Goal: Ask a question: Seek information or help from site administrators or community

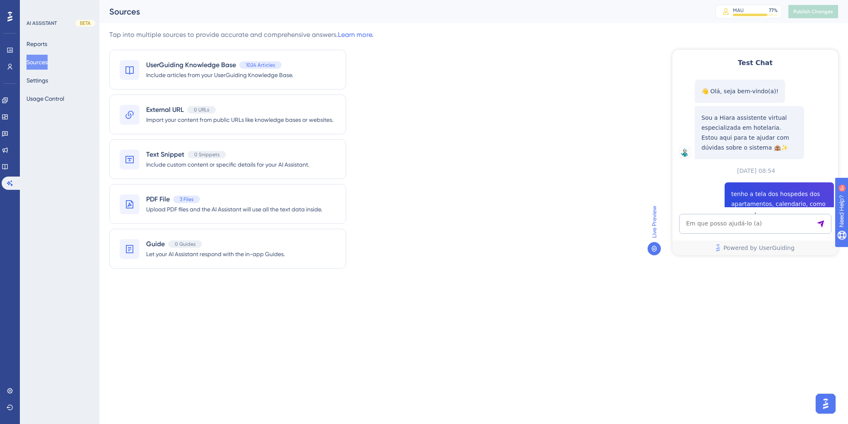
scroll to position [128, 0]
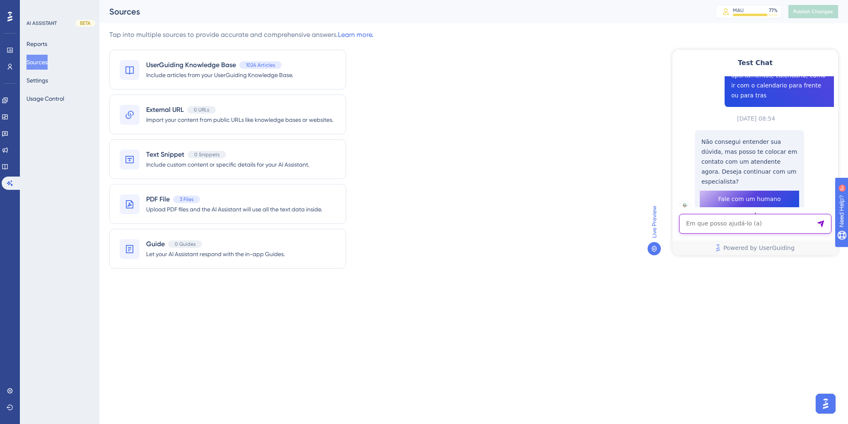
click at [704, 224] on textarea "AI Assistant Text Input" at bounding box center [755, 224] width 152 height 20
type textarea "como ver estorno"
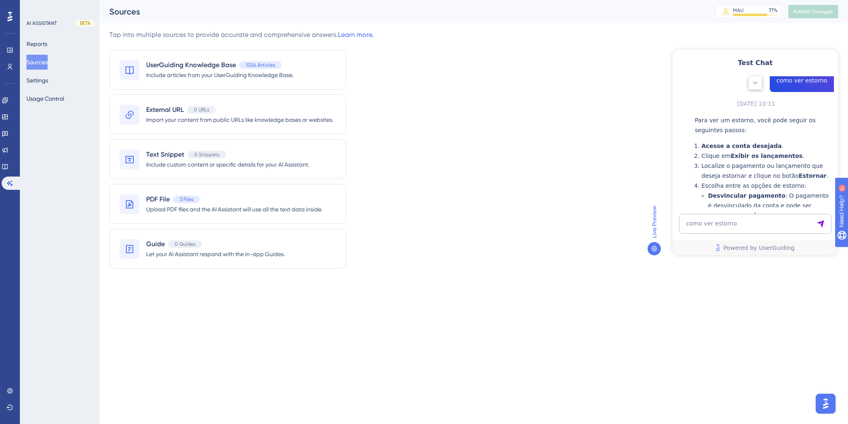
scroll to position [429, 0]
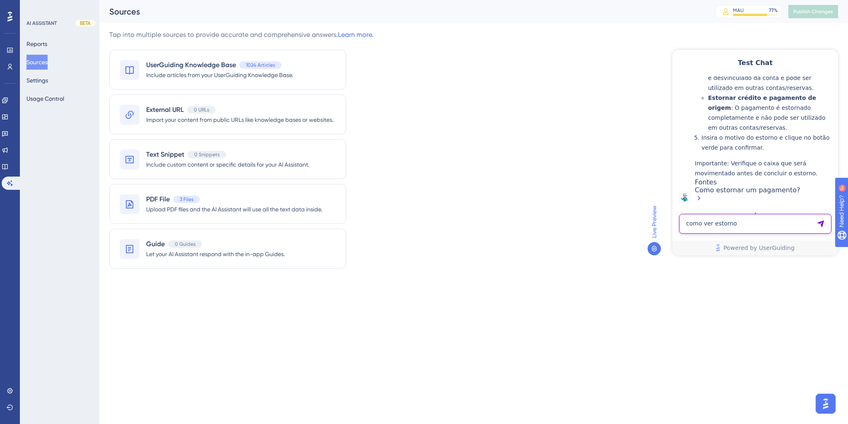
click at [707, 222] on textarea "como ver estorno" at bounding box center [755, 224] width 152 height 20
type textarea "teremos live hoje?"
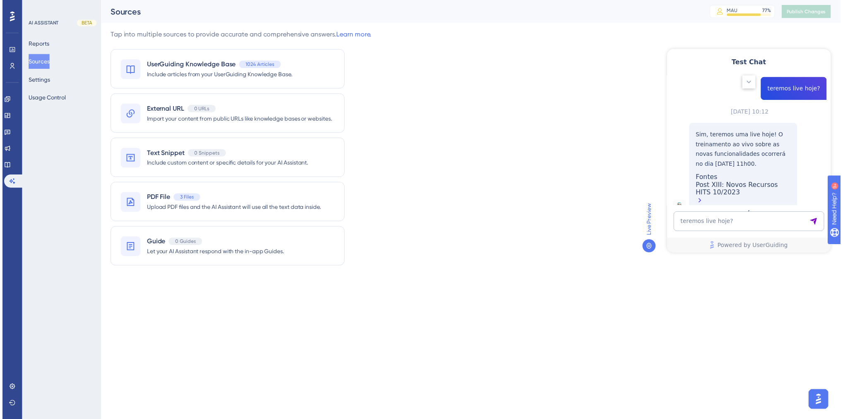
scroll to position [589, 0]
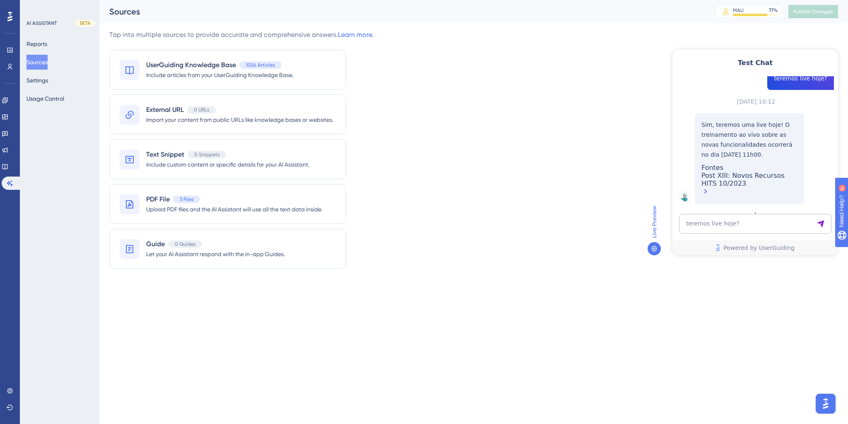
click at [745, 184] on div "Post XIII: Novos Recursos HITS 10/2023" at bounding box center [749, 184] width 96 height 26
click at [175, 204] on span "Upload PDF files and the AI Assistant will use all the text data inside." at bounding box center [234, 209] width 176 height 10
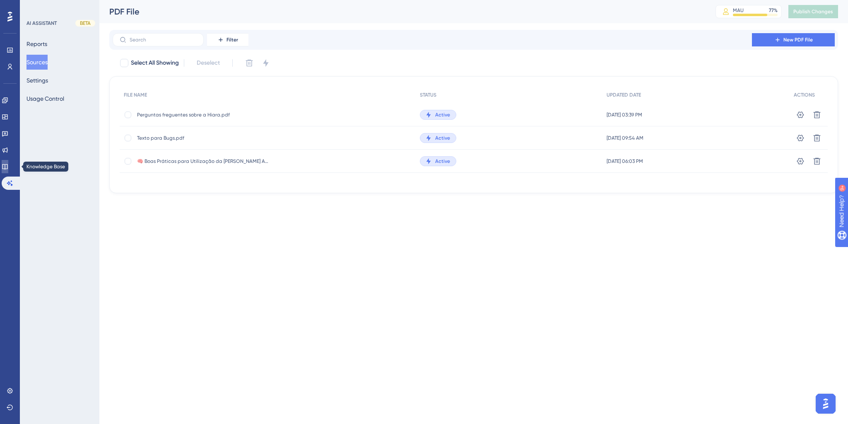
click at [8, 167] on icon at bounding box center [5, 166] width 7 height 7
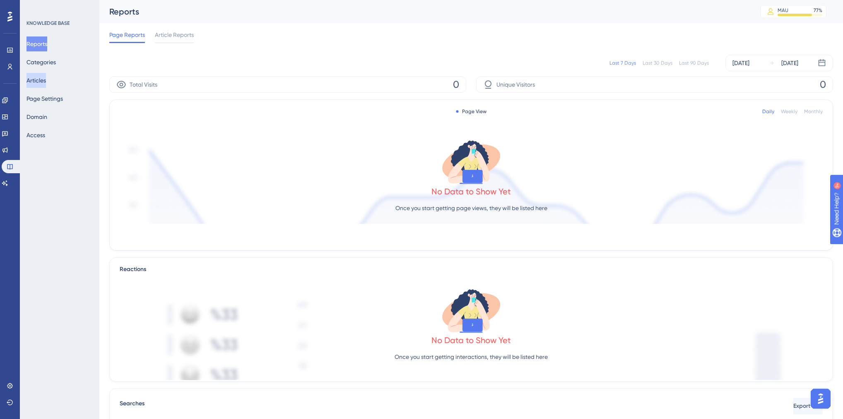
click at [43, 83] on button "Articles" at bounding box center [36, 80] width 19 height 15
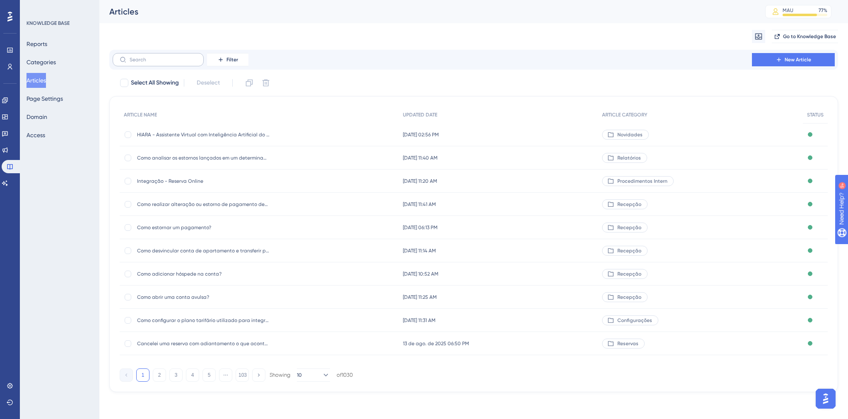
click at [151, 63] on label at bounding box center [158, 59] width 91 height 13
click at [151, 63] on input "text" at bounding box center [163, 60] width 67 height 6
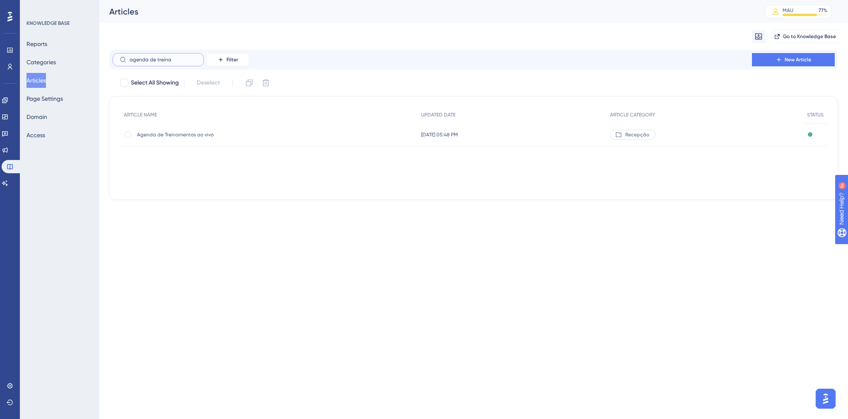
type input "agenda de treina"
click at [191, 134] on span "Agenda de Treinamentos ao vivo" at bounding box center [203, 134] width 133 height 7
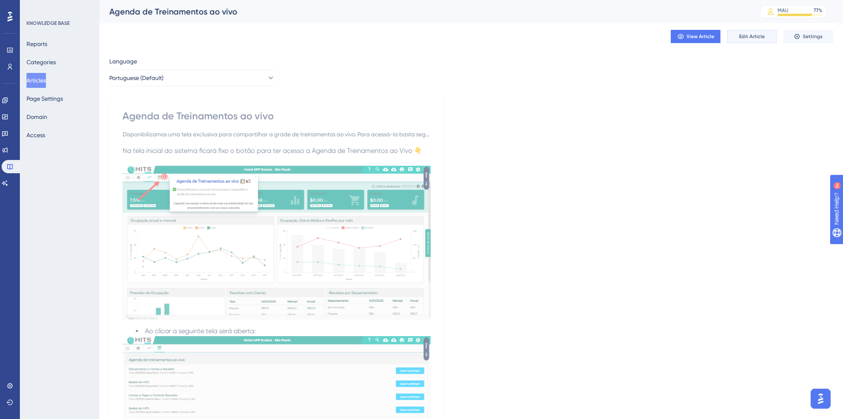
click at [754, 36] on span "Edit Article" at bounding box center [752, 36] width 26 height 7
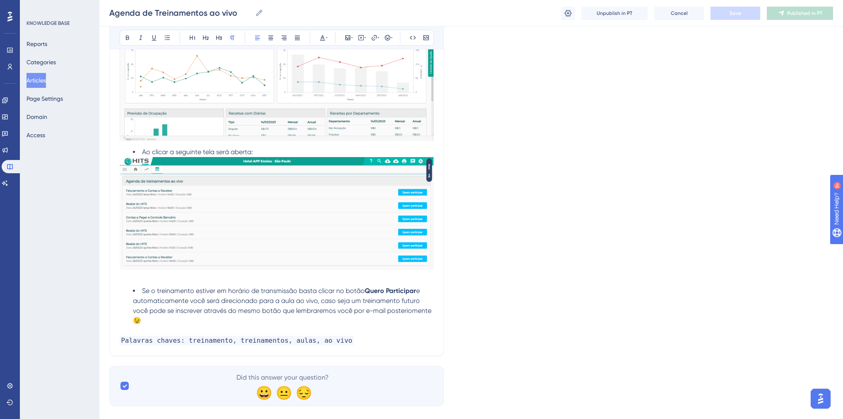
scroll to position [225, 0]
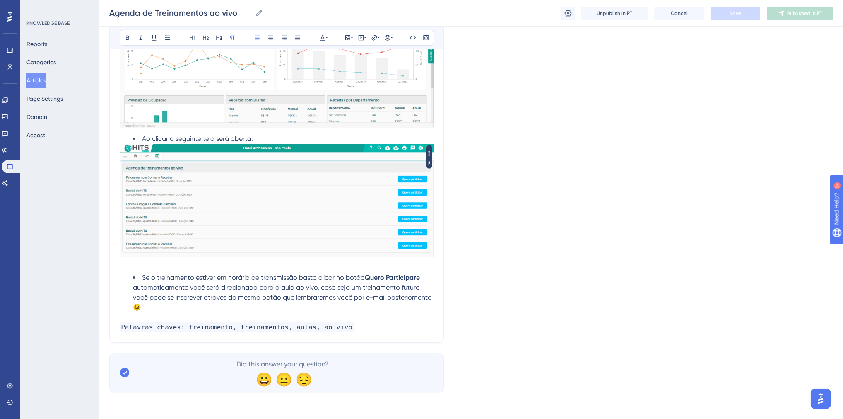
click at [331, 328] on span "Palavras chaves: treinamento, treinamentos, aulas, ao vivo" at bounding box center [237, 327] width 234 height 10
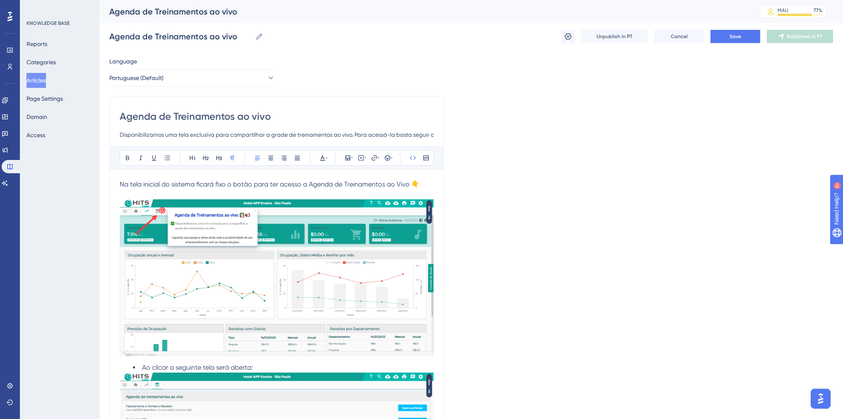
click at [422, 184] on p "Na tela inicial do sistema ficará fixo o botão para ter acesso a Agenda de Trei…" at bounding box center [277, 184] width 314 height 10
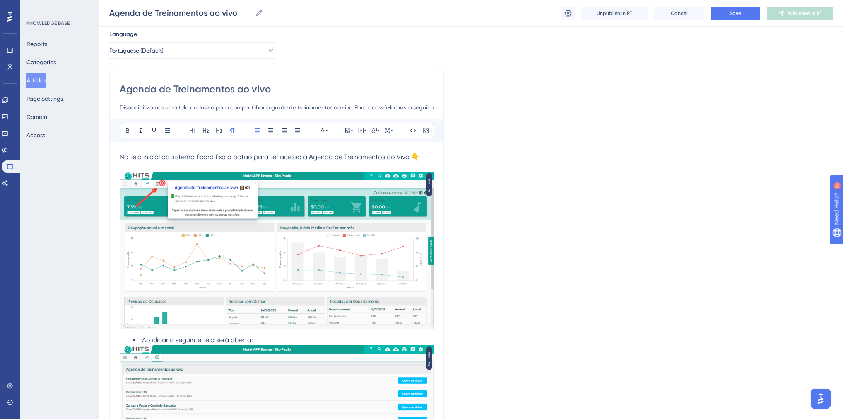
scroll to position [99, 0]
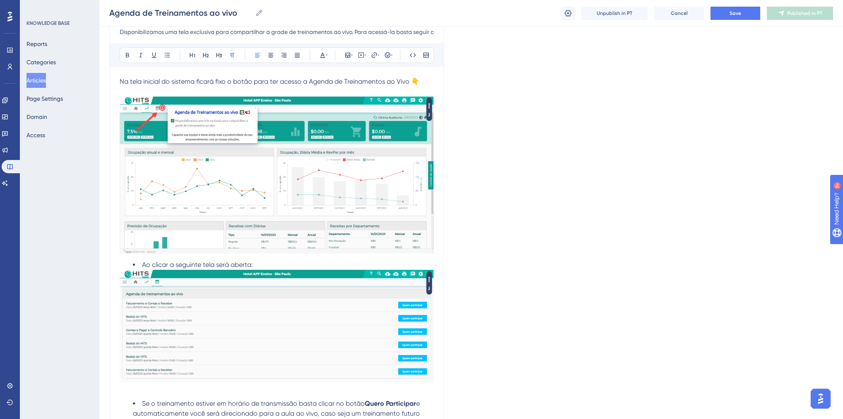
click at [160, 395] on div "Na tela inicial do sistema ficará fixo o botão para ter acesso a Agenda de Trei…" at bounding box center [277, 267] width 314 height 381
click at [142, 404] on span "Se o treinamento estiver em horário de transmissão basta clicar no botão" at bounding box center [253, 403] width 223 height 8
click at [144, 403] on li at bounding box center [283, 403] width 301 height 10
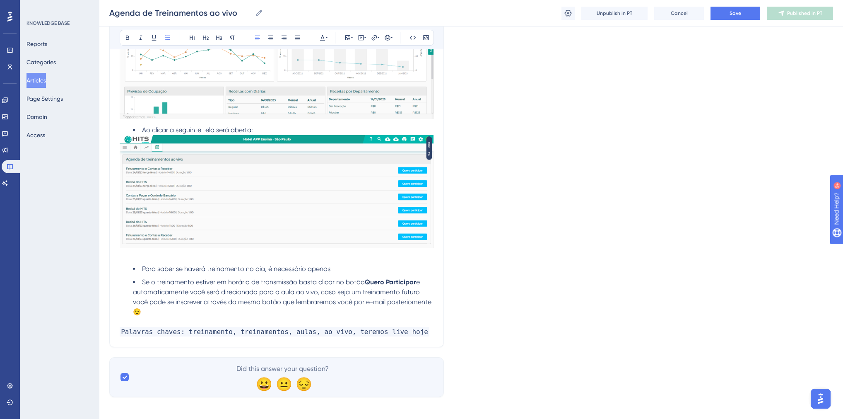
scroll to position [239, 0]
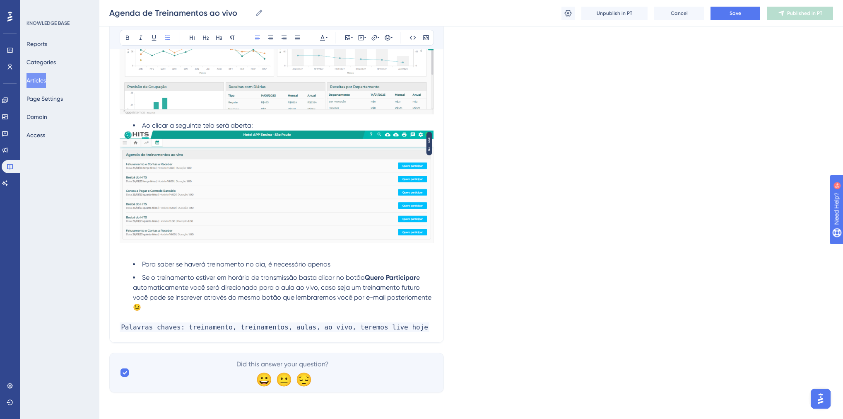
click at [406, 328] on p "Palavras chaves: treinamento, treinamentos, aulas, ao vivo, teremos live hoje" at bounding box center [277, 327] width 314 height 10
click at [352, 265] on li "Para saber se haverá treinamento no dia, é necessário apenas" at bounding box center [283, 264] width 301 height 10
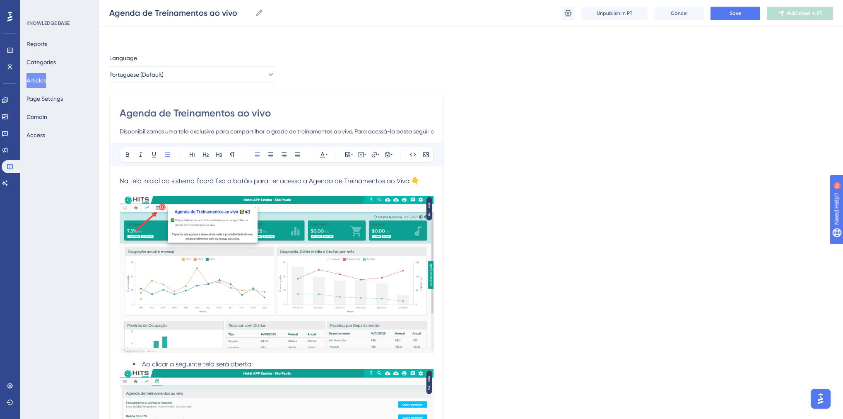
scroll to position [248, 0]
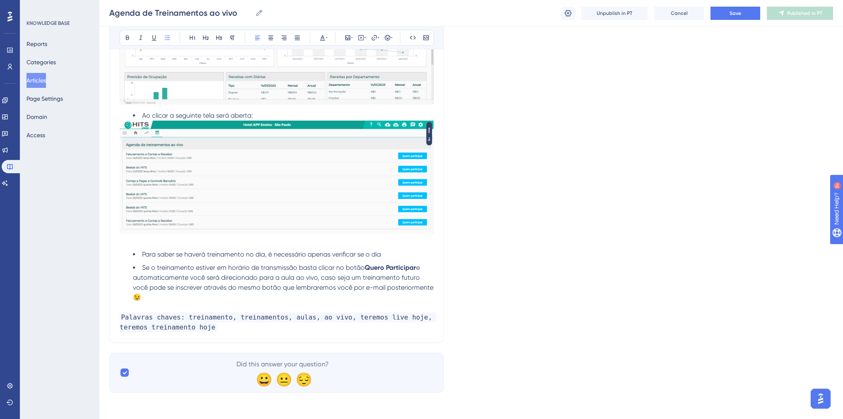
click at [391, 252] on li "Para saber se haverá treinamento no dia, é necessário apenas verificar se o dia" at bounding box center [283, 254] width 301 height 10
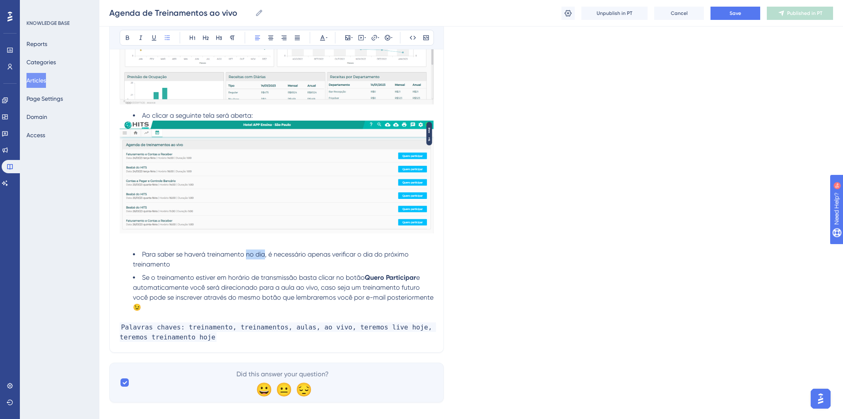
drag, startPoint x: 265, startPoint y: 254, endPoint x: 245, endPoint y: 255, distance: 19.9
click at [245, 255] on span "Para saber se haverá treinamento no dia, é necessário apenas verificar o dia do…" at bounding box center [271, 259] width 277 height 18
click at [504, 258] on div "Language Portuguese (Default) Agenda de Treinamentos ao vivo Disponibilizamos u…" at bounding box center [471, 104] width 724 height 598
click at [727, 12] on button "Save" at bounding box center [736, 13] width 50 height 13
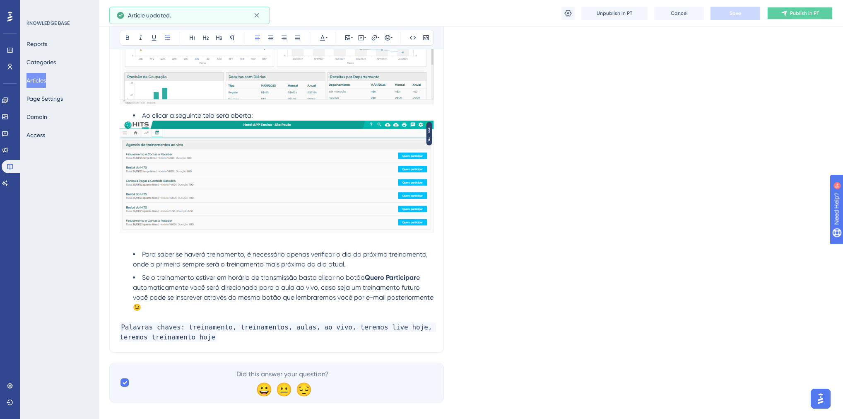
click at [805, 13] on span "Publish in PT" at bounding box center [804, 13] width 29 height 7
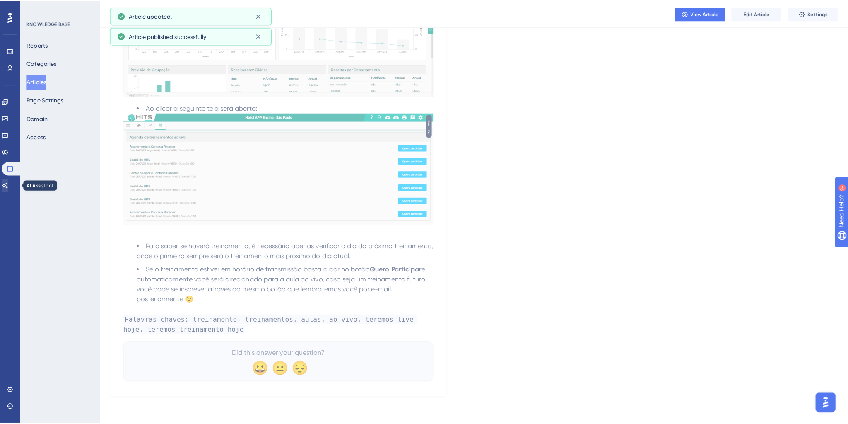
scroll to position [0, 0]
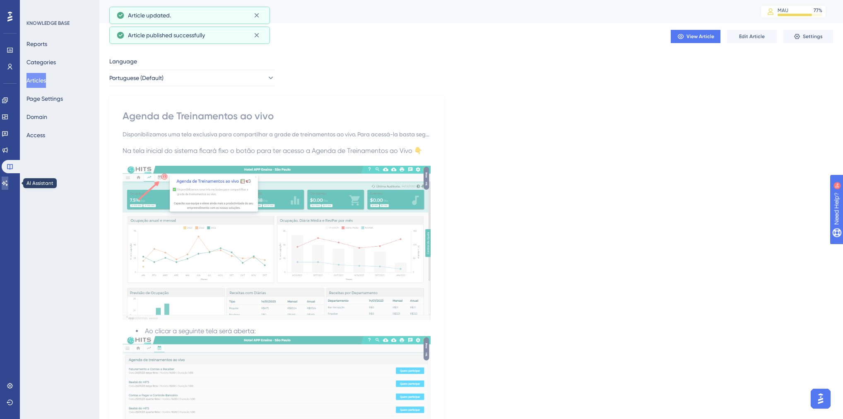
click at [8, 182] on icon at bounding box center [5, 183] width 7 height 7
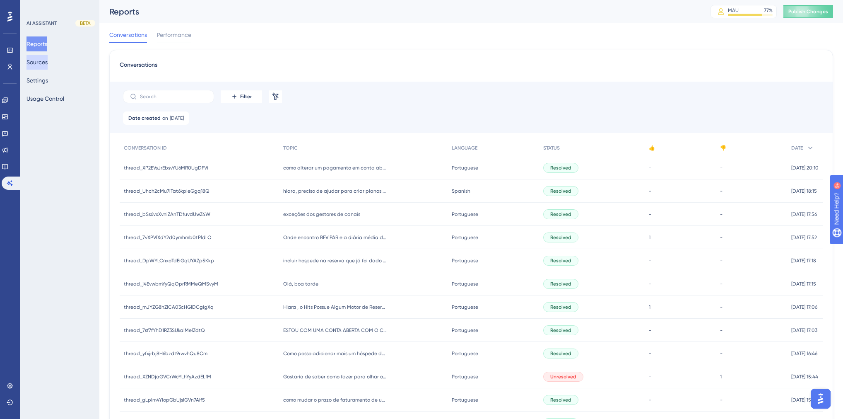
click at [33, 59] on button "Sources" at bounding box center [37, 62] width 21 height 15
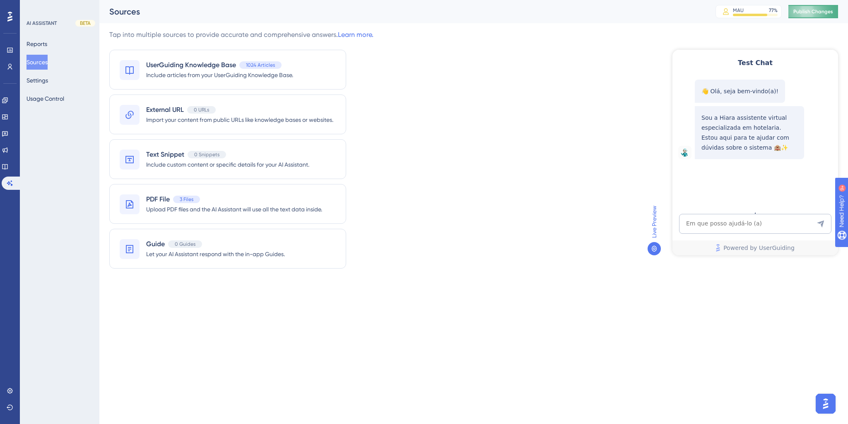
click at [813, 12] on span "Publish Changes" at bounding box center [813, 11] width 40 height 7
click at [695, 220] on textarea "AI Assistant Text Input" at bounding box center [755, 224] width 152 height 20
type textarea "teremos live hoje?"
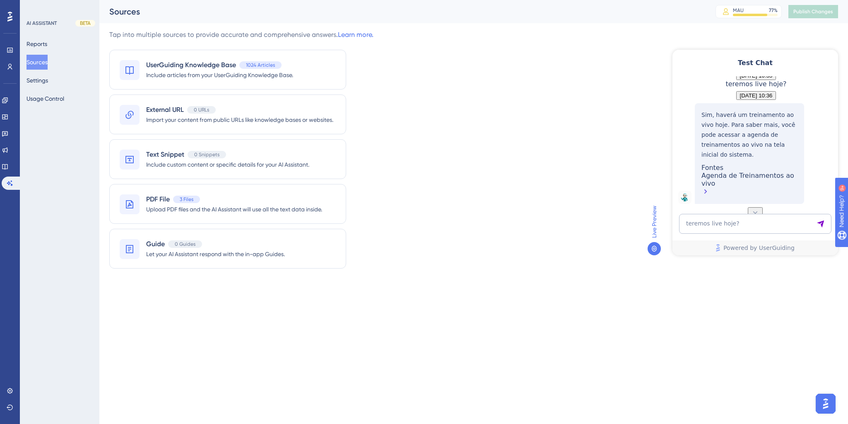
scroll to position [105, 0]
click at [699, 224] on textarea "teremos live hoje?" at bounding box center [755, 224] width 152 height 20
paste textarea "As "informações adicionais" que vai automática para a Omie para gerar nota fisc…"
type textarea "As "informações adicionais" que vai automática para a Omie para gerar nota fisc…"
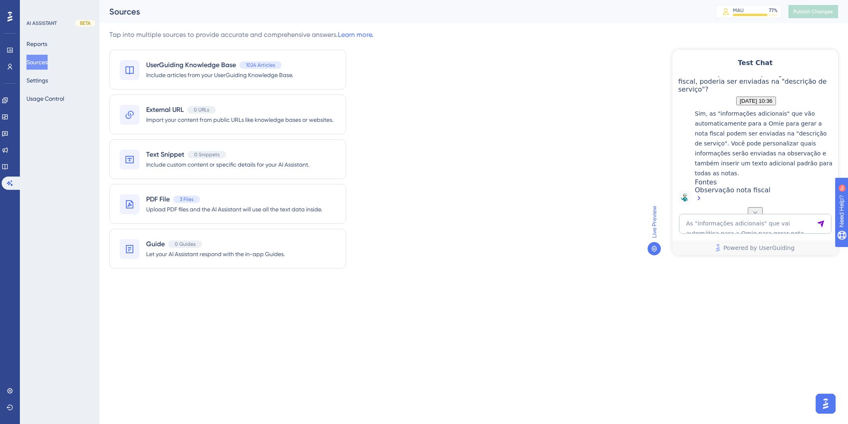
scroll to position [315, 0]
click at [734, 192] on div "Observação nota fiscal" at bounding box center [764, 195] width 139 height 18
click at [728, 219] on textarea "As "informações adicionais" que vai automática para a Omie para gerar nota fisc…" at bounding box center [755, 224] width 152 height 20
paste textarea "AI Assistant Text Input"
paste textarea "Como posso adicionar mais um hóspede depois de ter dado o check-in?"
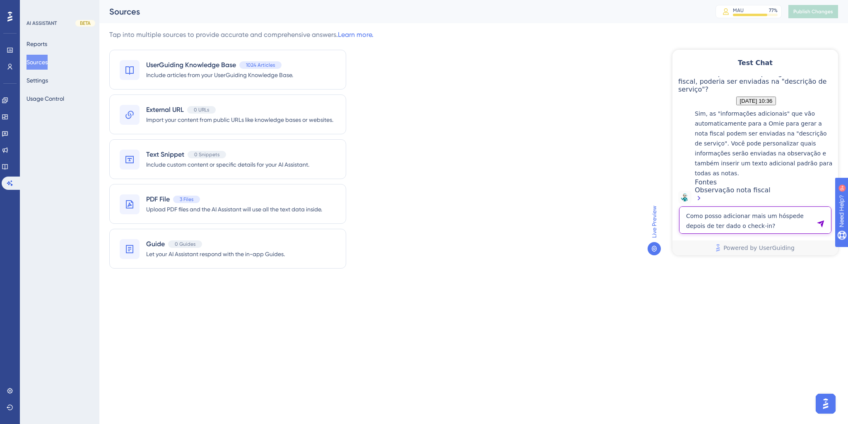
type textarea "Como posso adicionar mais um hóspede depois de ter dado o check-in?"
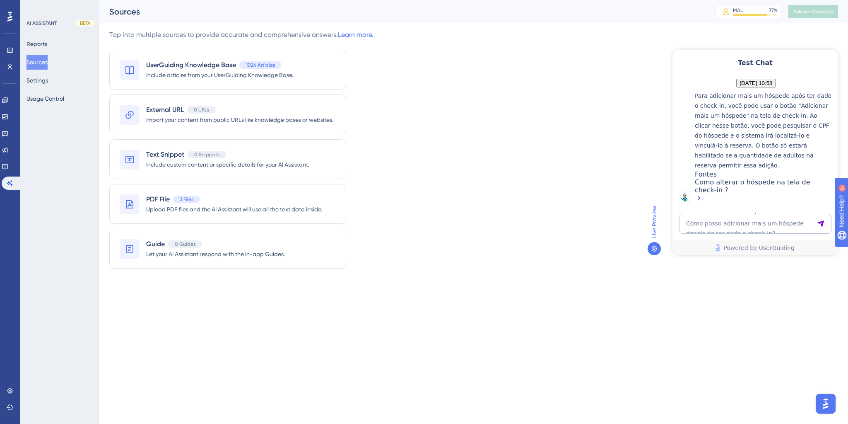
scroll to position [534, 0]
click at [733, 220] on textarea "Como posso adicionar mais um hóspede depois de ter dado o check-in?" at bounding box center [755, 224] width 152 height 20
type textarea "como ver estornos"
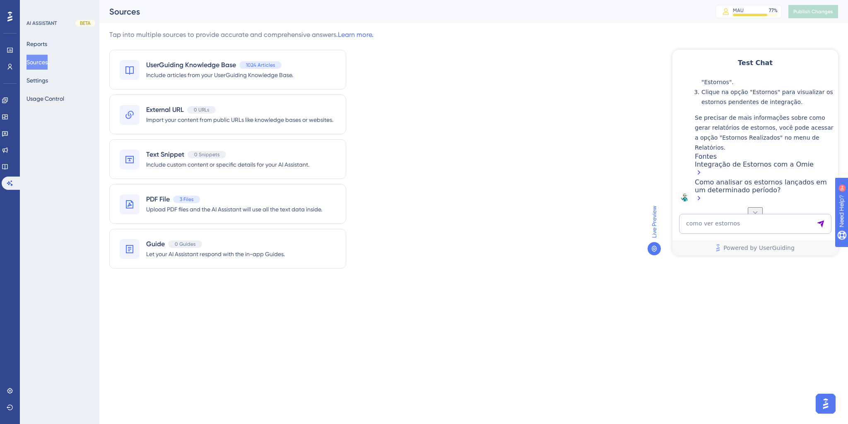
scroll to position [795, 0]
drag, startPoint x: 766, startPoint y: 171, endPoint x: 797, endPoint y: 202, distance: 43.9
click at [739, 191] on div "Como analisar os estornos lançados em um determinado período?" at bounding box center [764, 191] width 139 height 26
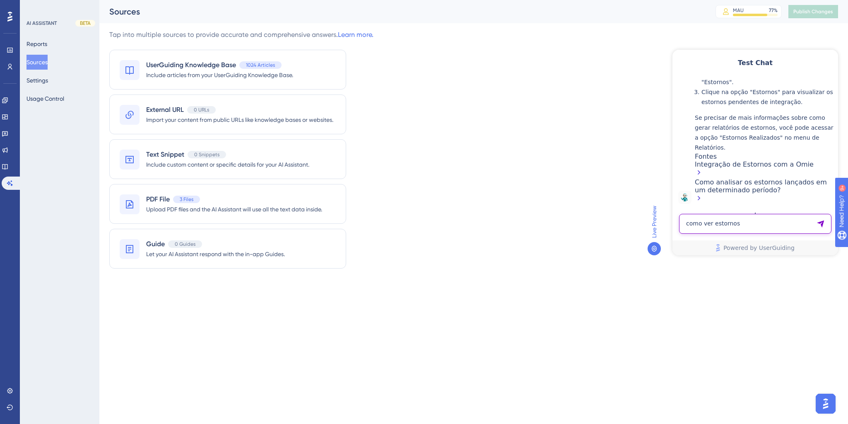
click at [706, 225] on textarea "como ver estornos" at bounding box center [755, 224] width 152 height 20
type textarea "adicionar hóspede na conta"
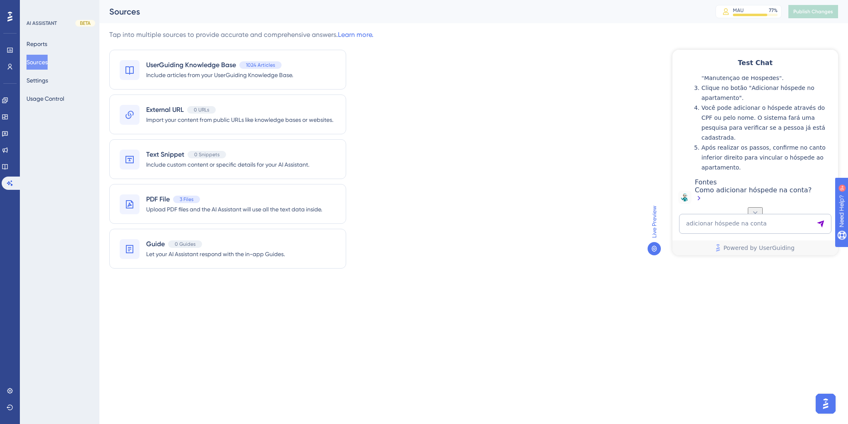
scroll to position [957, 0]
drag, startPoint x: 761, startPoint y: 123, endPoint x: 807, endPoint y: 123, distance: 46.0
drag, startPoint x: 723, startPoint y: 113, endPoint x: 779, endPoint y: 116, distance: 56.4
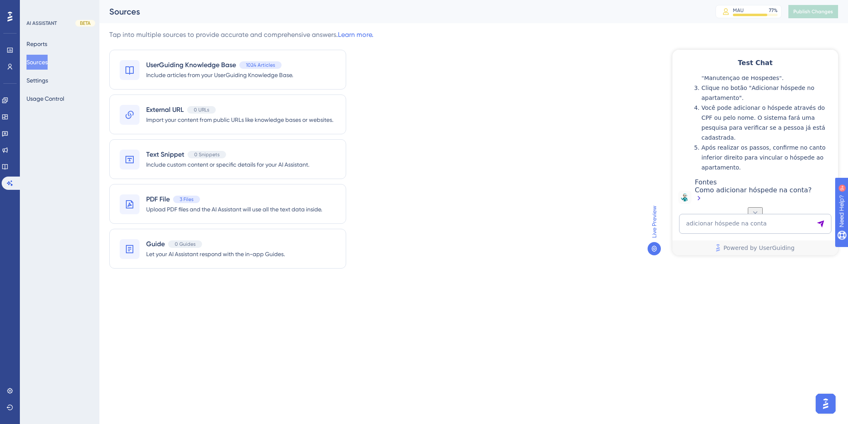
drag, startPoint x: 744, startPoint y: 128, endPoint x: 781, endPoint y: 129, distance: 36.9
drag, startPoint x: 750, startPoint y: 119, endPoint x: 800, endPoint y: 118, distance: 50.1
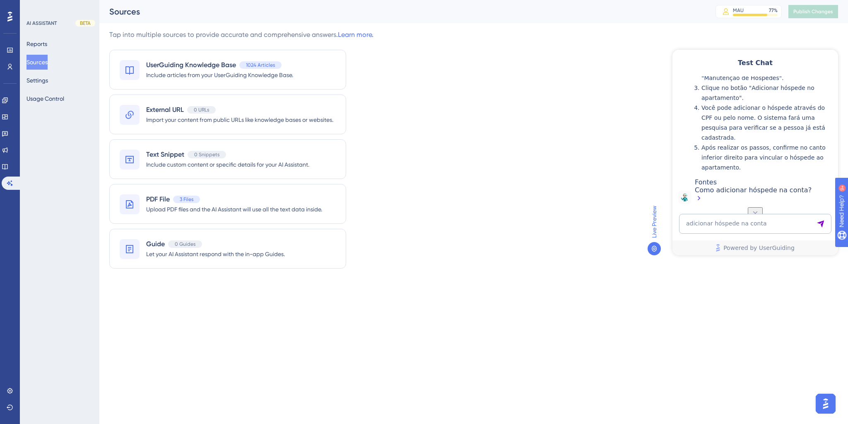
scroll to position [1056, 0]
click at [605, 178] on div "Tap into multiple sources to provide accurate and comprehensive answers. Learn …" at bounding box center [473, 154] width 729 height 248
click at [736, 226] on textarea "adicionar hóspede na conta" at bounding box center [755, 224] width 152 height 20
paste textarea "Como posso adicionar mais um hóspede depois de ter dado o check-in?"
type textarea "Como posso adicionar mais um hóspede depois de ter dado o check-in?"
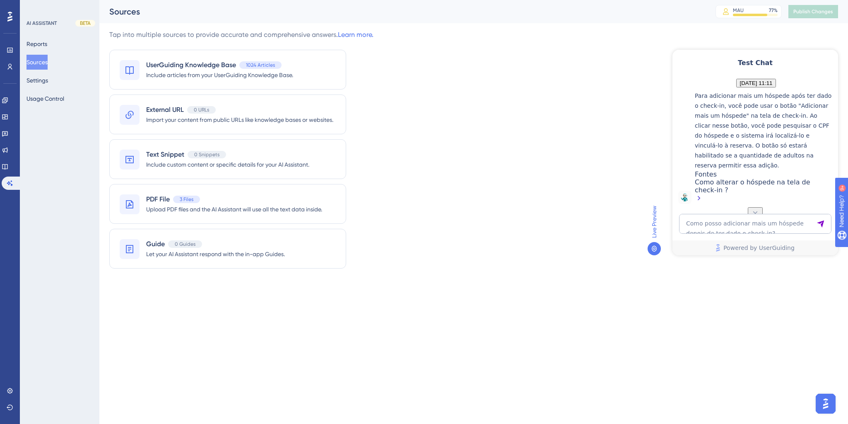
scroll to position [1275, 0]
drag, startPoint x: 760, startPoint y: 138, endPoint x: 800, endPoint y: 138, distance: 40.2
click at [8, 165] on icon at bounding box center [5, 166] width 7 height 7
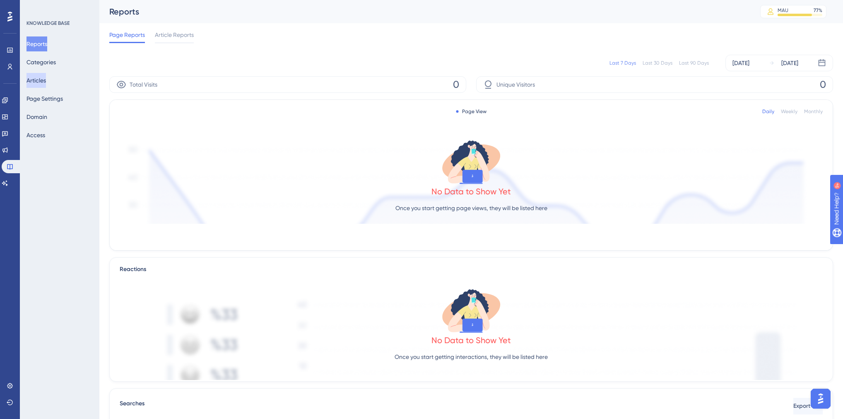
click at [39, 80] on button "Articles" at bounding box center [36, 80] width 19 height 15
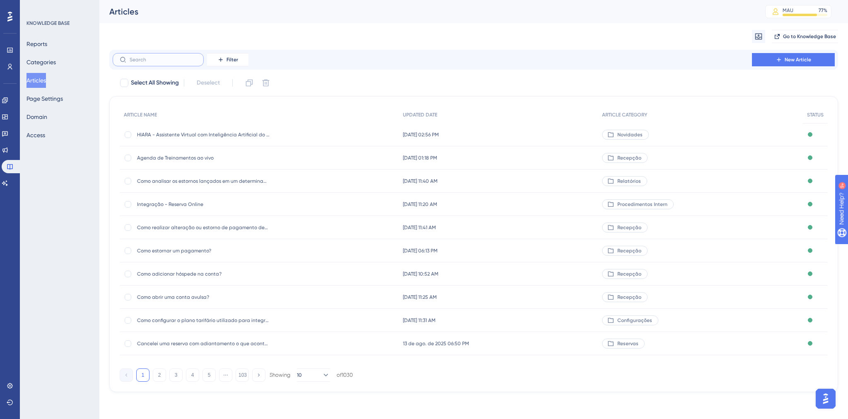
click at [164, 61] on input "text" at bounding box center [163, 60] width 67 height 6
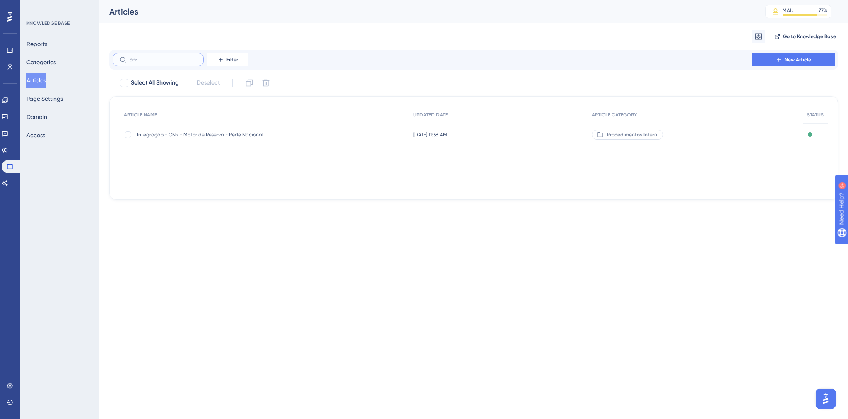
type input "cnr"
click at [246, 137] on div "Integração - CNR - Motor de Reserva - Rede Nacional Integração - CNR - Motor de…" at bounding box center [203, 134] width 133 height 23
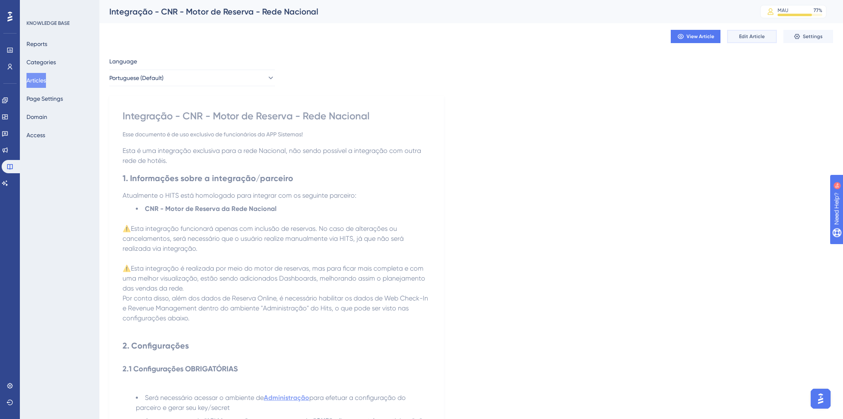
click at [769, 35] on button "Edit Article" at bounding box center [752, 36] width 50 height 13
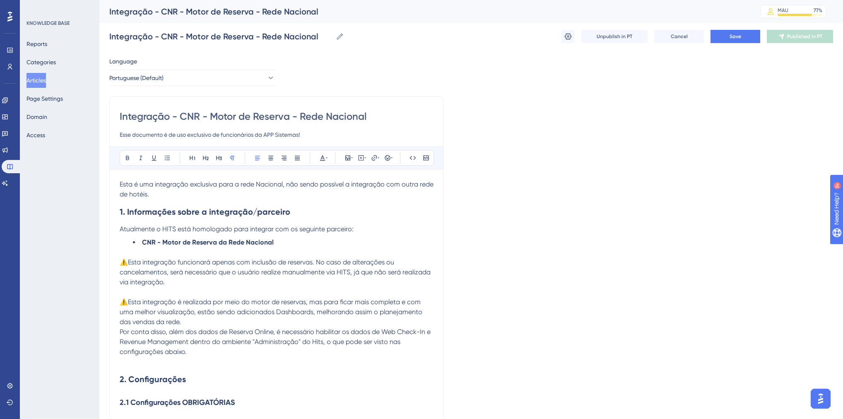
drag, startPoint x: 254, startPoint y: 117, endPoint x: 213, endPoint y: 118, distance: 41.0
click at [213, 118] on input "Integração - CNR - Motor de Reserva - Rede Nacional" at bounding box center [277, 116] width 314 height 13
type input "Integração - CNR - Reserva - Rede Nacional"
type input "Integração - CNR - Reserva Online - Rede Nacional"
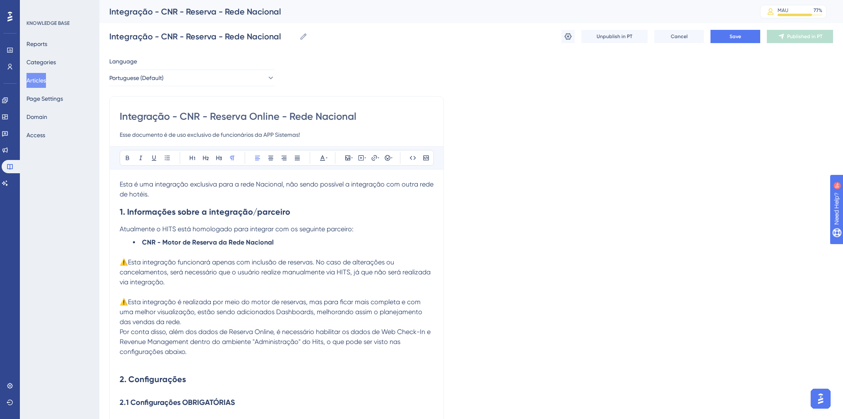
type input "Integração - CNR - Reserva Online - Rede Nacional"
drag, startPoint x: 161, startPoint y: 241, endPoint x: 214, endPoint y: 243, distance: 53.1
click at [214, 243] on strong "CNR - Motor de Reserva da Rede Nacional" at bounding box center [208, 242] width 132 height 8
click at [739, 36] on span "Save" at bounding box center [736, 36] width 12 height 7
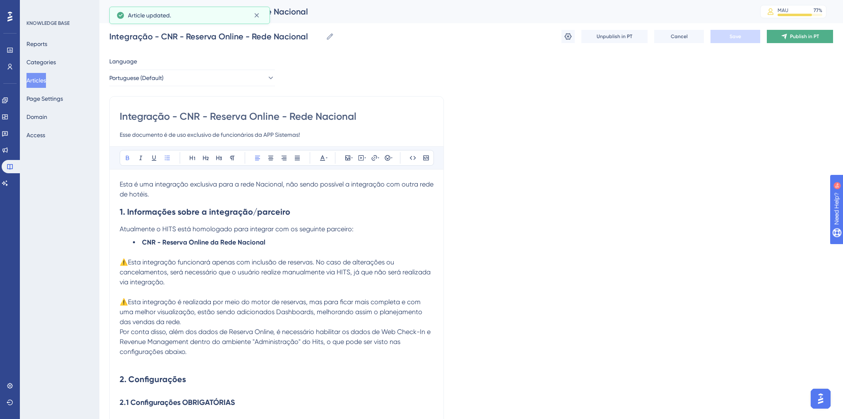
click at [788, 36] on button "Publish in PT" at bounding box center [800, 36] width 66 height 13
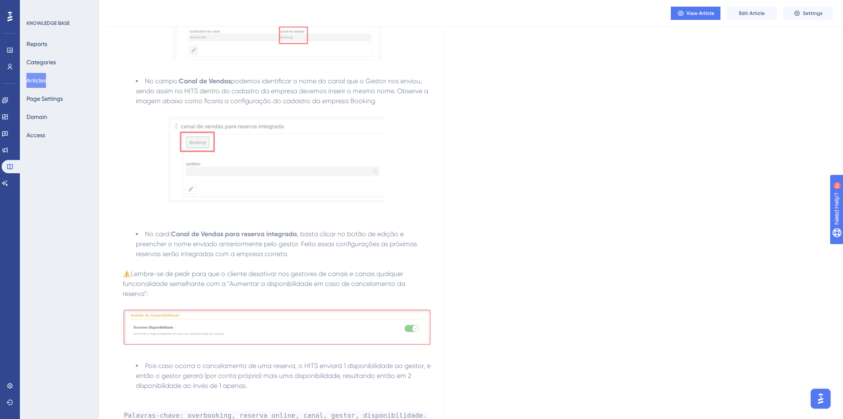
scroll to position [3737, 0]
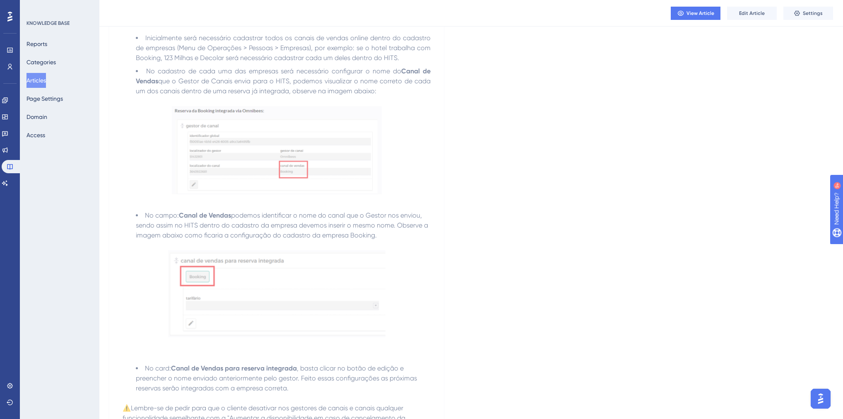
scroll to position [56, 0]
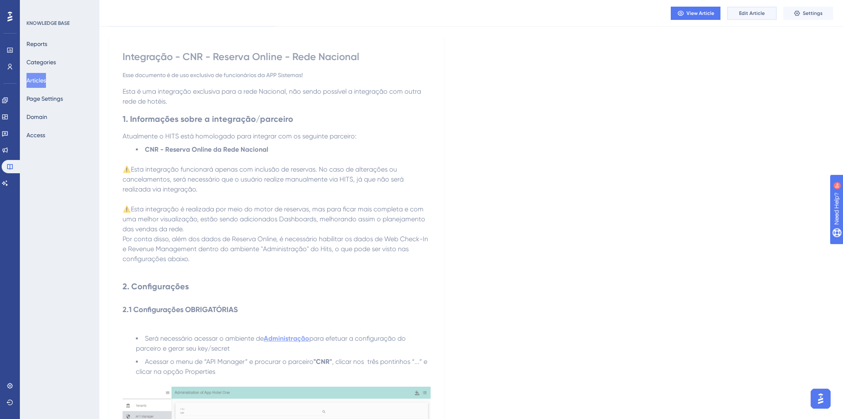
click at [762, 14] on span "Edit Article" at bounding box center [752, 13] width 26 height 7
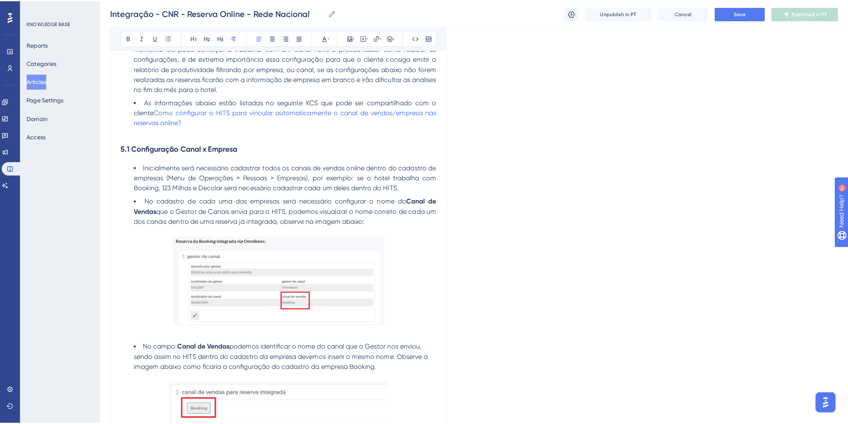
scroll to position [3407, 0]
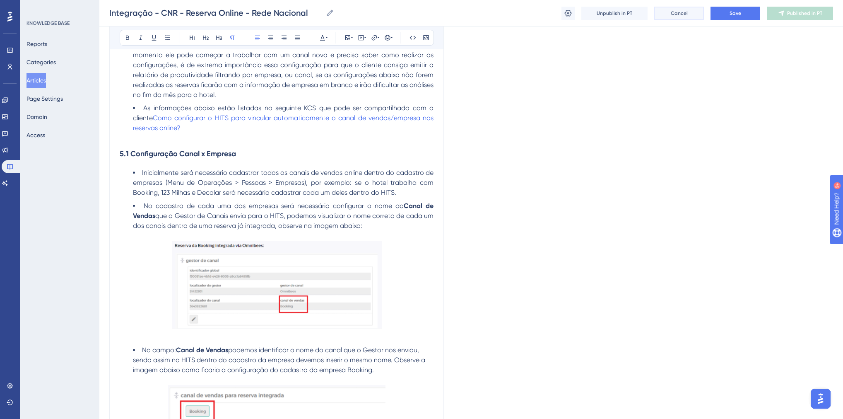
click at [684, 13] on span "Cancel" at bounding box center [679, 13] width 17 height 7
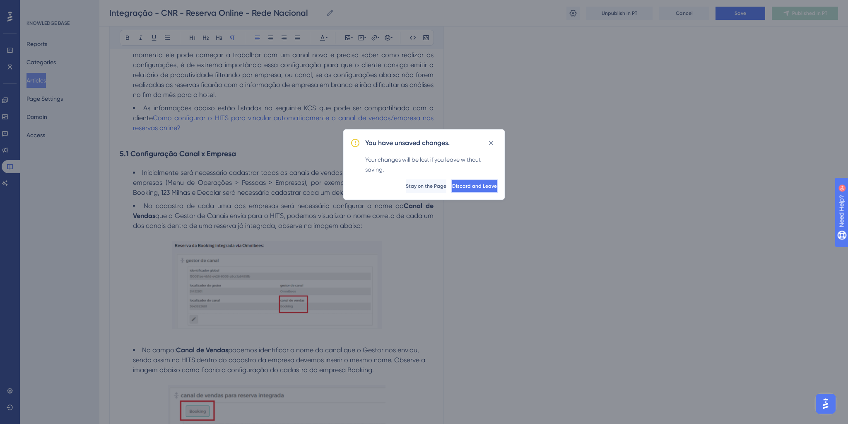
click at [461, 183] on span "Discard and Leave" at bounding box center [474, 186] width 45 height 7
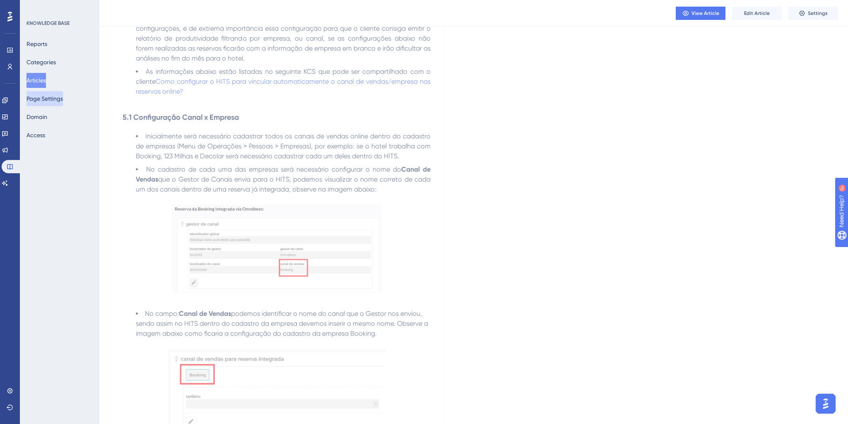
scroll to position [0, 0]
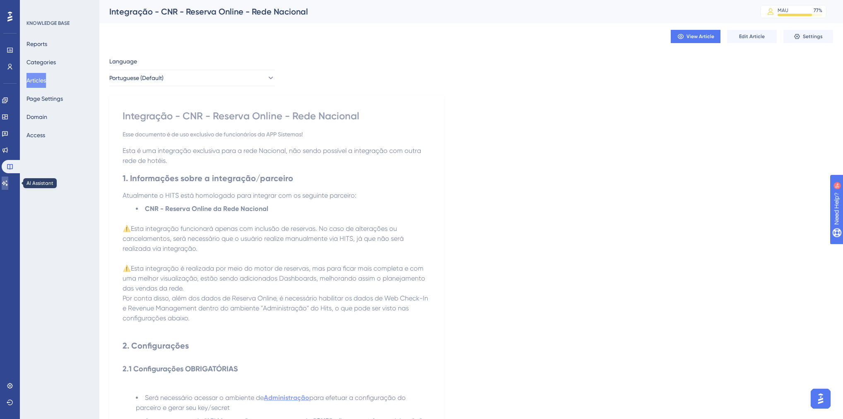
click at [8, 182] on icon at bounding box center [5, 183] width 7 height 7
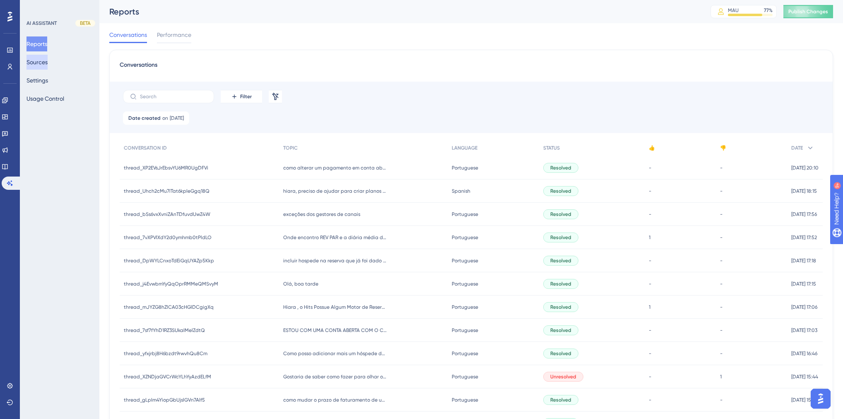
click at [37, 61] on button "Sources" at bounding box center [37, 62] width 21 height 15
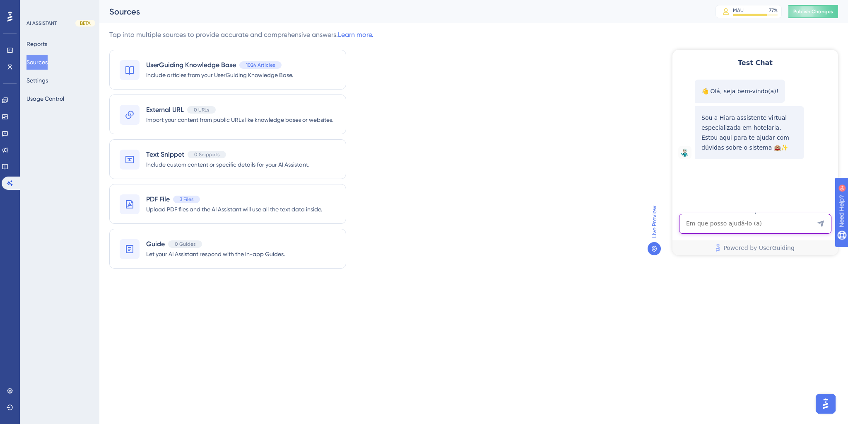
click at [691, 225] on textarea "AI Assistant Text Input" at bounding box center [755, 224] width 152 height 20
type textarea "como ver estornos"
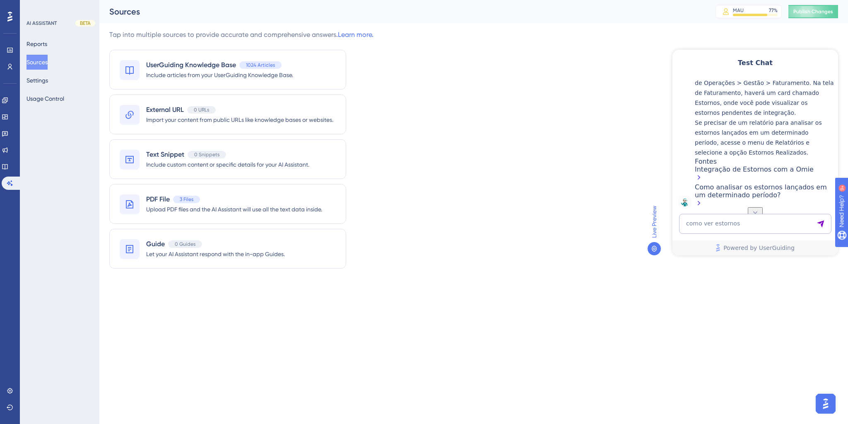
scroll to position [108, 0]
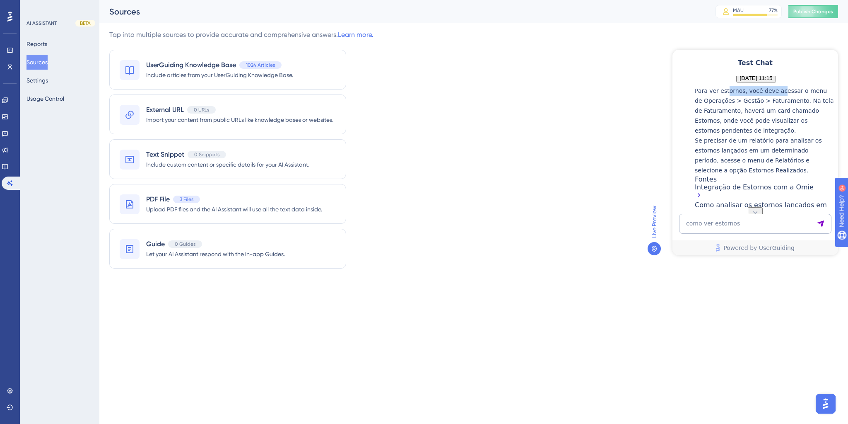
drag, startPoint x: 733, startPoint y: 130, endPoint x: 782, endPoint y: 133, distance: 49.4
click at [782, 133] on p "Para ver estornos, você deve acessar o menu de Operações > Gestão > Faturamento…" at bounding box center [764, 111] width 139 height 50
click at [772, 135] on p "Para ver estornos, você deve acessar o menu de Operações > Gestão > Faturamento…" at bounding box center [764, 111] width 139 height 50
drag, startPoint x: 719, startPoint y: 140, endPoint x: 793, endPoint y: 145, distance: 74.3
click at [793, 135] on p "Para ver estornos, você deve acessar o menu de Operações > Gestão > Faturamento…" at bounding box center [764, 111] width 139 height 50
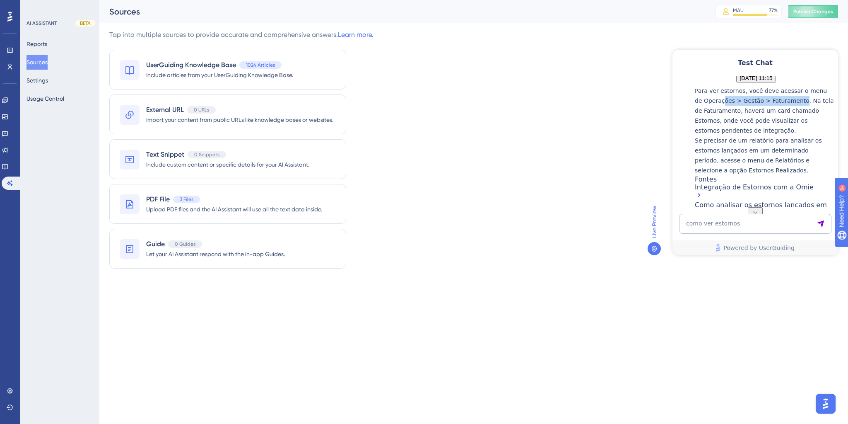
scroll to position [175, 0]
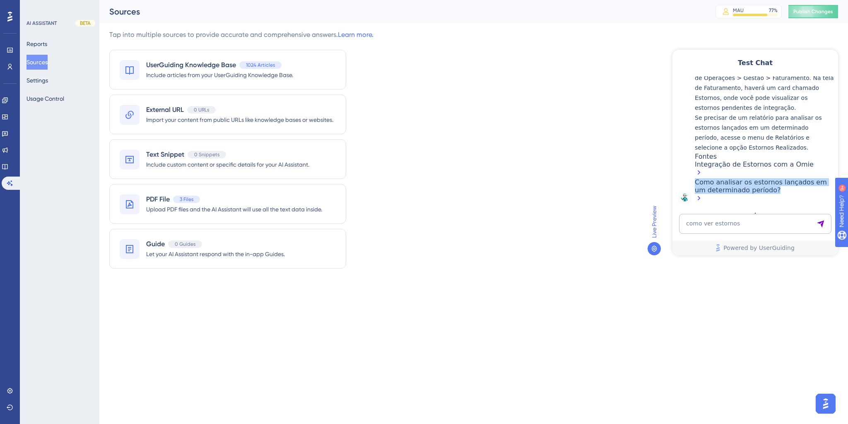
drag, startPoint x: 767, startPoint y: 192, endPoint x: 699, endPoint y: 186, distance: 68.2
click at [699, 186] on div "Para ver estornos, você deve acessar o menu de Operações > Gestão > Faturamento…" at bounding box center [764, 133] width 139 height 141
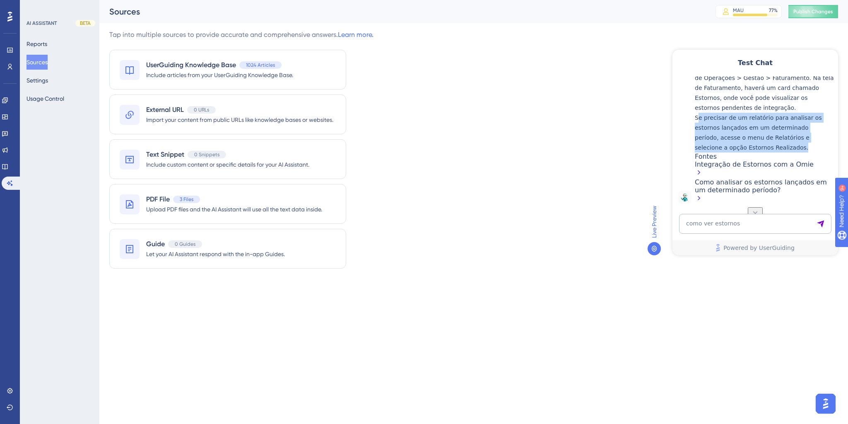
drag, startPoint x: 804, startPoint y: 176, endPoint x: 704, endPoint y: 152, distance: 102.6
click at [704, 152] on p "Se precisar de um relatório para analisar os estornos lançados em um determinad…" at bounding box center [764, 133] width 139 height 40
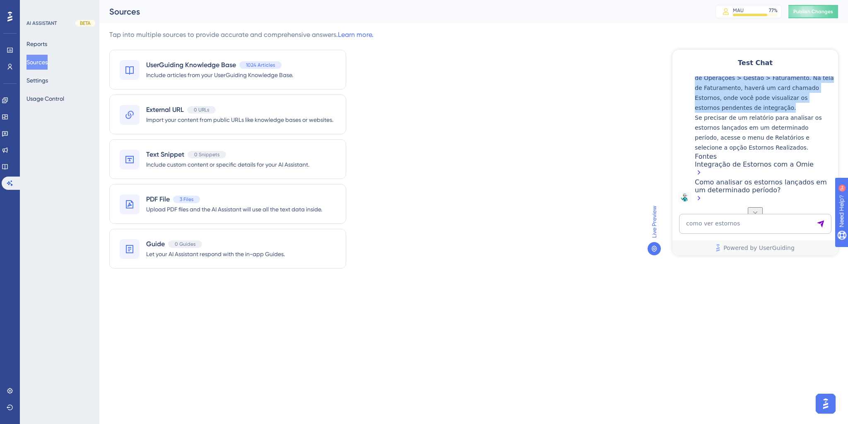
drag, startPoint x: 767, startPoint y: 136, endPoint x: 699, endPoint y: 102, distance: 75.9
click at [699, 102] on div "Para ver estornos, você deve acessar o menu de Operações > Gestão > Faturamento…" at bounding box center [764, 133] width 139 height 141
click at [769, 113] on p "Para ver estornos, você deve acessar o menu de Operações > Gestão > Faturamento…" at bounding box center [764, 88] width 139 height 50
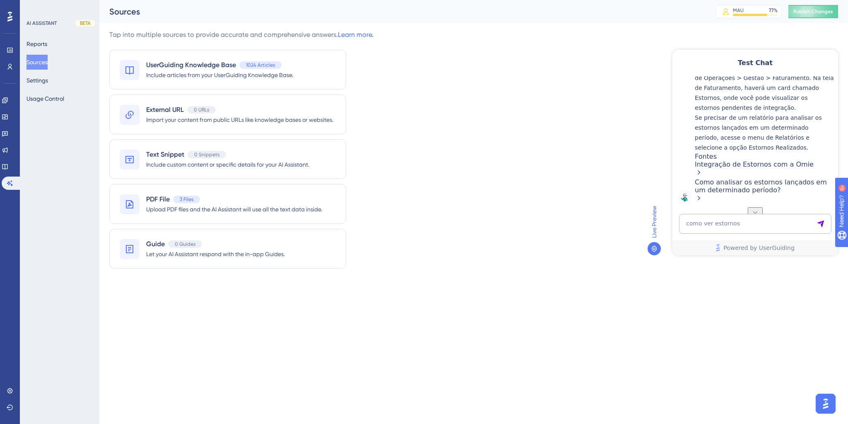
scroll to position [175, 0]
click at [723, 189] on div "Como analisar os estornos lançados em um determinado período?" at bounding box center [764, 191] width 139 height 26
click at [817, 12] on span "Publish Changes" at bounding box center [813, 11] width 40 height 7
click at [715, 224] on textarea "como ver estornos" at bounding box center [755, 224] width 152 height 20
paste textarea "Hiara , o Hits Possue Algum Motor de Reservas ?"
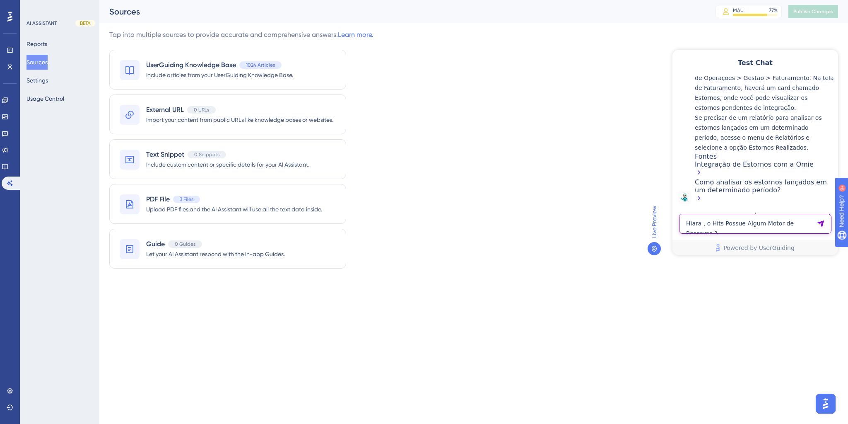
type textarea "Hiara , o Hits Possue Algum Motor de Reservas ?"
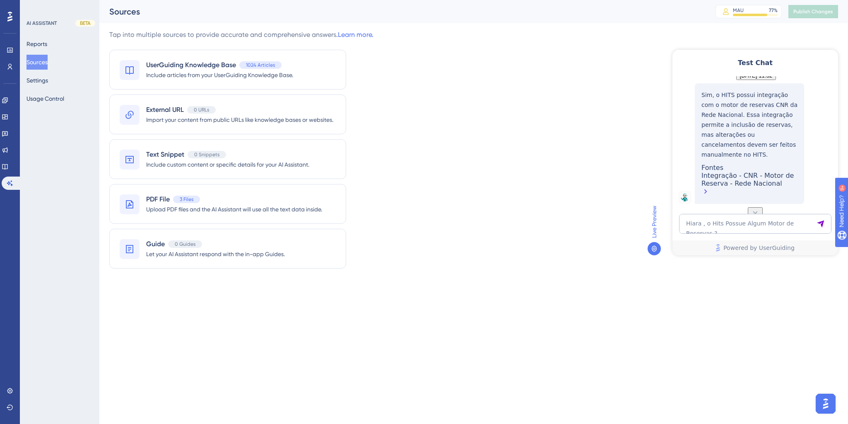
scroll to position [364, 0]
click at [742, 189] on div "Integração - CNR - Motor de Reserva - Rede Nacional" at bounding box center [749, 184] width 96 height 26
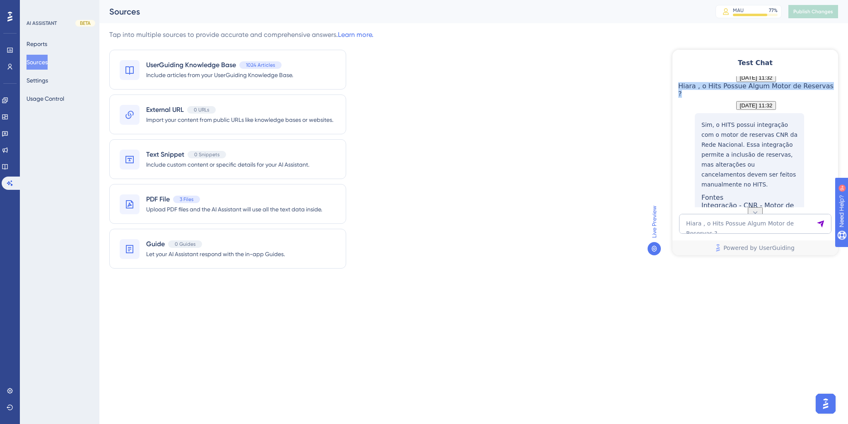
drag, startPoint x: 765, startPoint y: 159, endPoint x: 729, endPoint y: 149, distance: 38.0
copy span "Hiara , o Hits Possue Algum Motor de Reservas ?"
click at [722, 222] on textarea "Hiara , o Hits Possue Algum Motor de Reservas ?" at bounding box center [755, 224] width 152 height 20
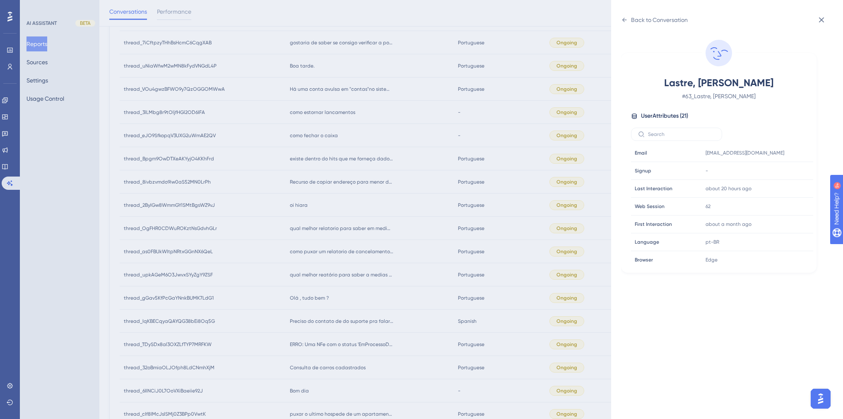
scroll to position [199, 0]
click at [639, 22] on div "Back to Conversation" at bounding box center [659, 20] width 57 height 10
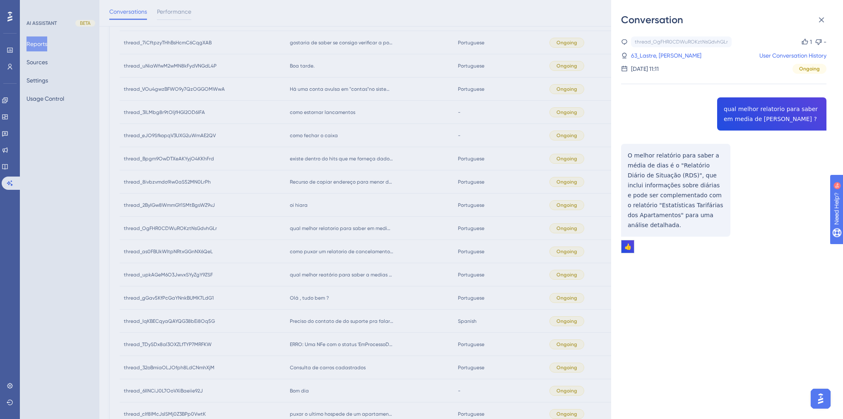
click at [350, 294] on div "Conversation thread_OgFHR0CDWuROKztNsGdvhGLr Copy 1 - 63_Lastre, Leandro User C…" at bounding box center [421, 209] width 843 height 419
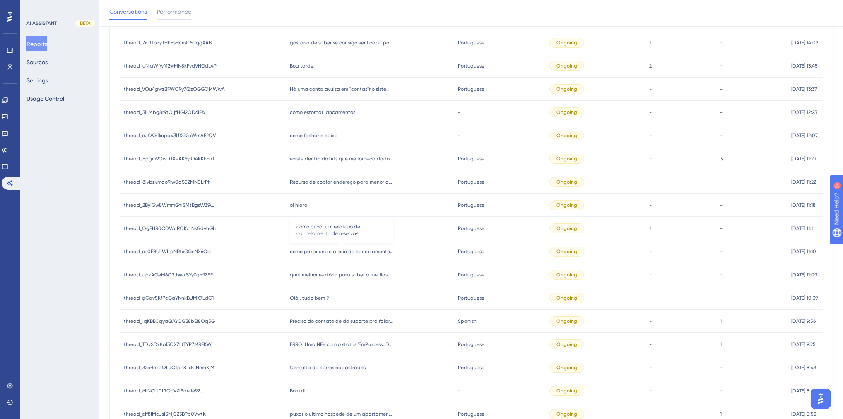
click at [328, 254] on span "como puxar um relatorio de cancelamento de reservas" at bounding box center [342, 251] width 104 height 7
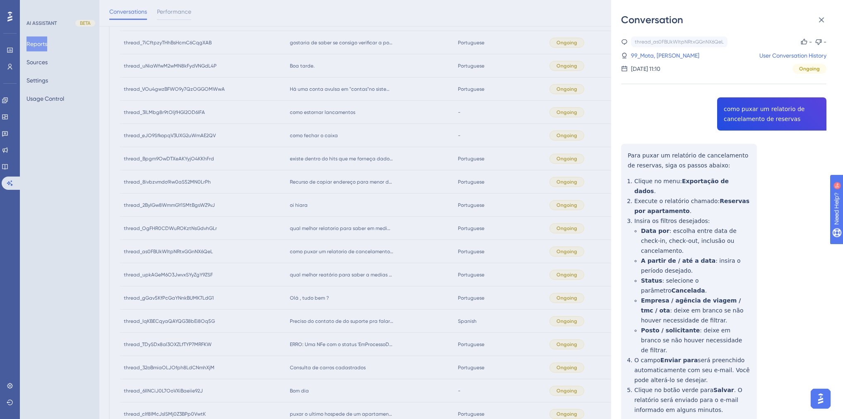
click at [329, 226] on div "Conversation thread_as0FBUkWItpNRtxGGnNX6QeL Copy - - 99_Mota, Patricia User Co…" at bounding box center [421, 209] width 843 height 419
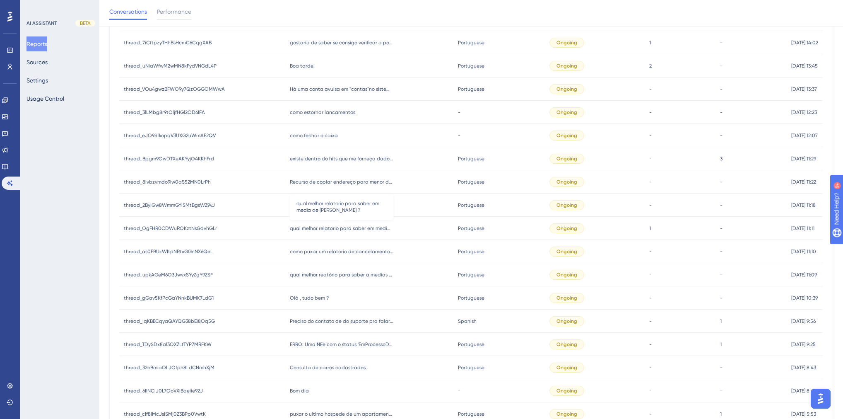
click at [322, 227] on span "qual melhor relatorio para saber em media de dias ?" at bounding box center [342, 228] width 104 height 7
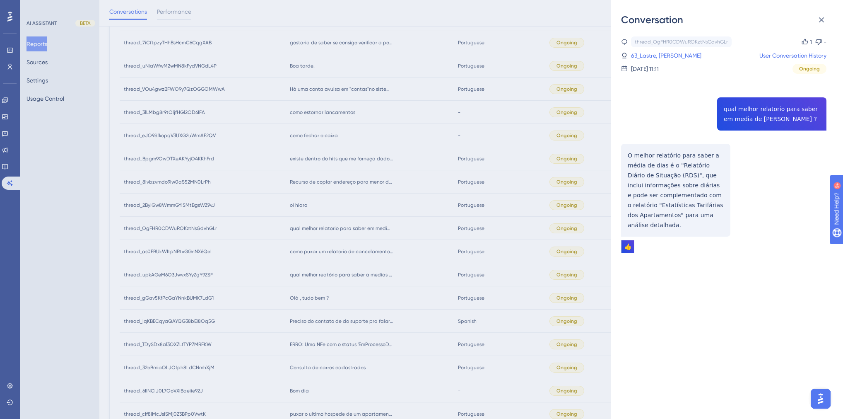
click at [331, 209] on div "Conversation thread_OgFHR0CDWuROKztNsGdvhGLr Copy 1 - 63_Lastre, Leandro User C…" at bounding box center [421, 209] width 843 height 419
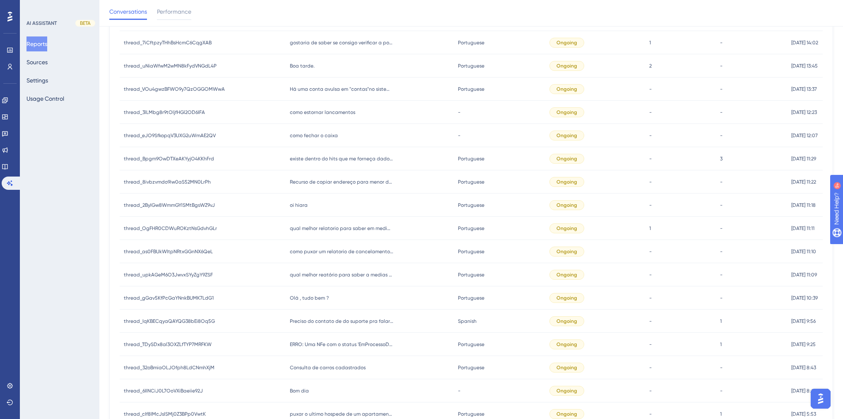
click at [301, 205] on span "oi hiara" at bounding box center [299, 205] width 18 height 7
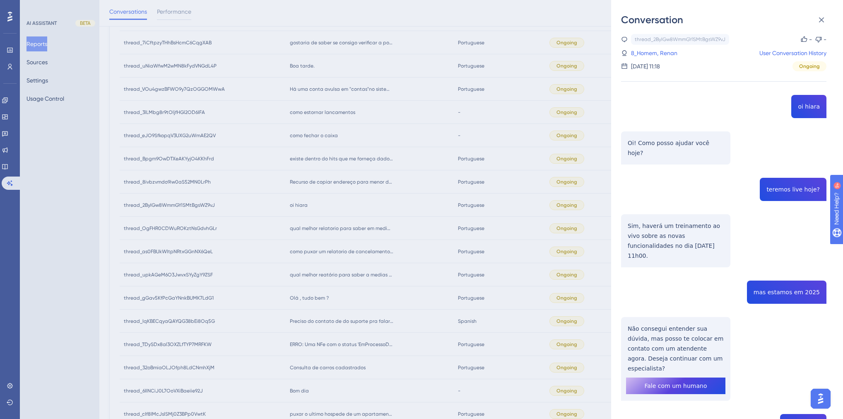
scroll to position [0, 0]
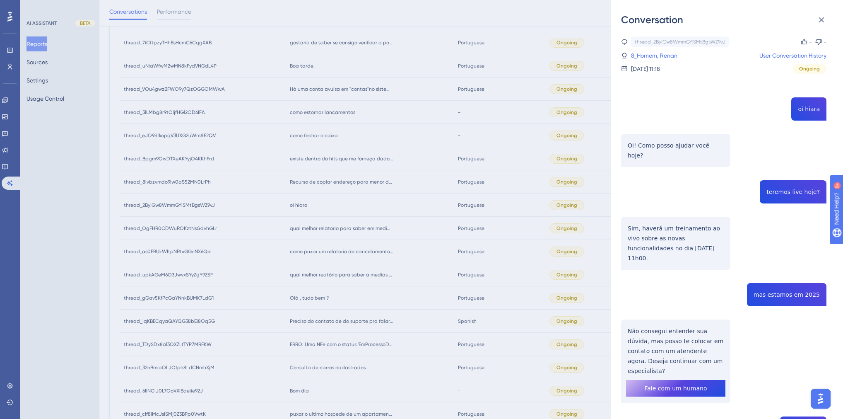
click at [776, 183] on div "thread_2ByIGw8WmmGYlSMtBgsWZ9vJ Copy - - 8_Homem, Renan User Conversation Histo…" at bounding box center [723, 282] width 205 height 492
copy span "teremos live hoje?"
drag, startPoint x: 698, startPoint y: 239, endPoint x: 624, endPoint y: 218, distance: 76.6
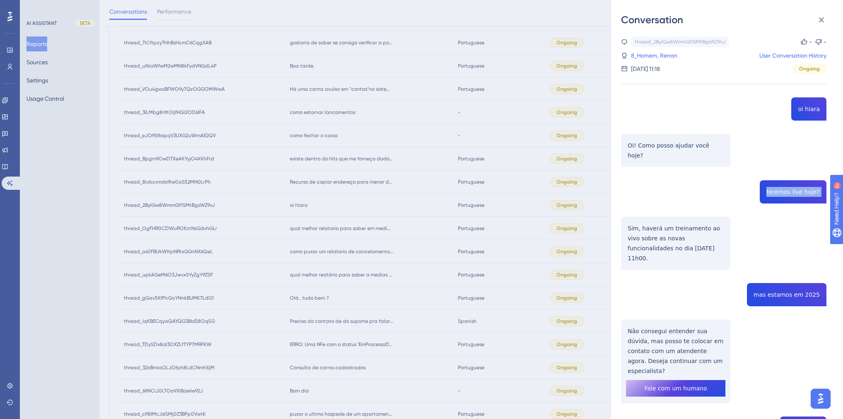
click at [624, 218] on div "thread_2ByIGw8WmmGYlSMtBgsWZ9vJ Copy - - 8_Homem, Renan User Conversation Histo…" at bounding box center [723, 282] width 205 height 492
copy p "Sim, haverá um treinamento ao vivo sobre as novas funcionalidades no dia 23/11/…"
click at [644, 54] on link "8_Homem, Renan" at bounding box center [654, 56] width 46 height 10
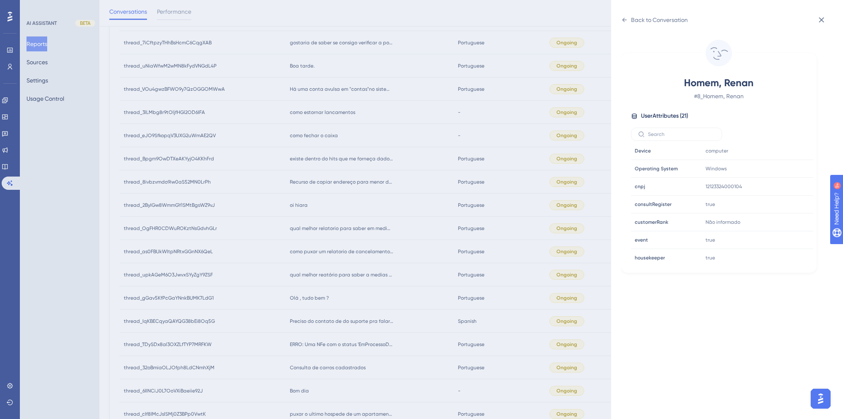
scroll to position [232, 0]
click at [778, 222] on icon at bounding box center [781, 223] width 6 height 7
click at [636, 18] on div "Back to Conversation" at bounding box center [659, 20] width 57 height 10
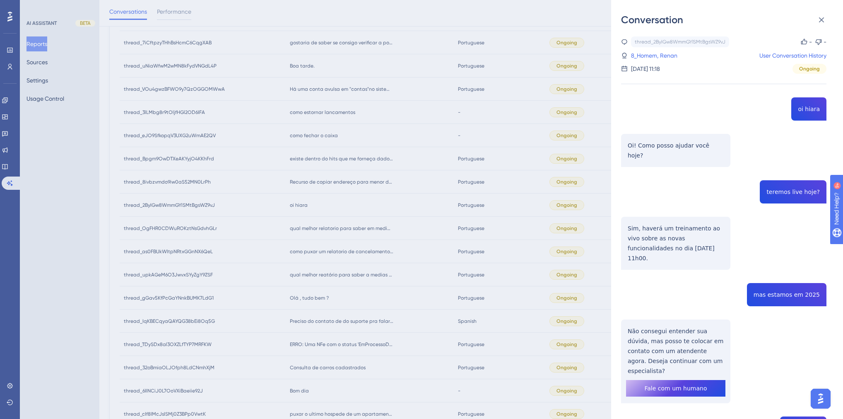
click at [505, 260] on div "Conversation thread_2ByIGw8WmmGYlSMtBgsWZ9vJ Copy - - 8_Homem, Renan User Conve…" at bounding box center [421, 209] width 843 height 419
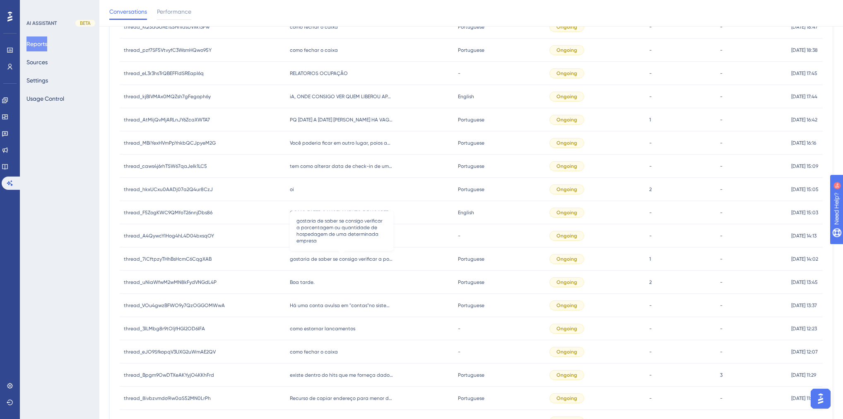
scroll to position [291, 0]
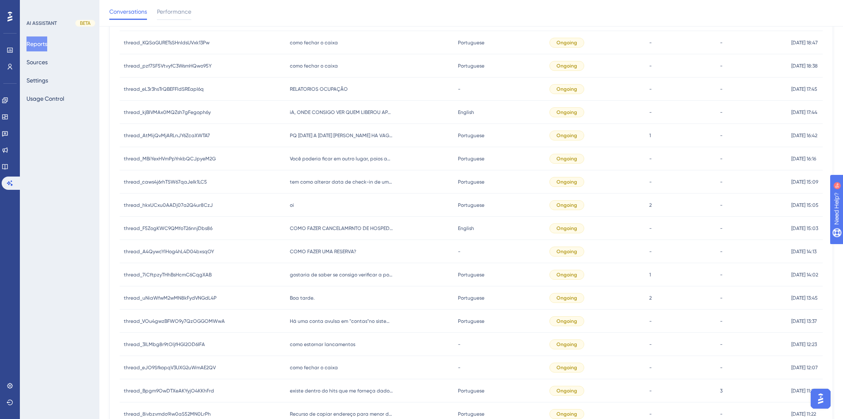
click at [306, 295] on span "Boa tarde." at bounding box center [302, 297] width 25 height 7
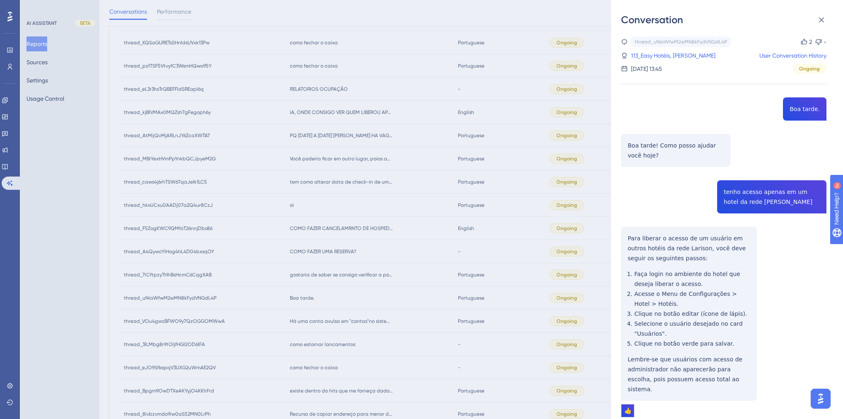
click at [350, 299] on div "Conversation thread_uNiaWfwM2wMN8kFydVNGdL4P Copy 2 - 113_Easy Hotéis, Carlos R…" at bounding box center [421, 209] width 843 height 419
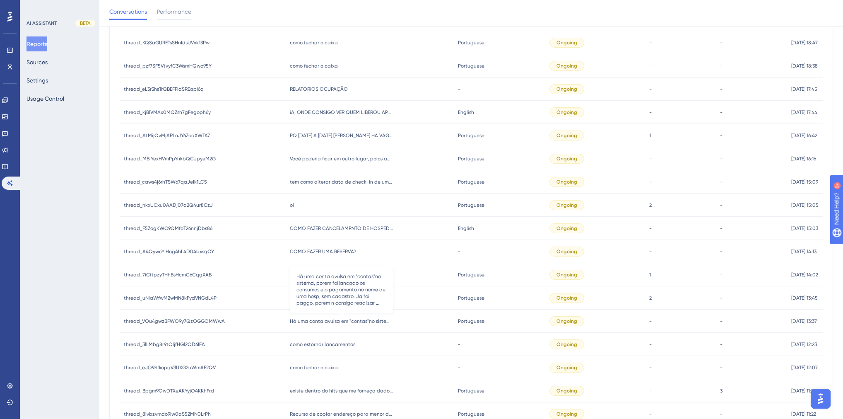
click at [333, 318] on span "Há uma conta avulsa em "contas"no sistema, porem foi lancado os consumos e o pa…" at bounding box center [342, 321] width 104 height 7
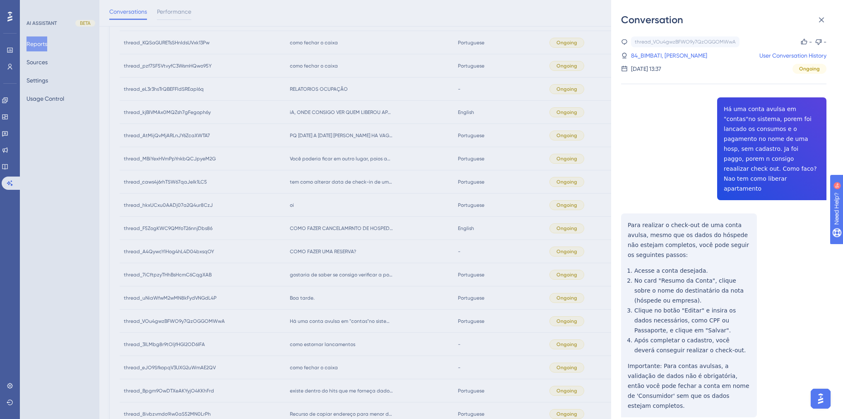
click at [379, 350] on div "Conversation thread_VOu4gwzBFWO9y7QzOGGOMWwA Copy - - 84_BIMBATI, JULIA VITÓRIA…" at bounding box center [421, 209] width 843 height 419
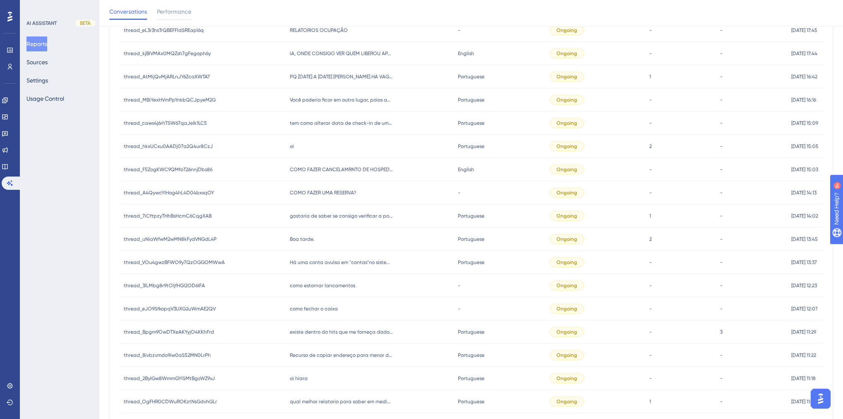
scroll to position [357, 0]
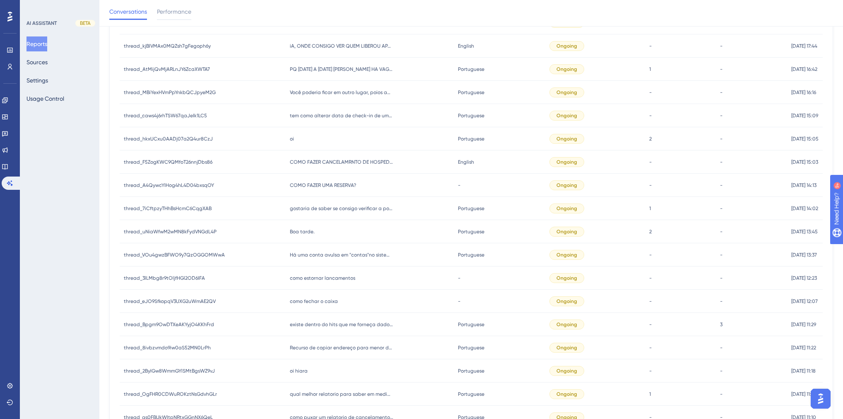
click at [300, 370] on span "oi hiara" at bounding box center [299, 370] width 18 height 7
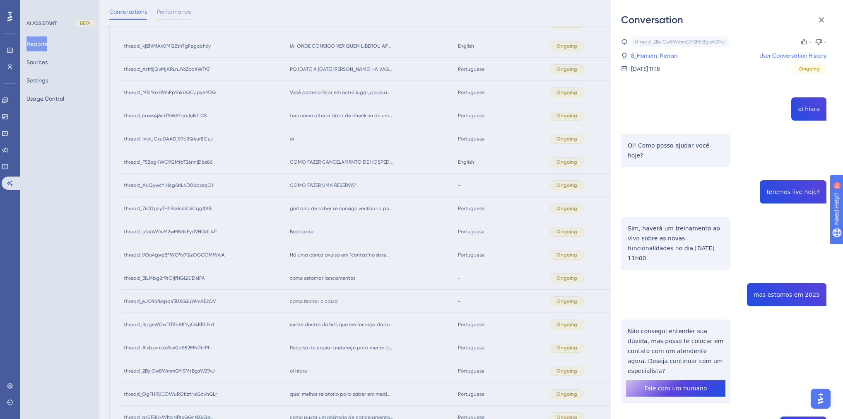
click at [335, 369] on div "Conversation thread_2ByIGw8WmmGYlSMtBgsWZ9vJ Copy - - 8_Homem, Renan User Conve…" at bounding box center [421, 209] width 843 height 419
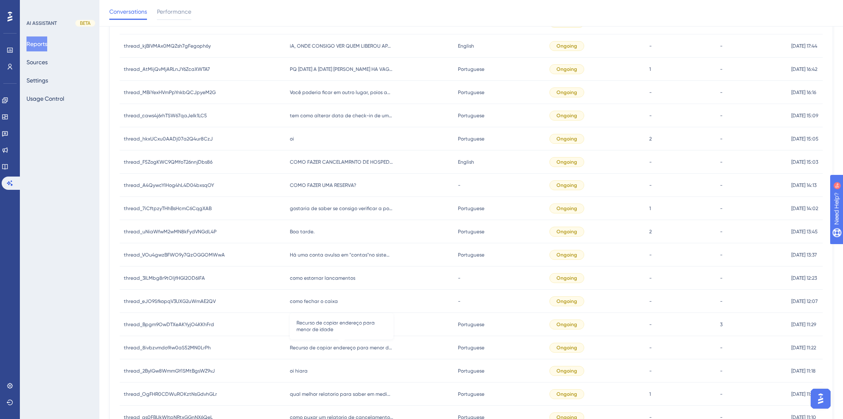
click at [328, 348] on span "Recurso de copiar endereço para menor de idade" at bounding box center [342, 347] width 104 height 7
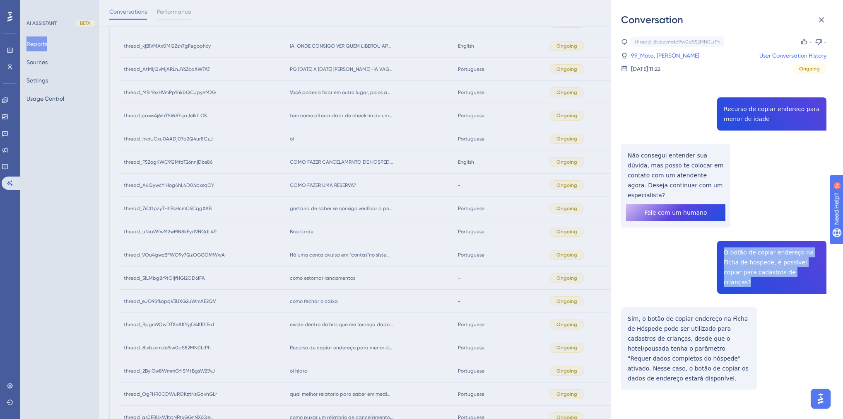
drag, startPoint x: 788, startPoint y: 263, endPoint x: 721, endPoint y: 243, distance: 70.0
click at [721, 243] on div "thread_8ivbzvmdo9iw0aS52MN0LrPh Copy - - 99_Mota, Patricia User Conversation Hi…" at bounding box center [723, 233] width 205 height 395
copy span "O botão de copiar endereço na Ficha de hospede, é possível copiar para cadastro…"
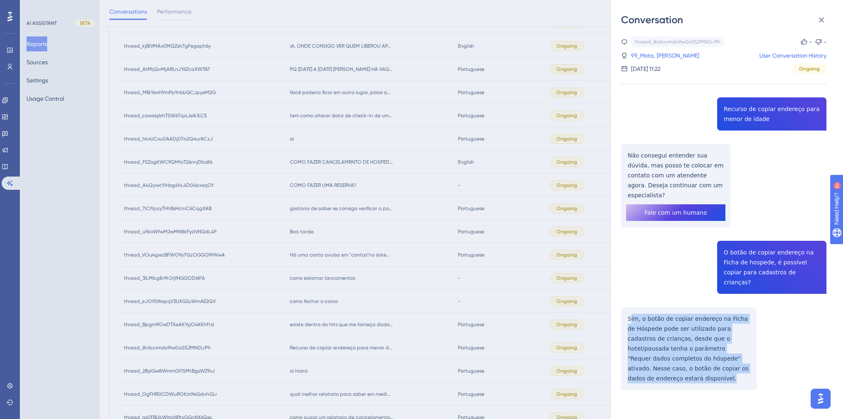
drag, startPoint x: 742, startPoint y: 347, endPoint x: 630, endPoint y: 297, distance: 122.7
click at [630, 297] on div "thread_8ivbzvmdo9iw0aS52MN0LrPh Copy - - 99_Mota, Patricia User Conversation Hi…" at bounding box center [723, 233] width 205 height 395
click at [647, 310] on div "thread_8ivbzvmdo9iw0aS52MN0LrPh Copy - - 99_Mota, Patricia User Conversation Hi…" at bounding box center [723, 233] width 205 height 395
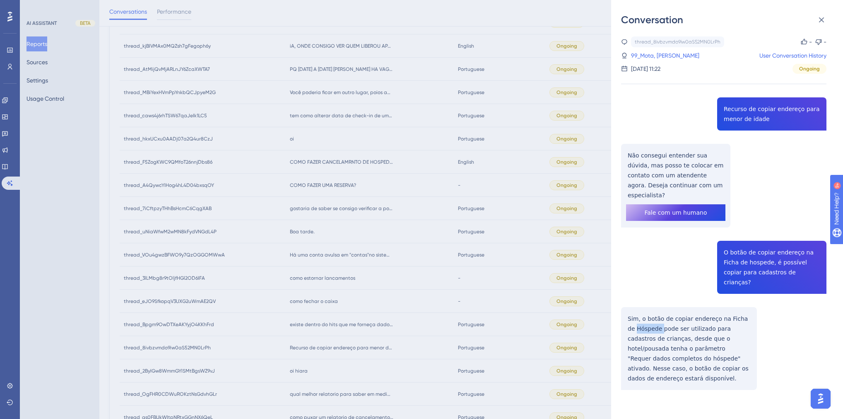
click at [647, 310] on div "thread_8ivbzvmdo9iw0aS52MN0LrPh Copy - - 99_Mota, Patricia User Conversation Hi…" at bounding box center [723, 233] width 205 height 395
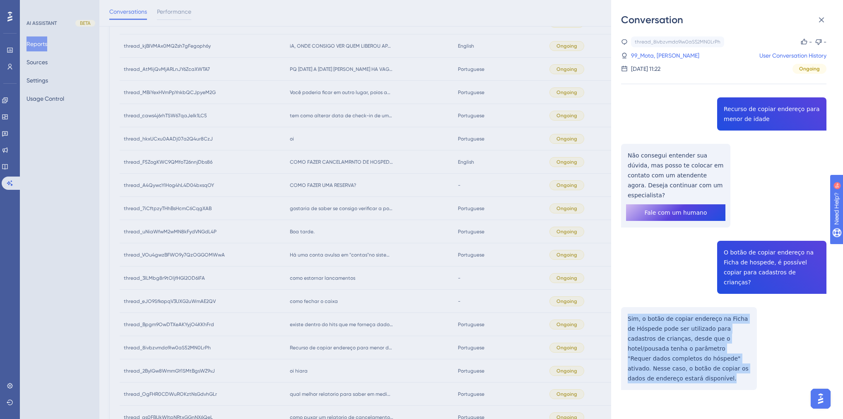
click at [647, 310] on div "thread_8ivbzvmdo9iw0aS52MN0LrPh Copy - - 99_Mota, Patricia User Conversation Hi…" at bounding box center [723, 233] width 205 height 395
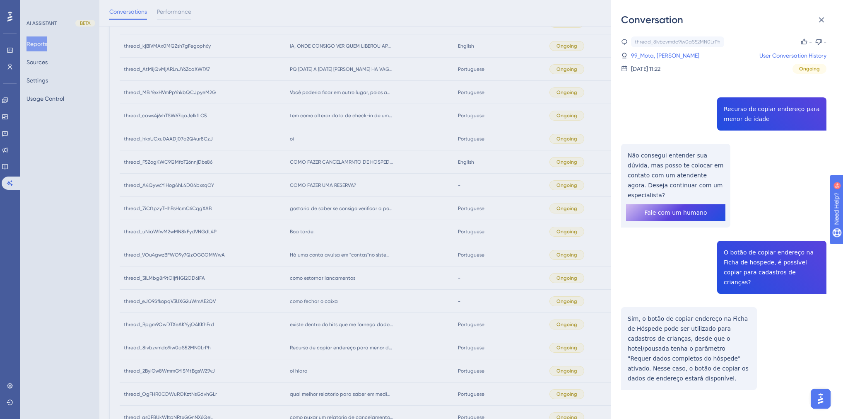
click at [455, 209] on div "Conversation thread_8ivbzvmdo9iw0aS52MN0LrPh Copy - - 99_Mota, Patricia User Co…" at bounding box center [421, 209] width 843 height 419
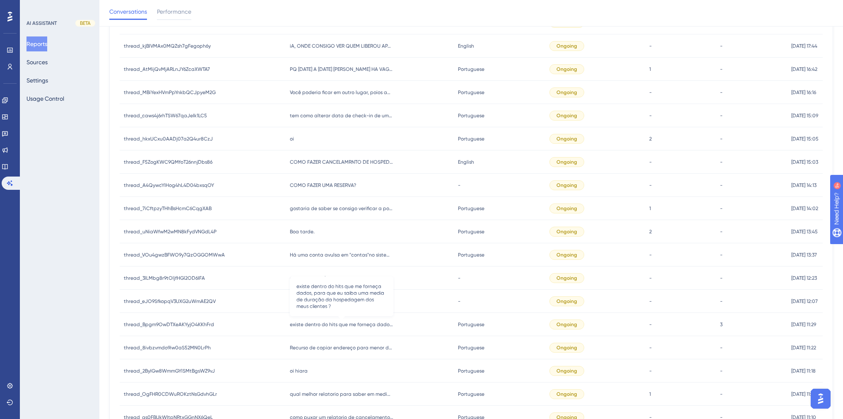
click at [328, 323] on span "existe dentro do hits que me forneça dados, para que eu saiba uma media de dura…" at bounding box center [342, 324] width 104 height 7
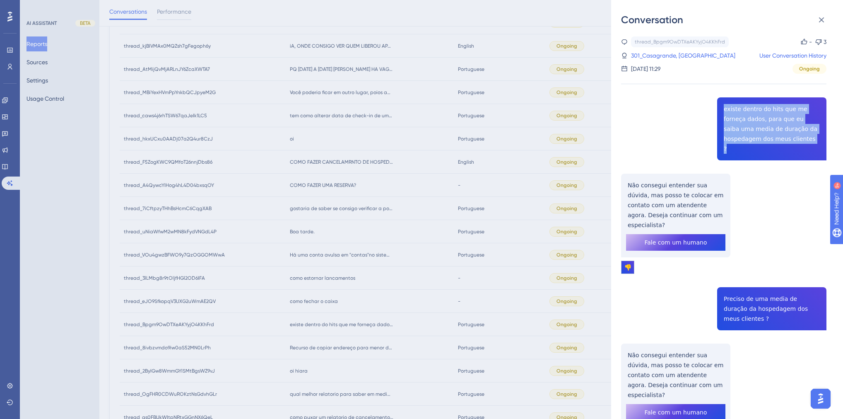
drag, startPoint x: 754, startPoint y: 139, endPoint x: 718, endPoint y: 108, distance: 47.8
click at [718, 108] on div "thread_Bpgm9OwDTXeAKYyjO4KKhFrd Copy - 3 301_Casagrande, Tiago User Conversatio…" at bounding box center [723, 385] width 205 height 699
copy span "existe dentro do hits que me forneça dados, para que eu saiba uma media de dura…"
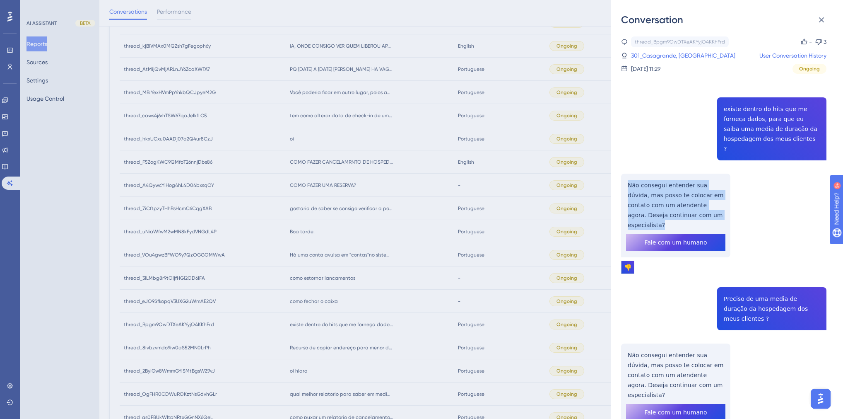
drag, startPoint x: 711, startPoint y: 205, endPoint x: 611, endPoint y: 170, distance: 106.3
click at [616, 171] on div "Conversation thread_Bpgm9OwDTXeAKYyjO4KKhFrd Copy - 3 301_Casagrande, Tiago Use…" at bounding box center [727, 209] width 232 height 419
copy p "Não consegui entender sua dúvida, mas posso te colocar em contato com um atende…"
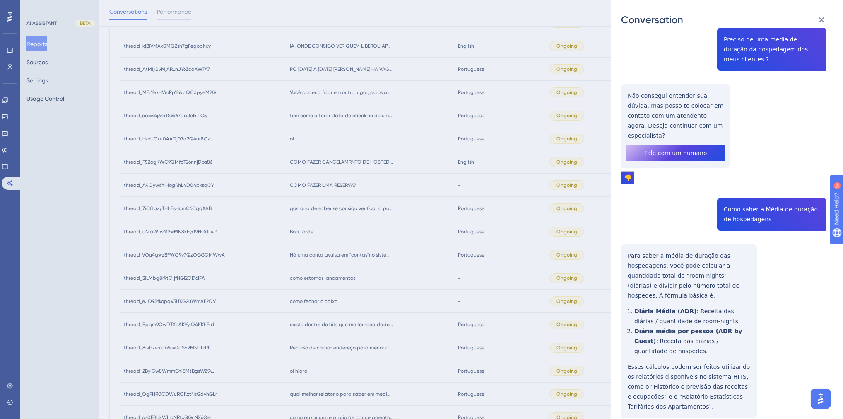
scroll to position [262, 0]
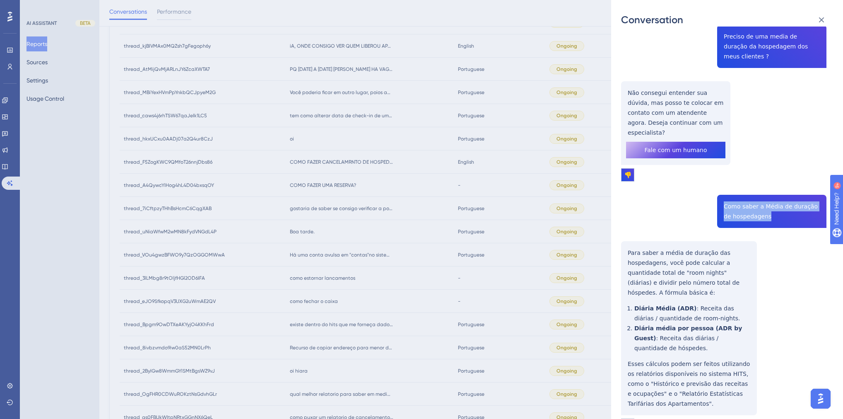
drag, startPoint x: 760, startPoint y: 177, endPoint x: 721, endPoint y: 166, distance: 41.1
click at [721, 166] on div "thread_Bpgm9OwDTXeAKYyjO4KKhFrd Copy - 3 301_Casagrande, Tiago User Conversatio…" at bounding box center [723, 123] width 205 height 699
copy span "Como saber a Média de duração de hospedagens"
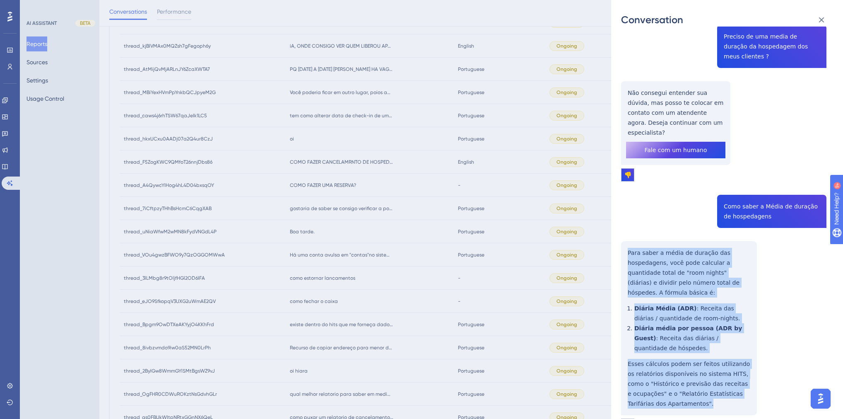
drag, startPoint x: 670, startPoint y: 356, endPoint x: 624, endPoint y: 215, distance: 147.8
click at [624, 215] on div "thread_Bpgm9OwDTXeAKYyjO4KKhFrd Copy - 3 301_Casagrande, Tiago User Conversatio…" at bounding box center [723, 123] width 205 height 699
copy div "Para saber a média de duração das hospedagens, você pode calcular a quantidade …"
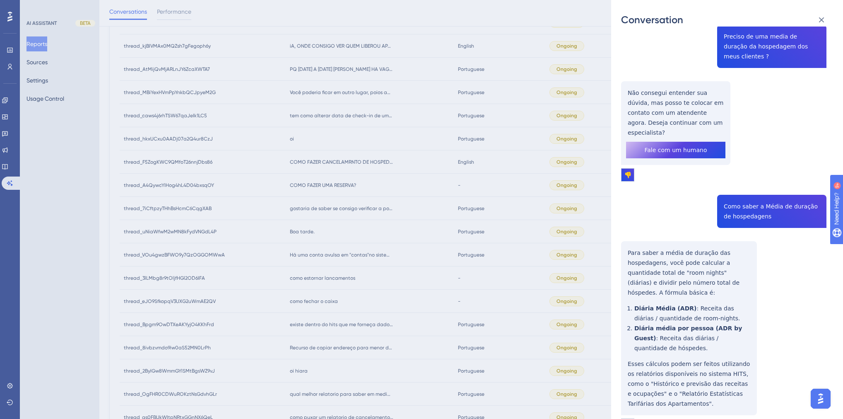
click at [452, 194] on div "Conversation thread_Bpgm9OwDTXeAKYyjO4KKhFrd Copy - 3 301_Casagrande, Tiago Use…" at bounding box center [421, 209] width 843 height 419
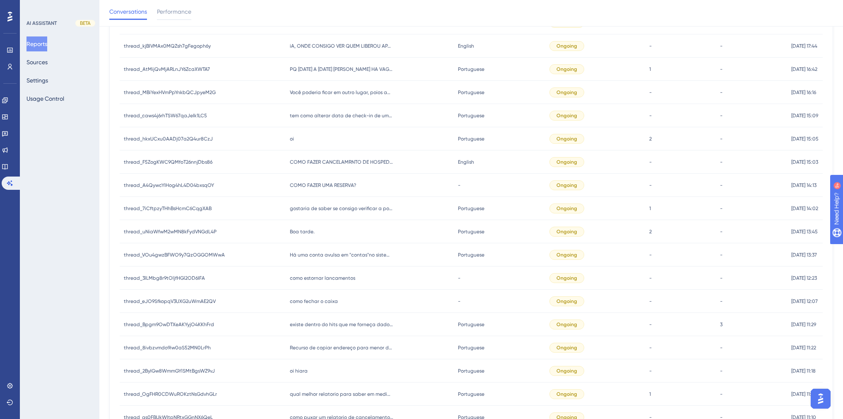
click at [316, 299] on span "como fechar o caixa" at bounding box center [314, 301] width 48 height 7
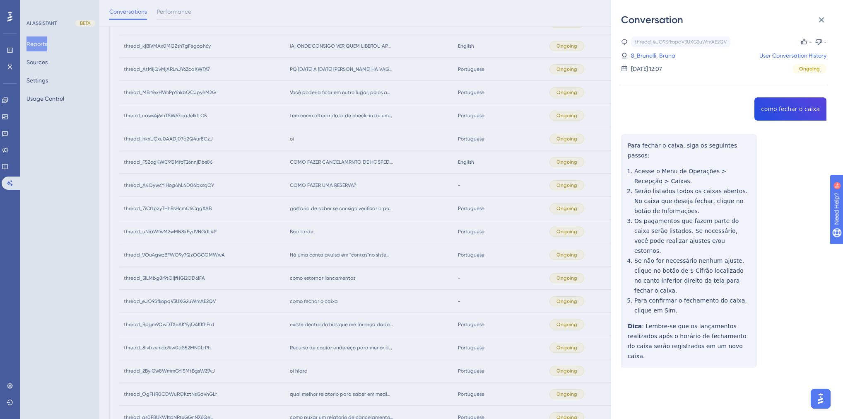
click at [327, 289] on div "Conversation thread_eJO9SfkopqV3UXG2uWmAE2QV Copy - - 8_Brunelli, Bruna User Co…" at bounding box center [421, 209] width 843 height 419
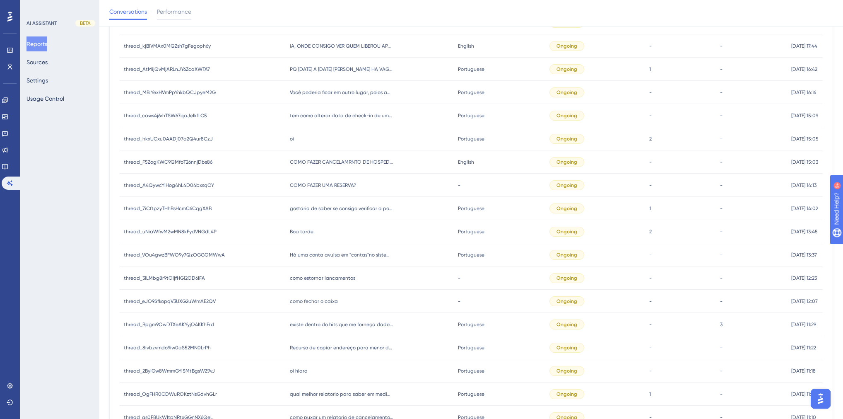
click at [318, 279] on span "como estornar lancamentos" at bounding box center [322, 278] width 65 height 7
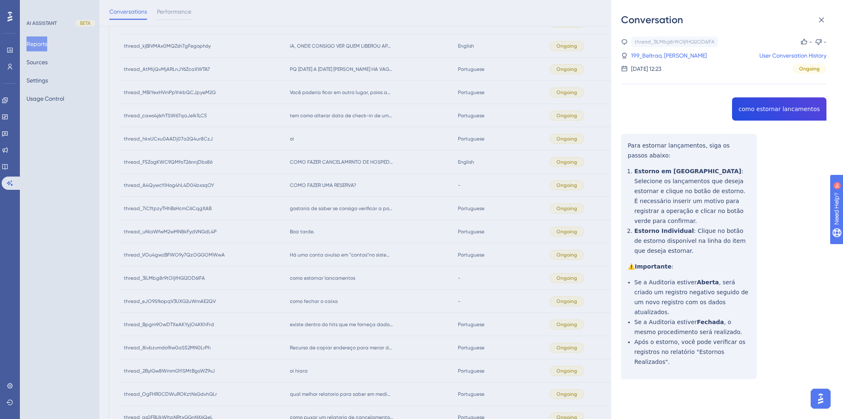
click at [760, 109] on div "thread_3lLMbg8r9tOljfHGl2OD6IFA Copy - - 199_Beltrao, Marcondes User Conversati…" at bounding box center [723, 228] width 205 height 385
copy span "como estornar lancamentos"
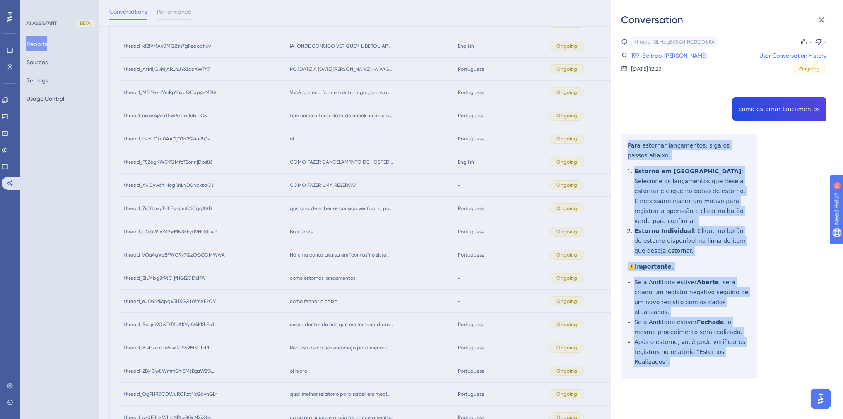
drag, startPoint x: 729, startPoint y: 326, endPoint x: 623, endPoint y: 133, distance: 220.5
click at [623, 133] on div "thread_3lLMbg8r9tOljfHGl2OD6IFA Copy - - 199_Beltrao, Marcondes User Conversati…" at bounding box center [723, 228] width 205 height 385
copy div "Para estornar lançamentos, siga os passos abaixo: Estorno em Lote : Selecione o…"
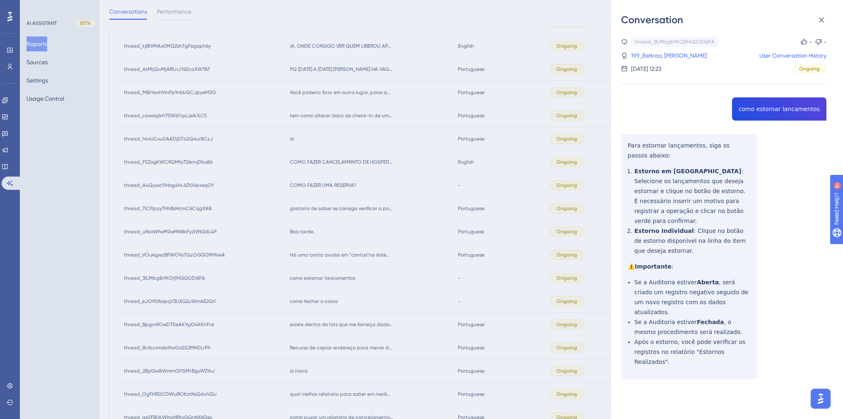
click at [422, 278] on div "Conversation thread_3lLMbg8r9tOljfHGl2OD6IFA Copy - - 199_Beltrao, Marcondes Us…" at bounding box center [421, 209] width 843 height 419
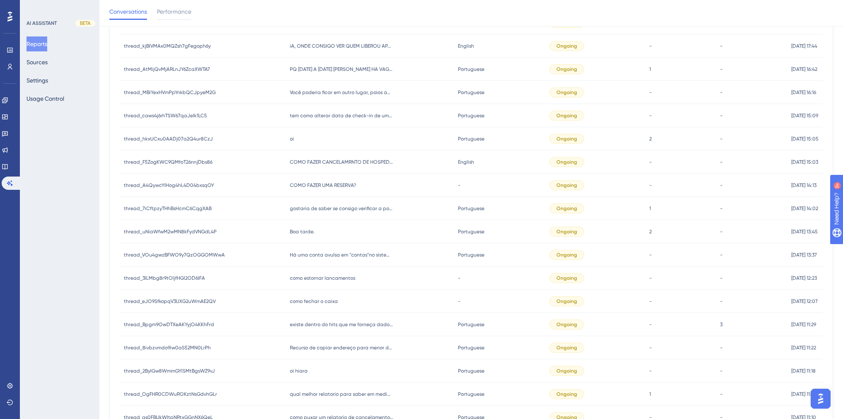
click at [315, 301] on span "como fechar o caixa" at bounding box center [314, 301] width 48 height 7
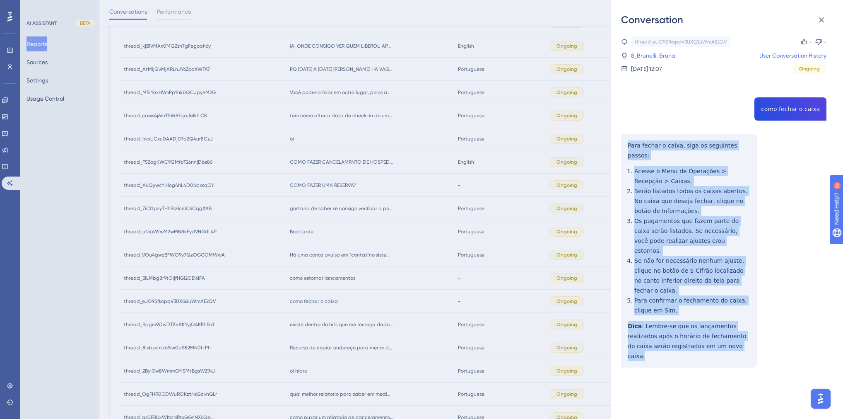
drag, startPoint x: 713, startPoint y: 318, endPoint x: 616, endPoint y: 147, distance: 196.9
click at [616, 147] on div "Conversation thread_eJO9SfkopqV3UXG2uWmAE2QV Copy - - 8_Brunelli, Bruna User Co…" at bounding box center [727, 209] width 232 height 419
copy div "Para fechar o caixa, siga os seguintes passos: Acesse o Menu de Operações > Rec…"
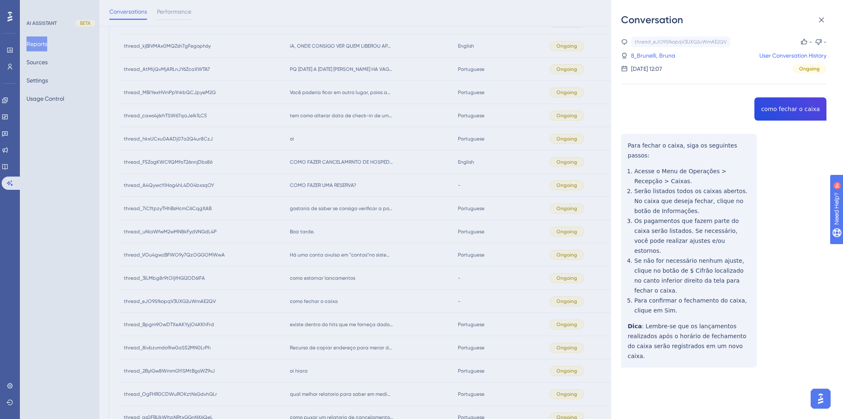
click at [782, 109] on div "thread_eJO9SfkopqV3UXG2uWmAE2QV Copy - - 8_Brunelli, Bruna User Conversation Hi…" at bounding box center [723, 222] width 205 height 373
click at [364, 214] on div "Conversation thread_eJO9SfkopqV3UXG2uWmAE2QV Copy - - 8_Brunelli, Bruna User Co…" at bounding box center [421, 209] width 843 height 419
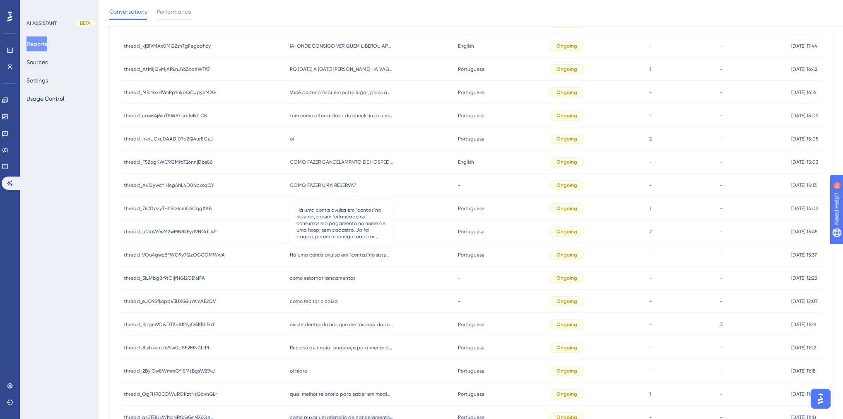
click at [343, 257] on span "Há uma conta avulsa em "contas"no sistema, porem foi lancado os consumos e o pa…" at bounding box center [342, 254] width 104 height 7
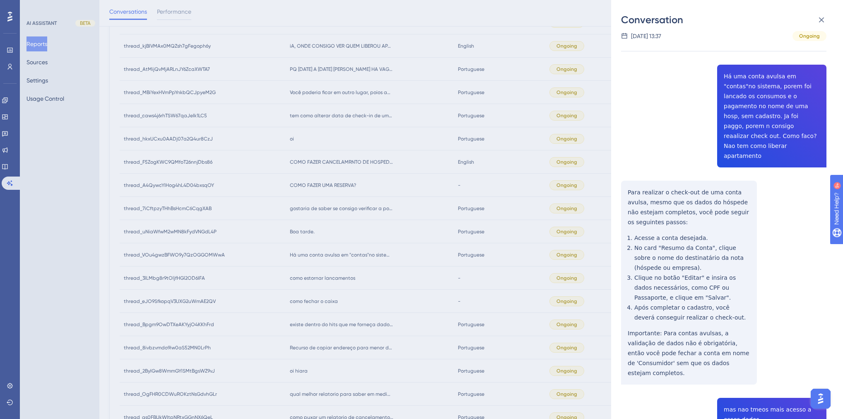
scroll to position [0, 0]
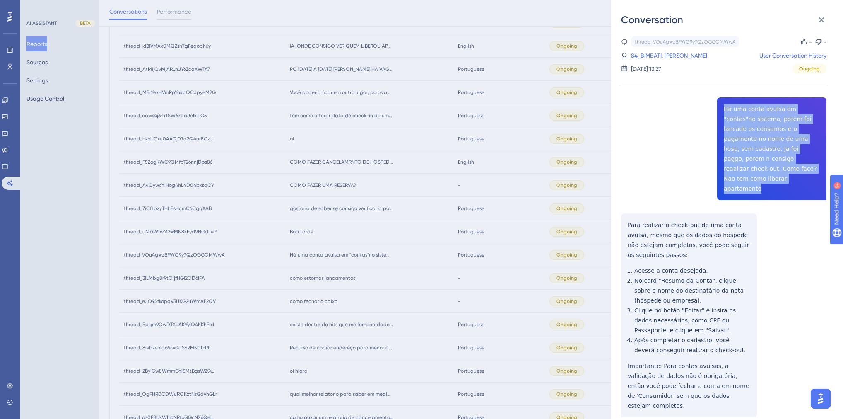
drag, startPoint x: 795, startPoint y: 168, endPoint x: 721, endPoint y: 107, distance: 95.9
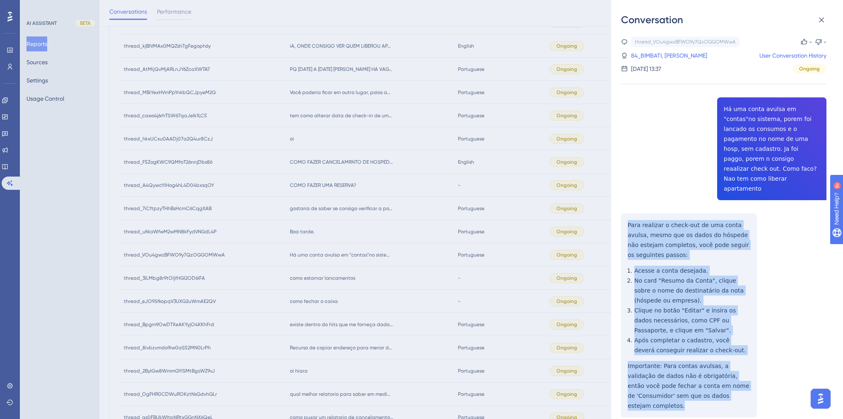
drag, startPoint x: 721, startPoint y: 375, endPoint x: 619, endPoint y: 209, distance: 194.4
click at [619, 209] on div "Conversation thread_VOu4gwzBFWO9y7QzOGGOMWwA Copy - - 84_BIMBATI, JULIA VITÓRIA…" at bounding box center [727, 209] width 232 height 419
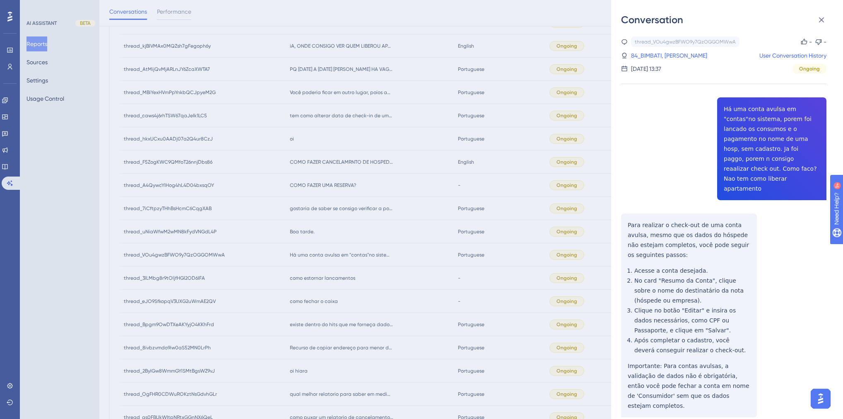
click at [656, 60] on div "thread_VOu4gwzBFWO9y7QzOGGOMWwA Copy - - 84_BIMBATI, JULIA VITÓRIA User Convers…" at bounding box center [723, 54] width 205 height 37
click at [652, 56] on link "84_BIMBATI, JULIA VITÓRIA" at bounding box center [669, 56] width 76 height 10
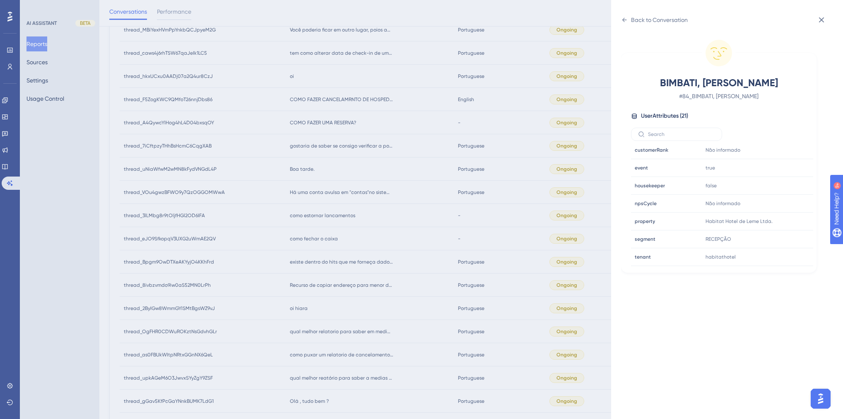
scroll to position [456, 0]
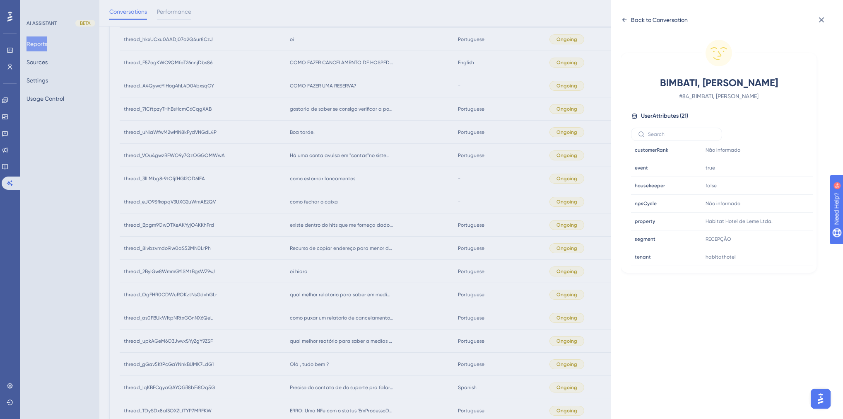
click at [627, 18] on icon at bounding box center [624, 20] width 7 height 7
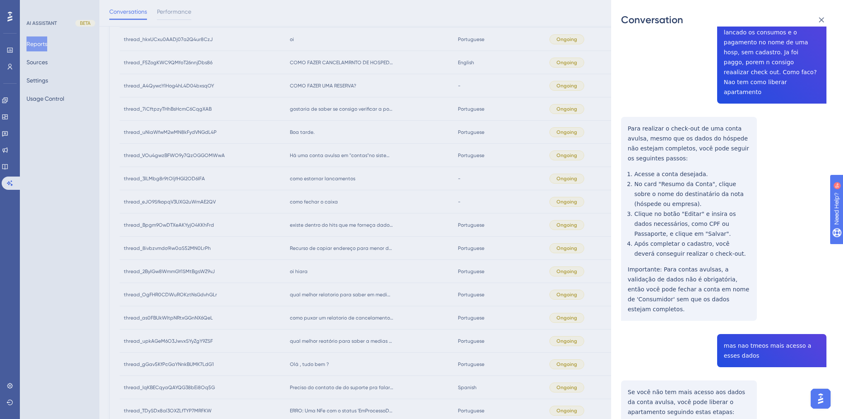
scroll to position [166, 0]
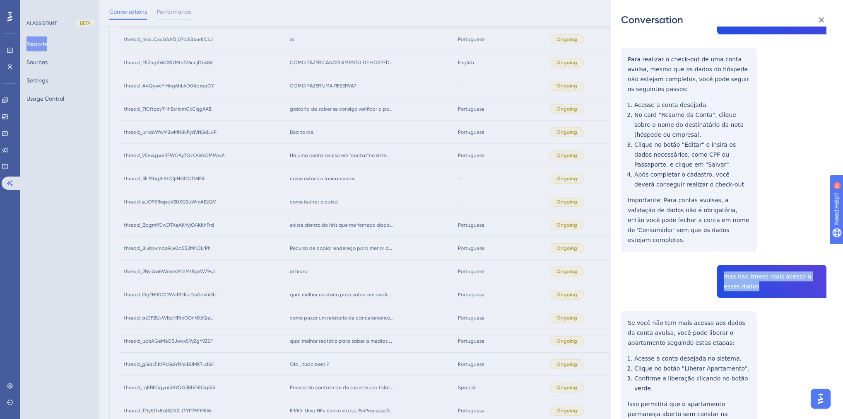
drag, startPoint x: 742, startPoint y: 257, endPoint x: 721, endPoint y: 247, distance: 23.0
click at [721, 247] on div "thread_VOu4gwzBFWO9y7QzOGGOMWwA Copy - - 84_BIMBATI, JULIA VITÓRIA User Convers…" at bounding box center [723, 296] width 205 height 850
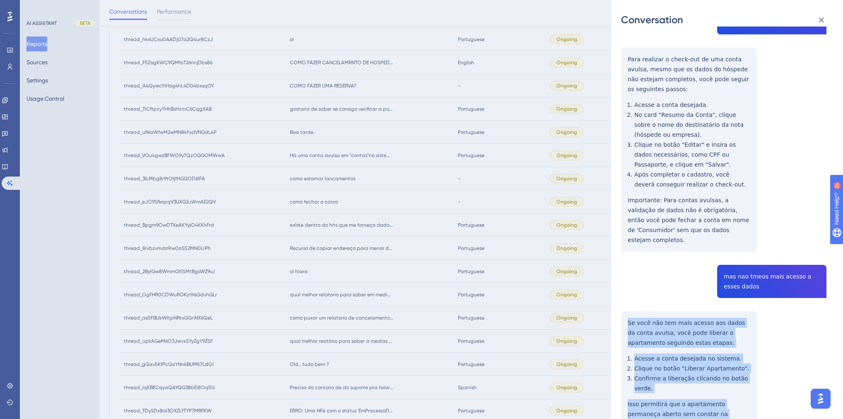
drag, startPoint x: 706, startPoint y: 395, endPoint x: 616, endPoint y: 292, distance: 136.5
click at [616, 292] on div "Conversation thread_VOu4gwzBFWO9y7QzOGGOMWwA Copy - - 84_BIMBATI, JULIA VITÓRIA…" at bounding box center [727, 209] width 232 height 419
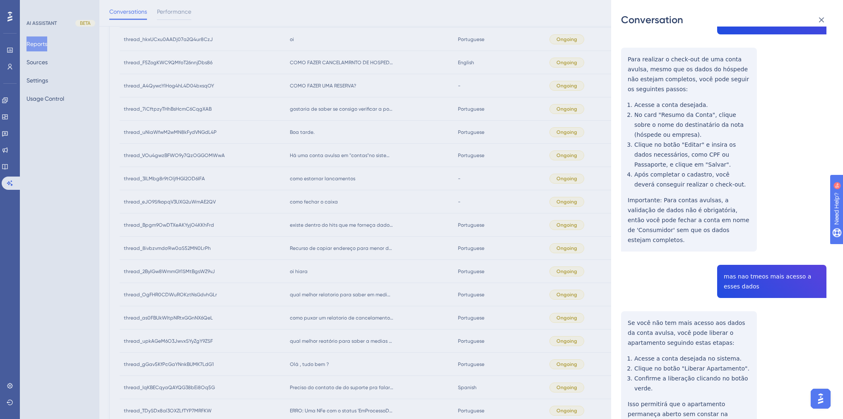
click at [397, 186] on div "Conversation thread_VOu4gwzBFWO9y7QzOGGOMWwA Copy - - 84_BIMBATI, JULIA VITÓRIA…" at bounding box center [421, 209] width 843 height 419
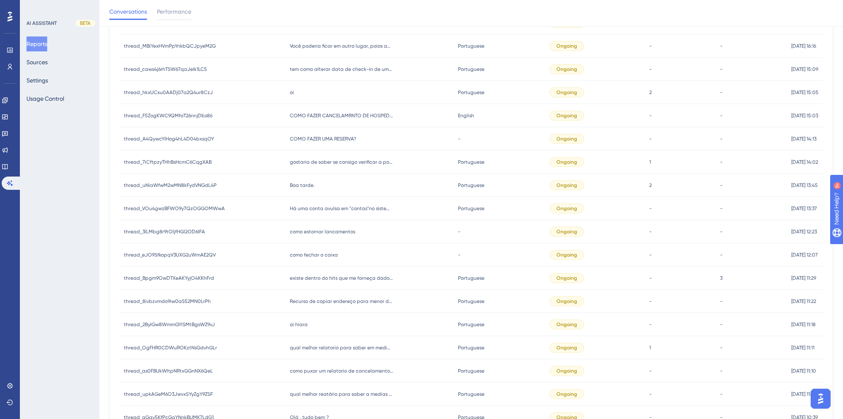
scroll to position [390, 0]
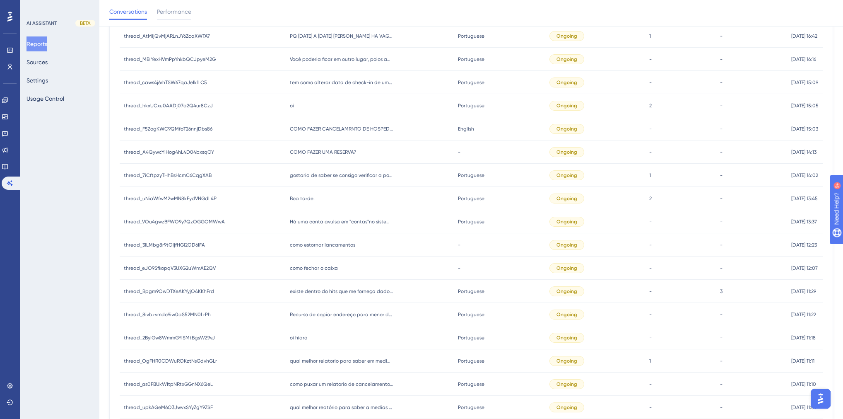
click at [304, 200] on span "Boa tarde." at bounding box center [302, 198] width 25 height 7
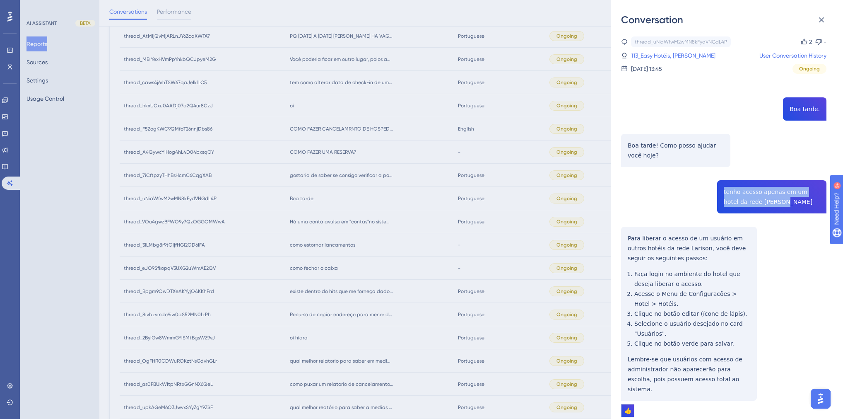
drag, startPoint x: 751, startPoint y: 203, endPoint x: 720, endPoint y: 193, distance: 32.6
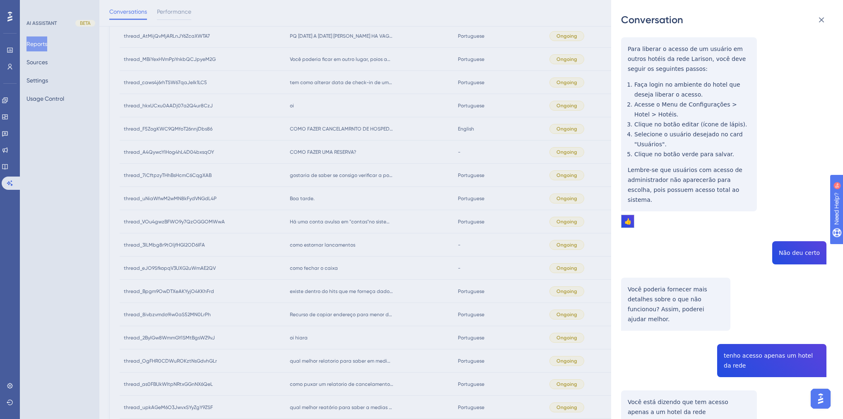
scroll to position [0, 0]
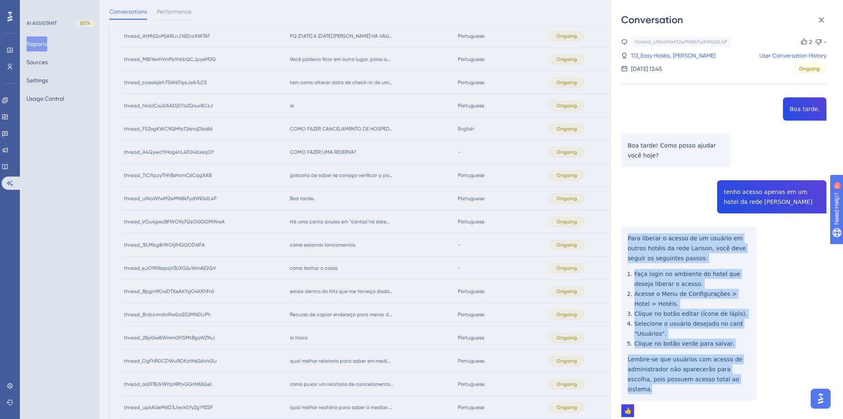
drag, startPoint x: 727, startPoint y: 381, endPoint x: 617, endPoint y: 241, distance: 178.7
click at [617, 241] on div "Conversation thread_uNiaWfwM2wMN8kFydVNGdL4P Copy 2 - 113_Easy Hotéis, Carlos R…" at bounding box center [727, 209] width 232 height 419
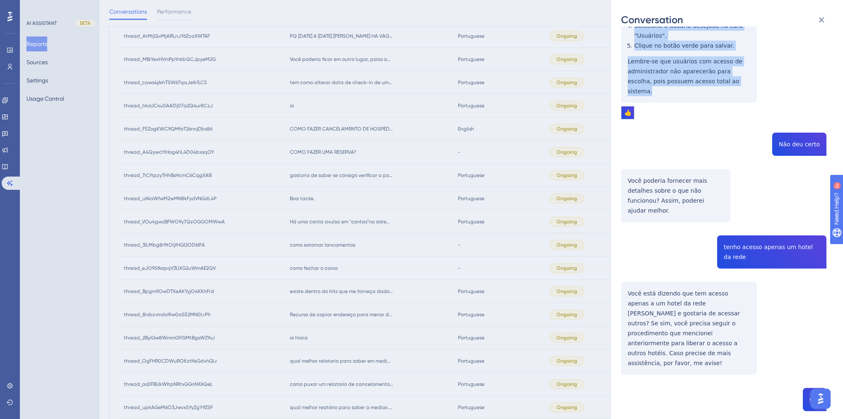
scroll to position [298, 0]
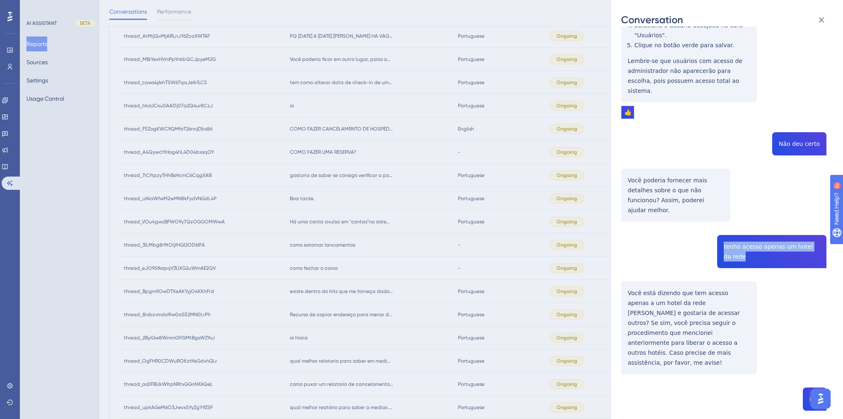
drag, startPoint x: 737, startPoint y: 237, endPoint x: 716, endPoint y: 229, distance: 22.8
click at [716, 229] on div "thread_uNiaWfwM2wMN8kFydVNGdL4P Copy 2 - 113_Easy Hotéis, Carlos Ramon User Con…" at bounding box center [723, 228] width 205 height 981
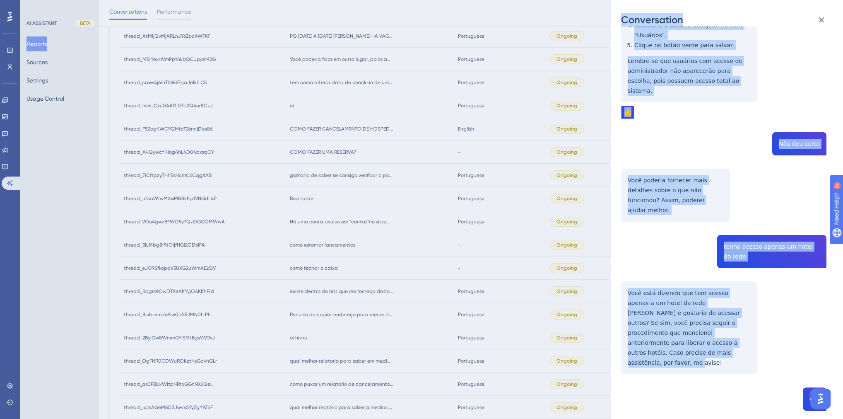
drag, startPoint x: 752, startPoint y: 321, endPoint x: 610, endPoint y: 267, distance: 151.8
click at [610, 267] on div "Conversation thread_uNiaWfwM2wMN8kFydVNGdL4P Copy 2 - 113_Easy Hotéis, Carlos R…" at bounding box center [421, 209] width 843 height 419
click at [673, 304] on div "thread_uNiaWfwM2wMN8kFydVNGdL4P Copy 2 - 113_Easy Hotéis, Carlos Ramon User Con…" at bounding box center [730, 223] width 219 height 392
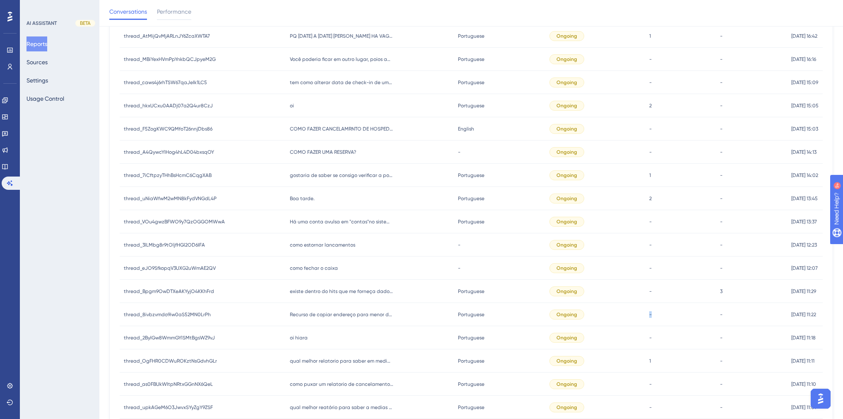
click at [673, 304] on div "- -" at bounding box center [680, 314] width 71 height 23
click at [301, 197] on span "Boa tarde." at bounding box center [302, 198] width 25 height 7
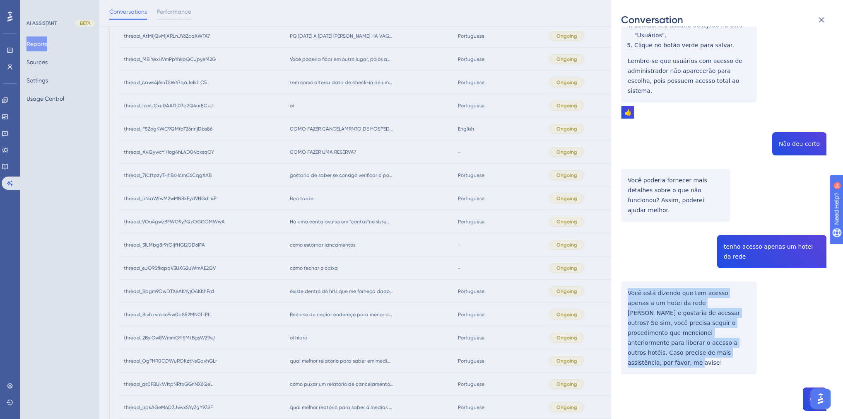
drag, startPoint x: 744, startPoint y: 322, endPoint x: 615, endPoint y: 265, distance: 141.6
click at [615, 265] on div "Conversation thread_uNiaWfwM2wMN8kFydVNGdL4P Copy 2 - 113_Easy Hotéis, Carlos R…" at bounding box center [727, 209] width 232 height 419
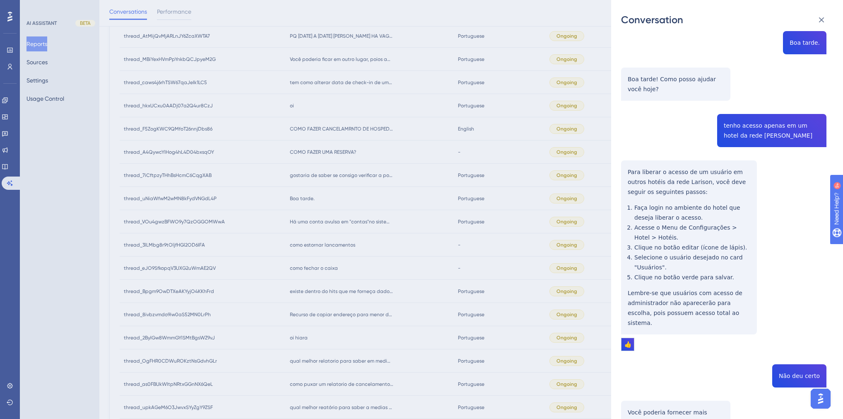
scroll to position [0, 0]
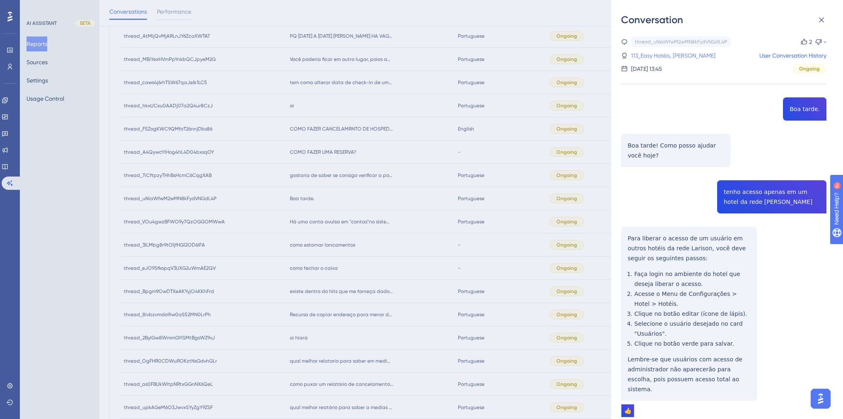
click at [662, 57] on link "113_Easy Hotéis, Carlos Ramon" at bounding box center [673, 56] width 84 height 10
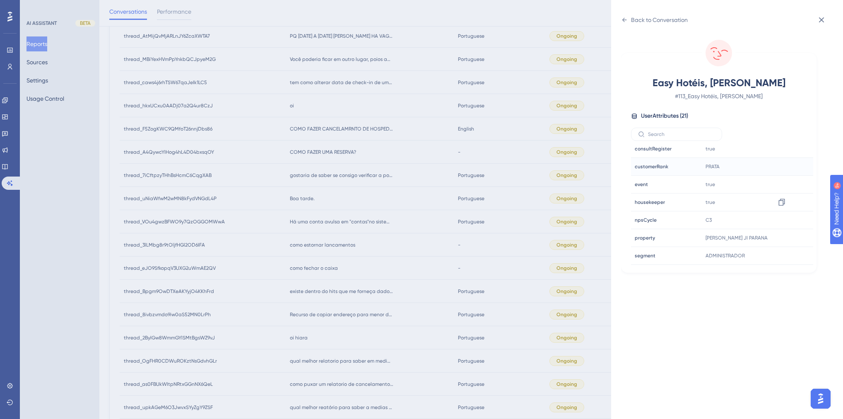
scroll to position [199, 0]
click at [447, 298] on div "Back to Conversation Easy Hotéis, Carlos Ramon # 113_Easy Hotéis, Carlos Ramon …" at bounding box center [421, 209] width 843 height 419
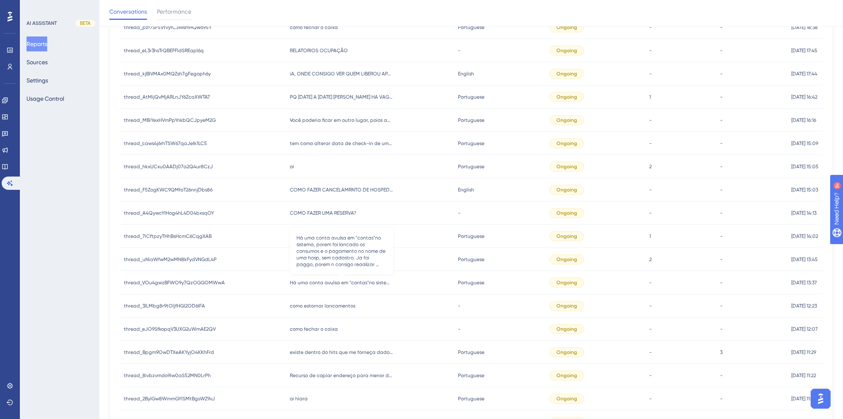
scroll to position [324, 0]
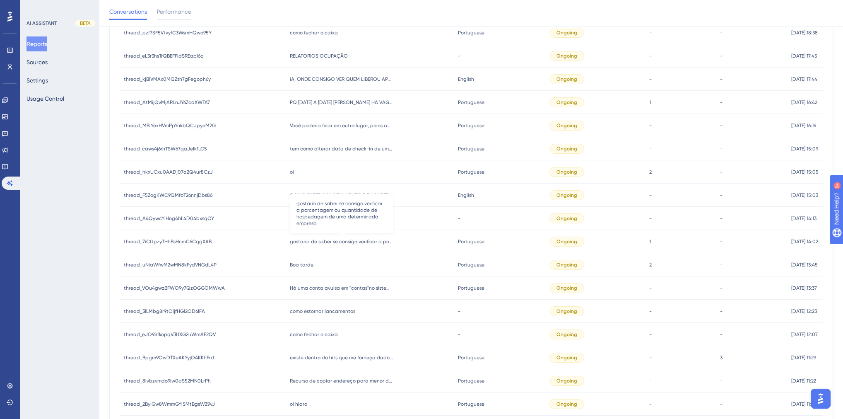
click at [333, 243] on span "gostaria de saber se consigo verificar a porcentagem ou quantidade de hospedage…" at bounding box center [342, 241] width 104 height 7
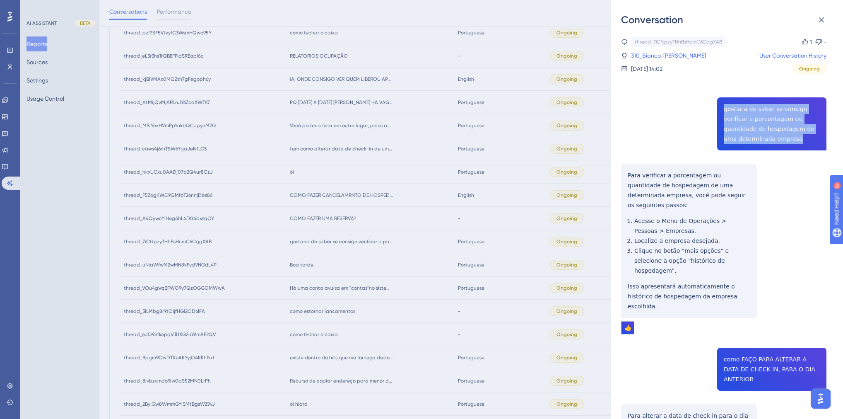
drag, startPoint x: 750, startPoint y: 137, endPoint x: 717, endPoint y: 110, distance: 43.2
click at [717, 110] on div "thread_7iCftpzyTHhBsHcmC6CqgXAB Copy 1 - 310_Bianco, Hugo User Conversation His…" at bounding box center [723, 362] width 205 height 653
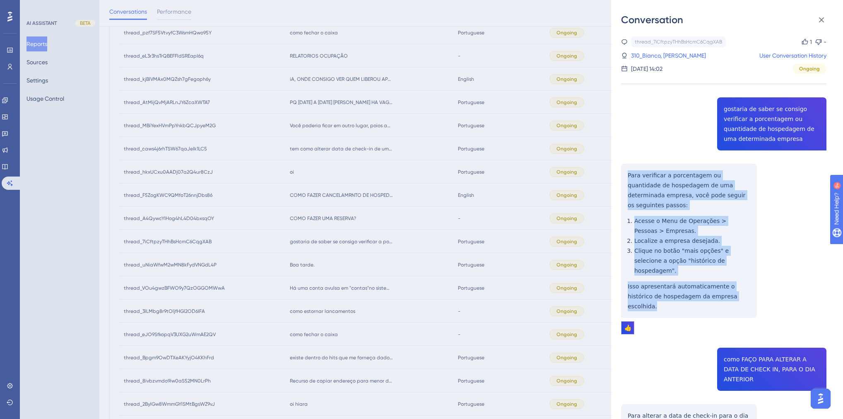
drag, startPoint x: 735, startPoint y: 277, endPoint x: 619, endPoint y: 174, distance: 155.1
click at [619, 174] on div "Conversation thread_7iCftpzyTHhBsHcmC6CqgXAB Copy 1 - 310_Bianco, Hugo User Con…" at bounding box center [727, 209] width 232 height 419
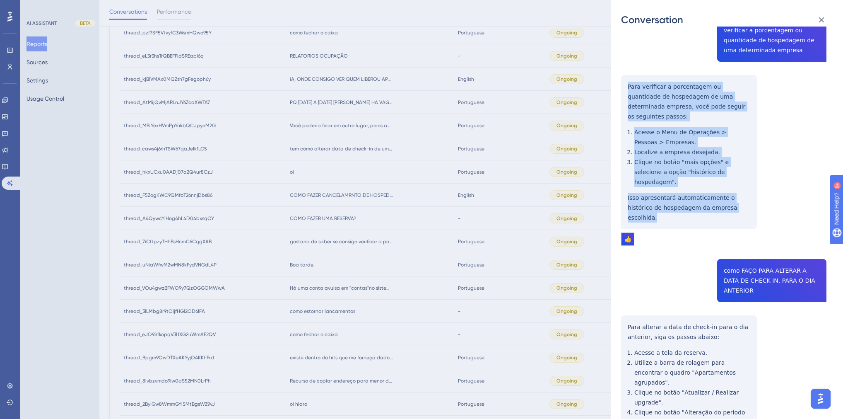
scroll to position [186, 0]
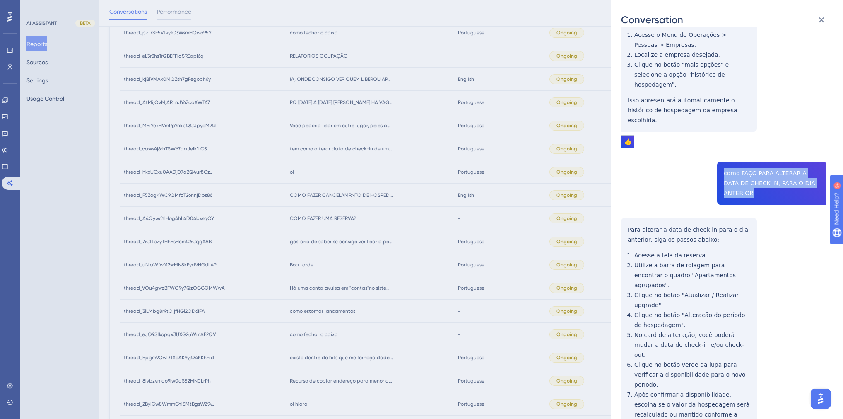
drag, startPoint x: 821, startPoint y: 153, endPoint x: 722, endPoint y: 144, distance: 99.8
click at [722, 144] on div "thread_7iCftpzyTHhBsHcmC6CqgXAB Copy 1 - 310_Bianco, Hugo User Conversation His…" at bounding box center [723, 177] width 205 height 653
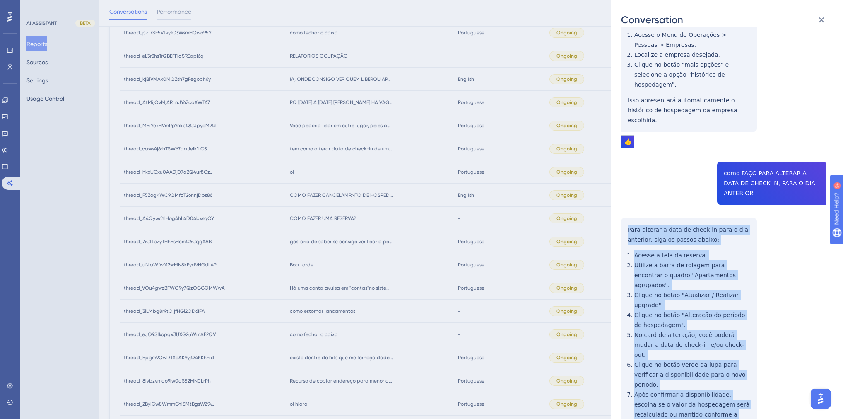
drag, startPoint x: 662, startPoint y: 362, endPoint x: 622, endPoint y: 182, distance: 184.8
click at [622, 182] on div "thread_7iCftpzyTHhBsHcmC6CqgXAB Copy 1 - 310_Bianco, Hugo User Conversation His…" at bounding box center [723, 177] width 205 height 653
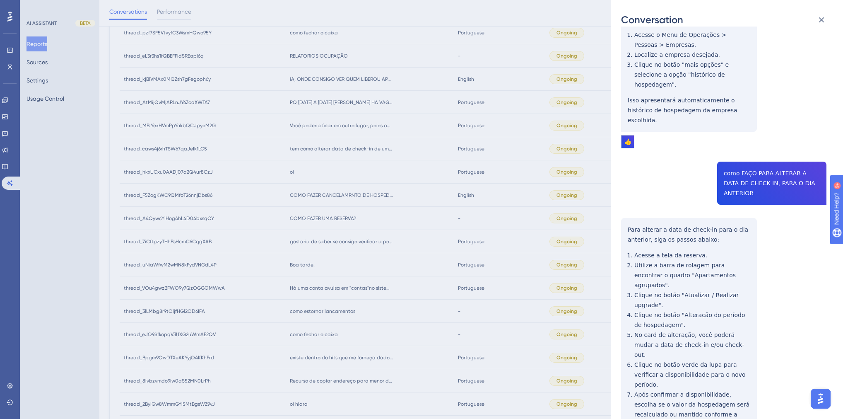
click at [359, 263] on div "Conversation thread_7iCftpzyTHhBsHcmC6CqgXAB Copy 1 - 310_Bianco, Hugo User Con…" at bounding box center [421, 209] width 843 height 419
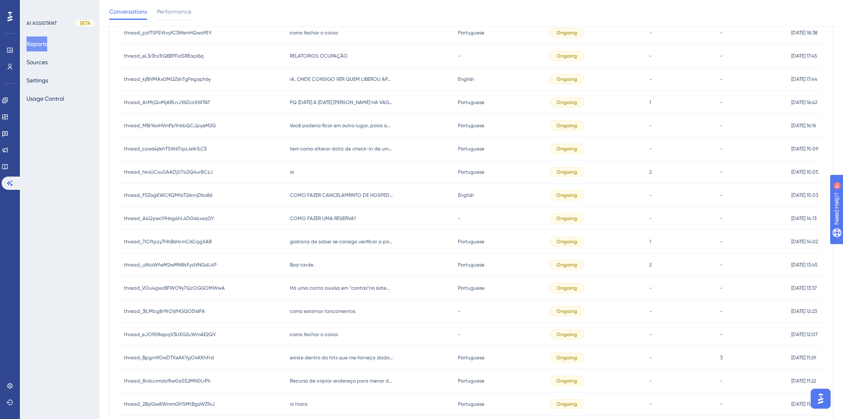
click at [323, 218] on span "COMO FAZER UMA RESERVA?" at bounding box center [323, 218] width 66 height 7
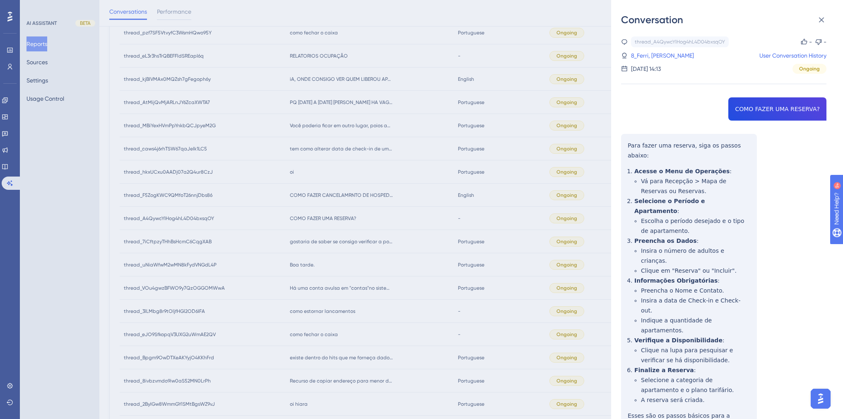
click at [776, 110] on div "thread_A4QywcYIHog4hL4D04bxsqOY Copy - - 8_Ferri, Nicolas User Conversation His…" at bounding box center [723, 257] width 205 height 443
click at [651, 58] on link "8_Ferri, Nicolas" at bounding box center [662, 56] width 63 height 10
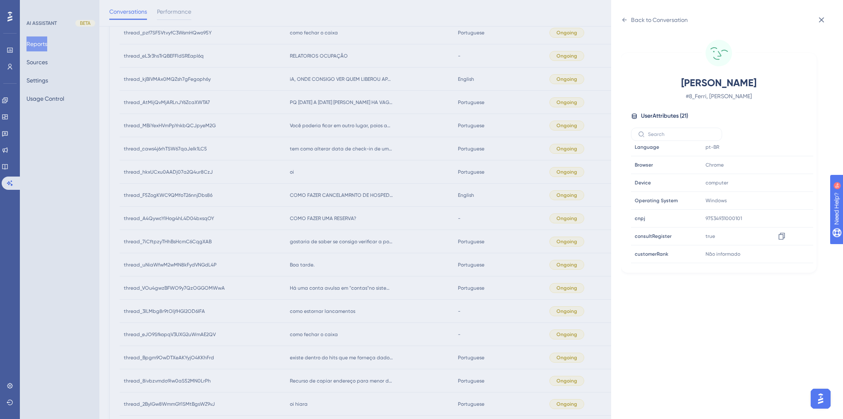
scroll to position [199, 0]
click at [482, 223] on div "Back to Conversation Ferri, Nicolas # 8_Ferri, Nicolas User Attributes ( 21 ) E…" at bounding box center [421, 209] width 843 height 419
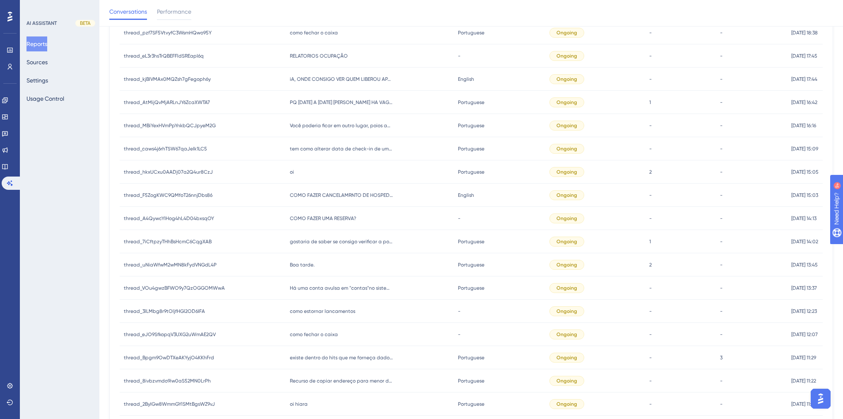
click at [332, 222] on div "COMO FAZER UMA RESERVA? COMO FAZER UMA RESERVA?" at bounding box center [370, 218] width 169 height 23
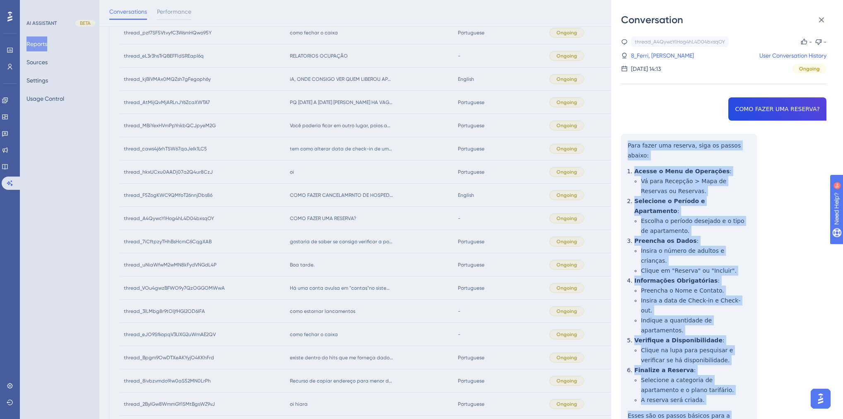
drag, startPoint x: 671, startPoint y: 378, endPoint x: 617, endPoint y: 143, distance: 241.4
click at [617, 143] on div "Conversation thread_A4QywcYIHog4hL4D04bxsqOY Copy - - 8_Ferri, Nicolas User Con…" at bounding box center [727, 209] width 232 height 419
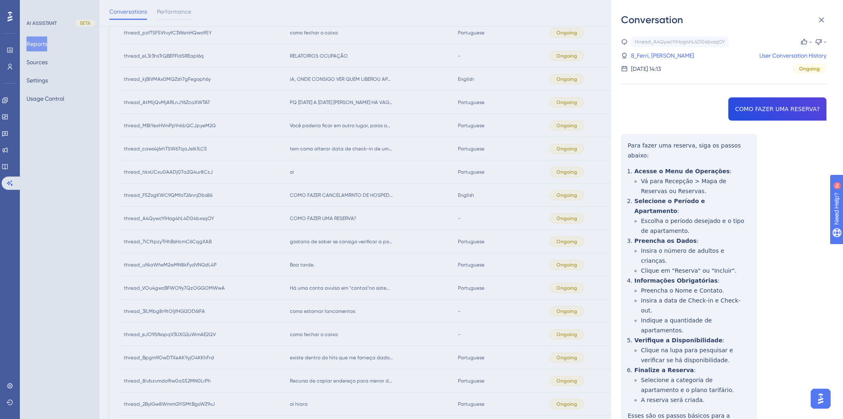
click at [548, 238] on div "Conversation thread_A4QywcYIHog4hL4D04bxsqOY Copy - - 8_Ferri, Nicolas User Con…" at bounding box center [421, 209] width 843 height 419
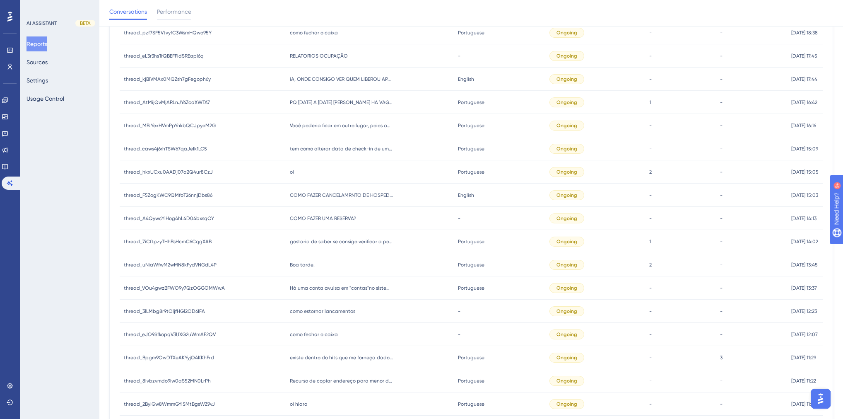
click at [335, 199] on div "COMO FAZER CANCELAMRNTO DE HOSPEDAGEM COMO FAZER CANCELAMRNTO DE HOSPEDAGEM" at bounding box center [370, 194] width 169 height 23
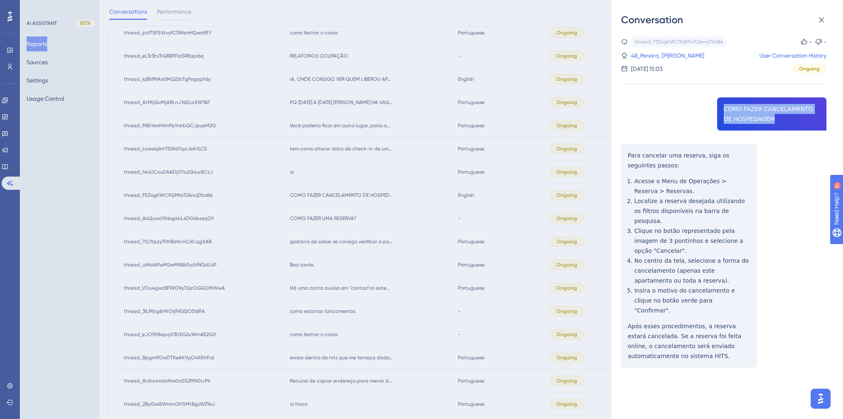
drag, startPoint x: 765, startPoint y: 117, endPoint x: 704, endPoint y: 103, distance: 63.4
click at [704, 103] on div "thread_F5ZogKWC9QMfoT26nnjDbs86 Copy - - 48_Pereira, Jane Nunes User Conversati…" at bounding box center [723, 222] width 205 height 373
click at [663, 55] on link "48_Pereira, Jane Nunes" at bounding box center [667, 56] width 73 height 10
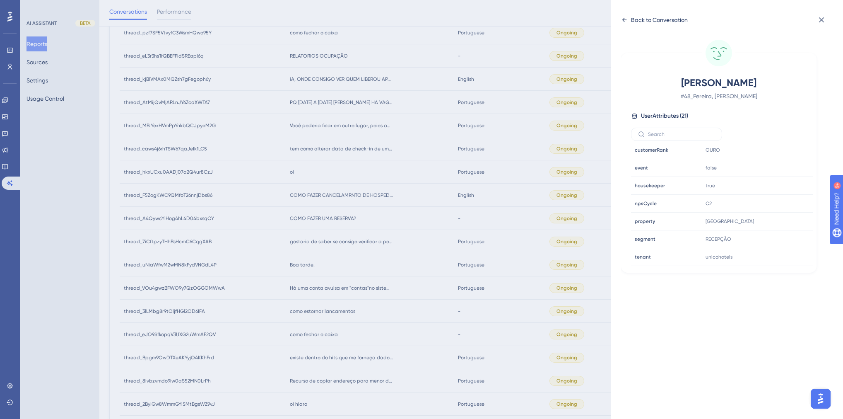
click at [625, 19] on icon at bounding box center [624, 20] width 7 height 7
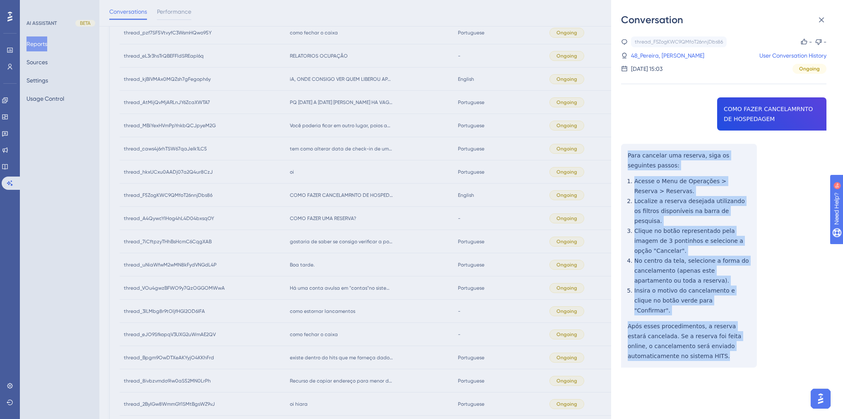
drag, startPoint x: 663, startPoint y: 331, endPoint x: 614, endPoint y: 157, distance: 180.3
click at [614, 157] on div "Conversation thread_F5ZogKWC9QMfoT26nnjDbs86 Copy - - 48_Pereira, Jane Nunes Us…" at bounding box center [727, 209] width 232 height 419
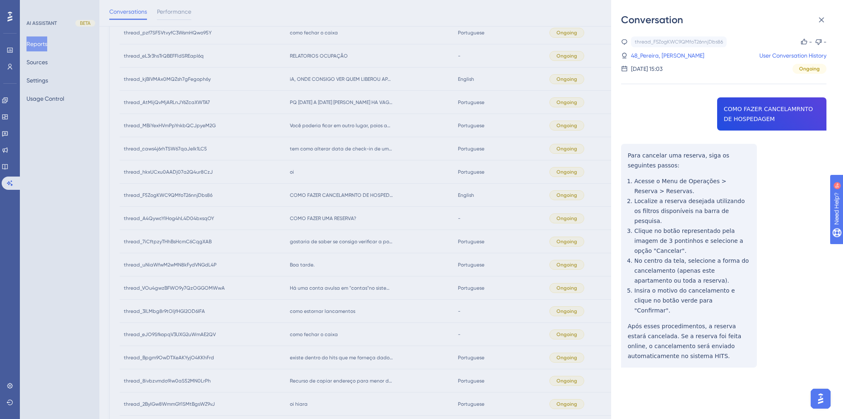
click at [372, 214] on div "Conversation thread_F5ZogKWC9QMfoT26nnjDbs86 Copy - - 48_Pereira, Jane Nunes Us…" at bounding box center [421, 209] width 843 height 419
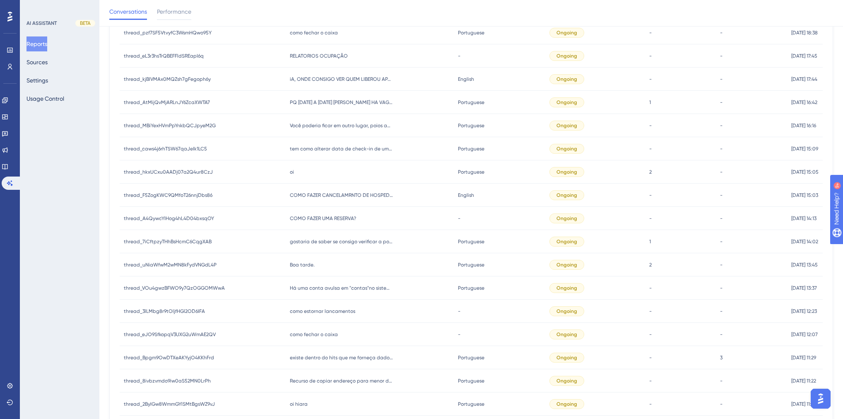
click at [296, 176] on div "oi oi" at bounding box center [370, 171] width 169 height 23
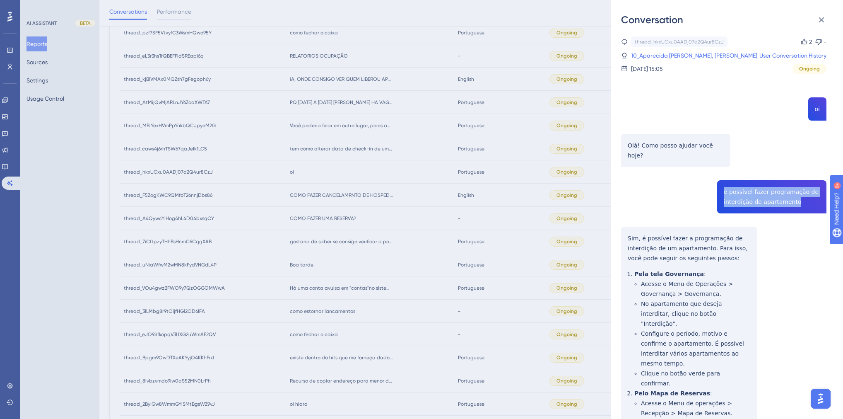
drag, startPoint x: 797, startPoint y: 192, endPoint x: 716, endPoint y: 180, distance: 82.5
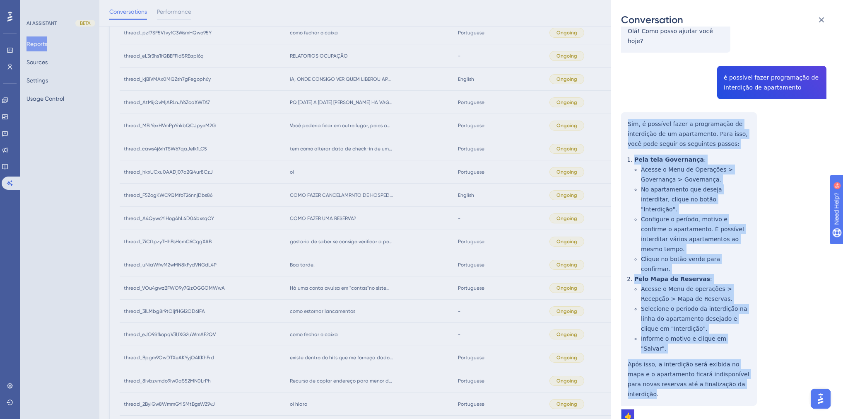
scroll to position [133, 0]
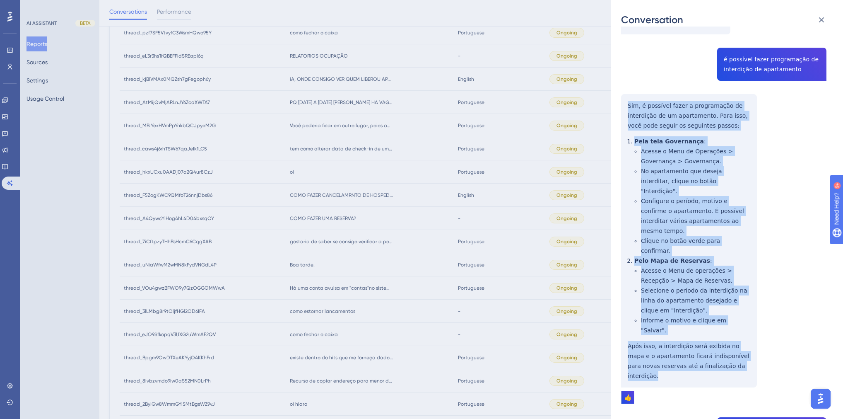
drag, startPoint x: 623, startPoint y: 227, endPoint x: 731, endPoint y: 318, distance: 141.3
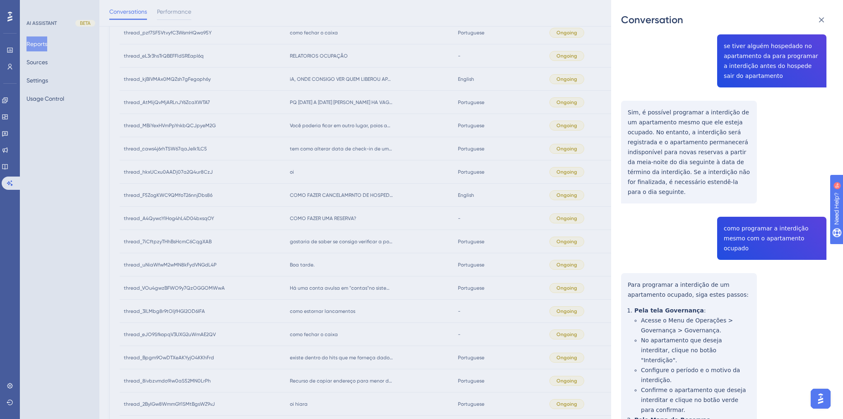
scroll to position [408, 0]
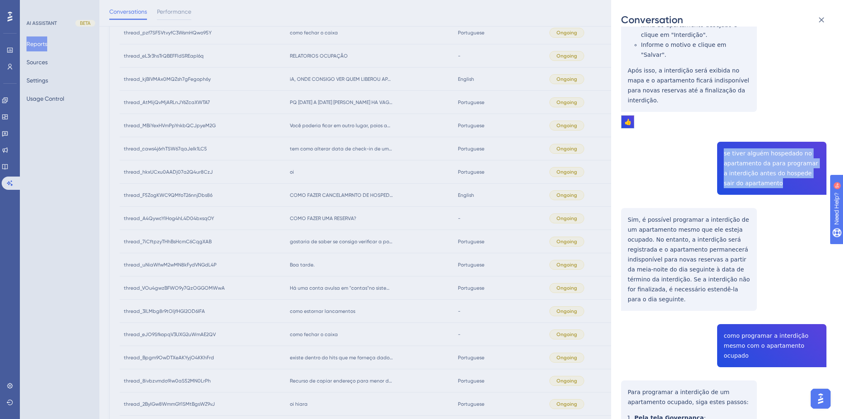
drag, startPoint x: 765, startPoint y: 123, endPoint x: 720, endPoint y: 97, distance: 52.1
click at [720, 97] on div "thread_hkxUCxu0AADj07a2Q4ur8CzJ Copy 2 - 10_Aparecida Gonella Martineli, Fernan…" at bounding box center [723, 181] width 205 height 1104
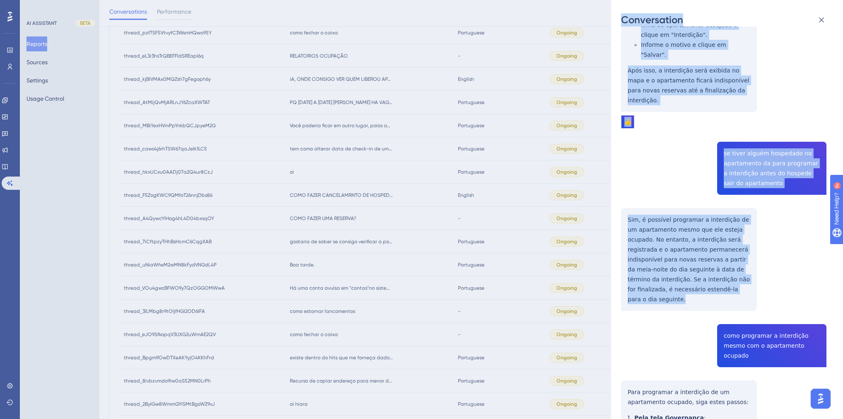
drag, startPoint x: 721, startPoint y: 231, endPoint x: 605, endPoint y: 160, distance: 135.9
click at [605, 160] on div "Conversation thread_hkxUCxu0AADj07a2Q4ur8CzJ Copy 2 - 10_Aparecida Gonella Mart…" at bounding box center [421, 209] width 843 height 419
click at [720, 206] on div "thread_hkxUCxu0AADj07a2Q4ur8CzJ Copy 2 - 10_Aparecida Gonella Martineli, Fernan…" at bounding box center [730, 223] width 219 height 392
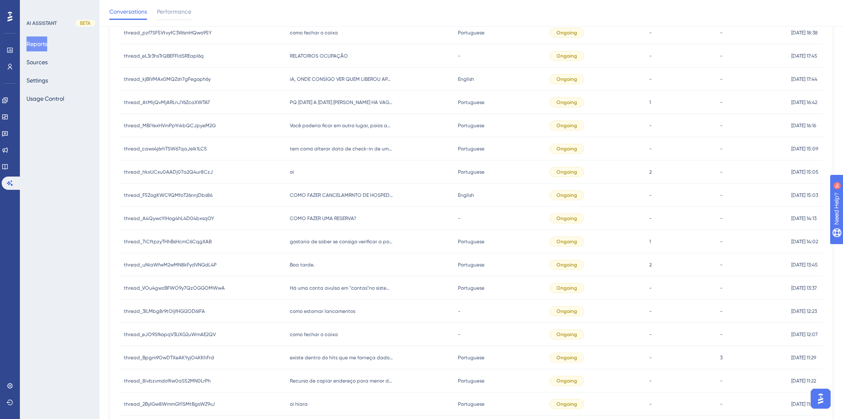
click at [296, 167] on div "oi oi" at bounding box center [370, 171] width 169 height 23
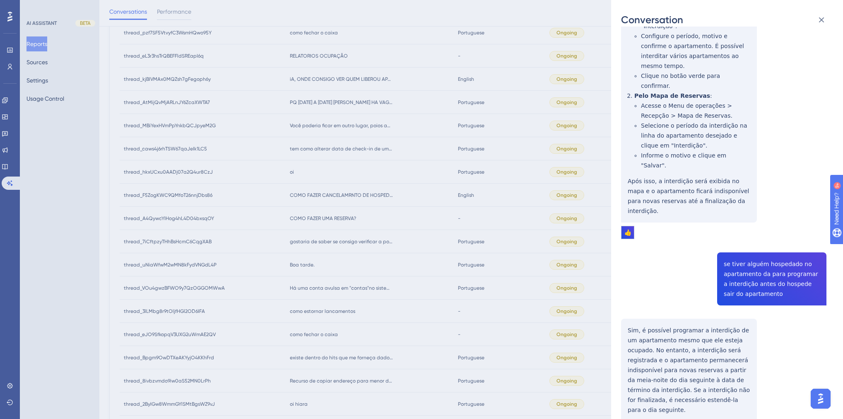
scroll to position [298, 0]
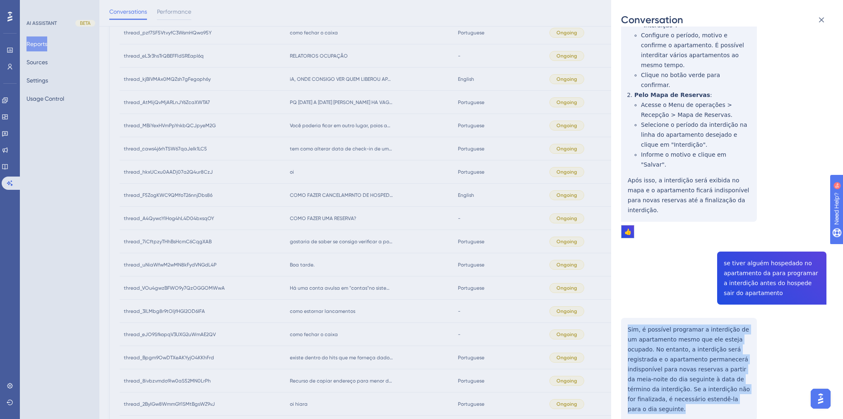
drag, startPoint x: 714, startPoint y: 341, endPoint x: 629, endPoint y: 273, distance: 109.3
click at [629, 273] on div "thread_hkxUCxu0AADj07a2Q4ur8CzJ Copy 2 - 10_Aparecida Gonella Martineli, Fernan…" at bounding box center [723, 290] width 205 height 1104
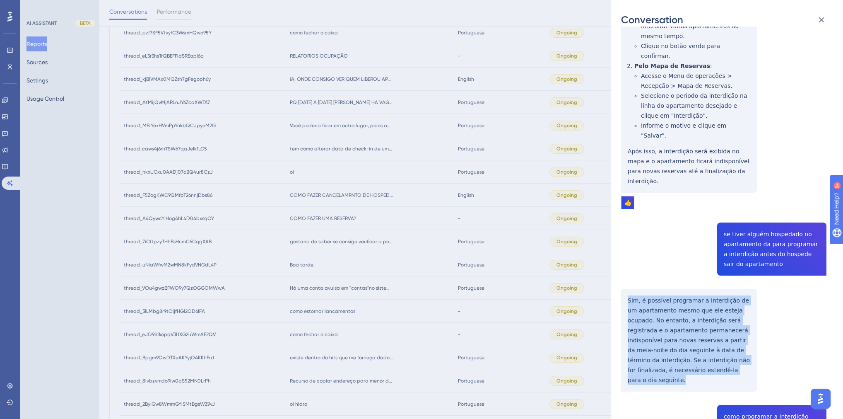
scroll to position [364, 0]
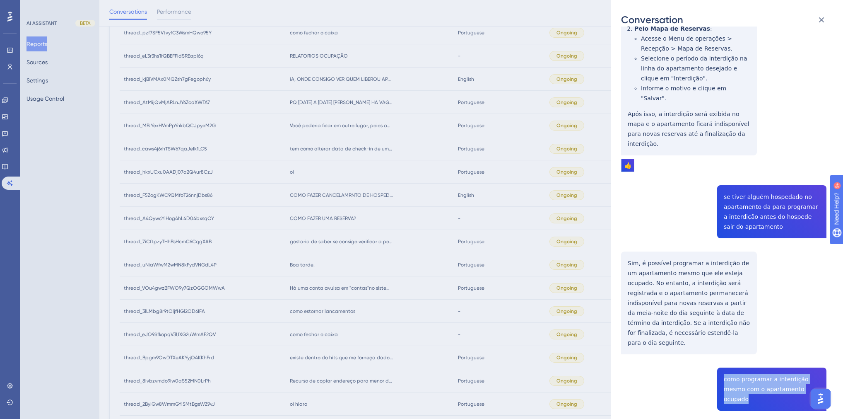
drag, startPoint x: 805, startPoint y: 320, endPoint x: 721, endPoint y: 308, distance: 85.7
click at [721, 308] on div "thread_hkxUCxu0AADj07a2Q4ur8CzJ Copy 2 - 10_Aparecida Gonella Martineli, Fernan…" at bounding box center [723, 224] width 205 height 1104
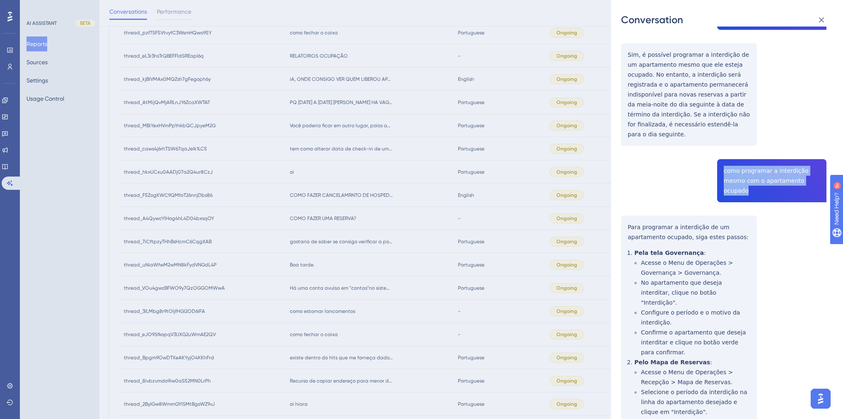
scroll to position [607, 0]
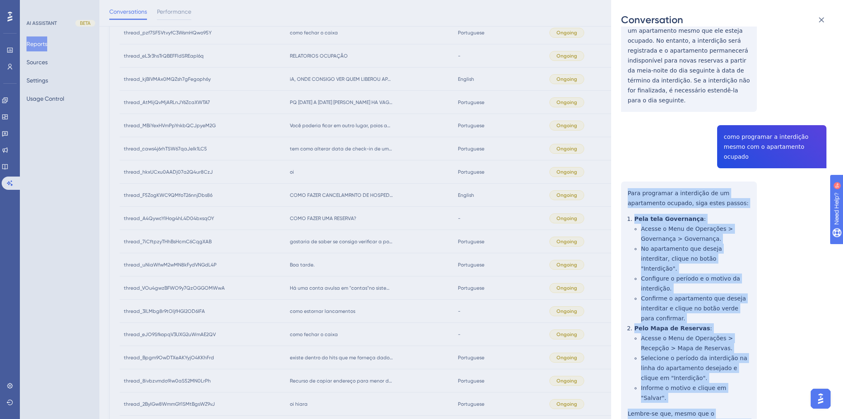
drag, startPoint x: 664, startPoint y: 356, endPoint x: 624, endPoint y: 117, distance: 241.9
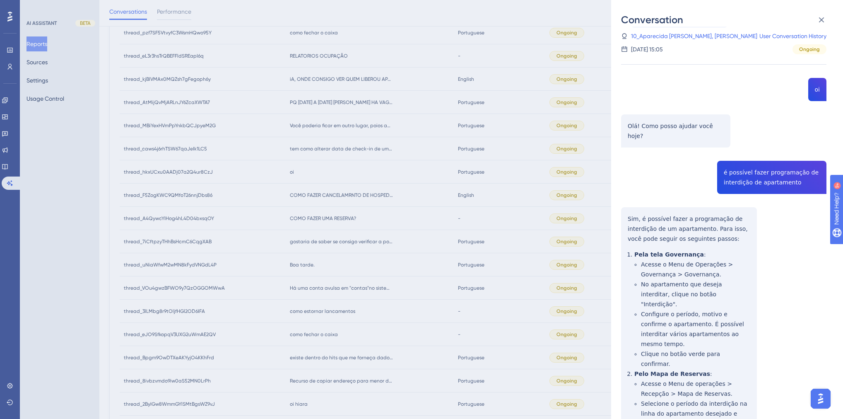
scroll to position [0, 0]
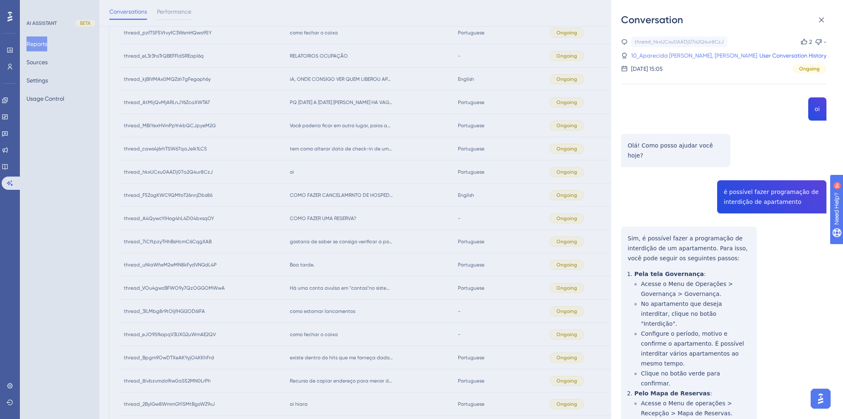
click at [658, 56] on link "10_Aparecida Gonella Martineli, Fernanda" at bounding box center [694, 56] width 126 height 10
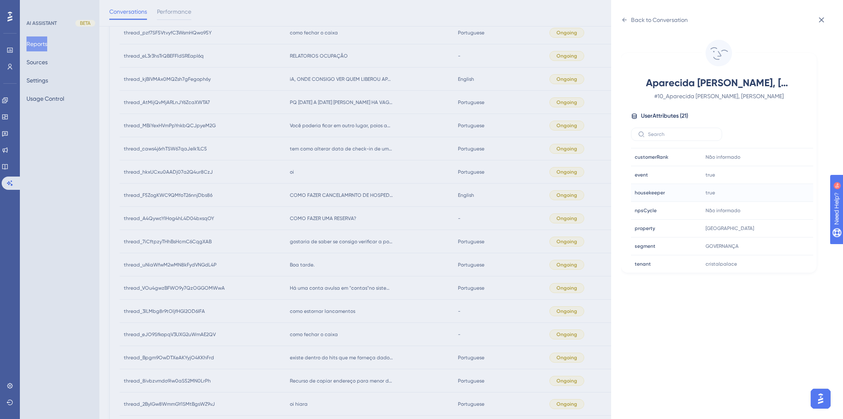
scroll to position [199, 0]
click at [283, 235] on div "Back to Conversation Aparecida Gonella Martineli, Fernanda # 10_Aparecida Gonel…" at bounding box center [421, 209] width 843 height 419
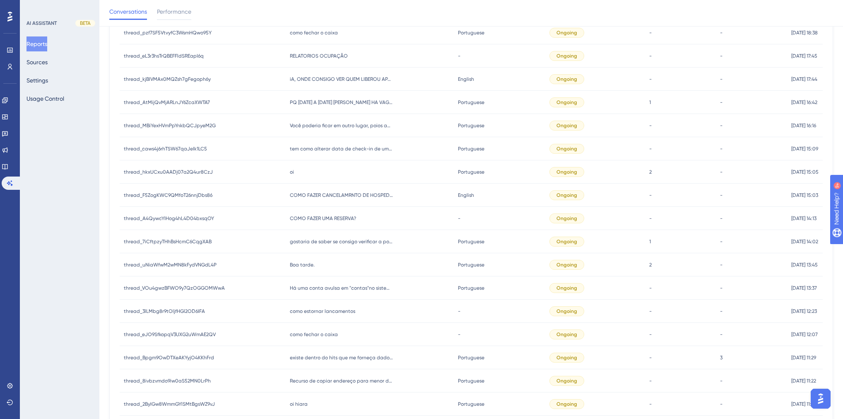
click at [300, 152] on div "tem como alterar data de check-in de uma conta aberta? tem como alterar data de…" at bounding box center [370, 148] width 169 height 23
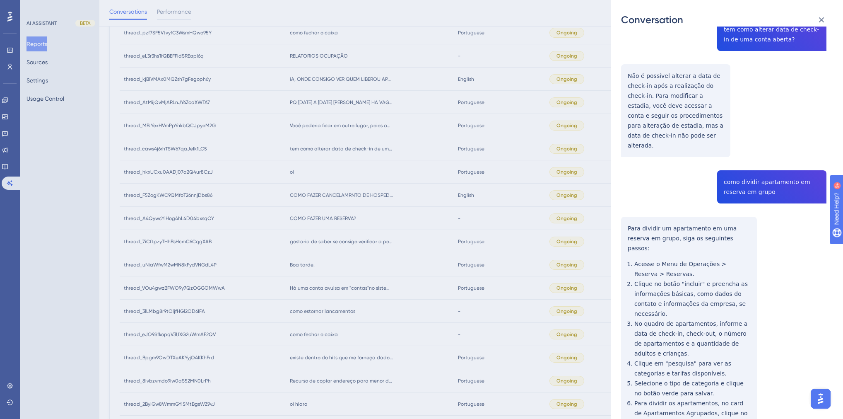
scroll to position [0, 0]
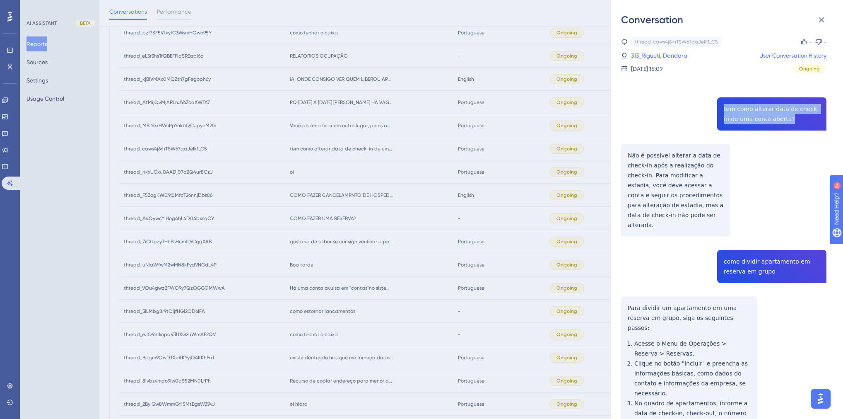
drag, startPoint x: 777, startPoint y: 121, endPoint x: 715, endPoint y: 108, distance: 63.1
click at [715, 108] on div "thread_caws4j6rhTSW67qaJeIk1LC5 Copy - - 313_Rigueti, Dandara User Conversation…" at bounding box center [723, 333] width 205 height 595
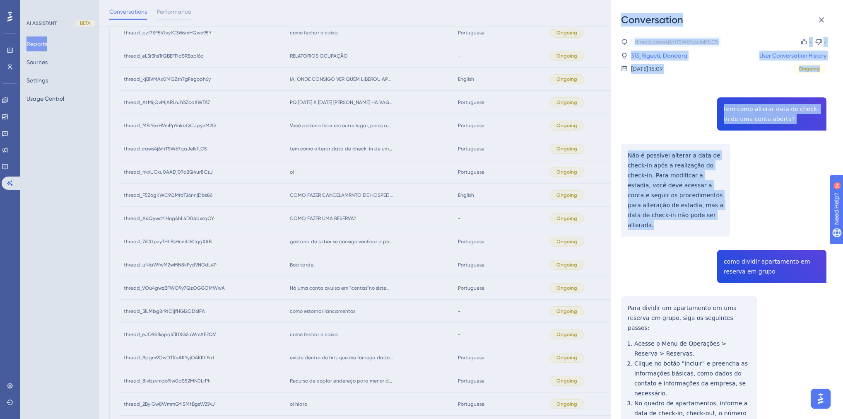
drag, startPoint x: 681, startPoint y: 214, endPoint x: 609, endPoint y: 146, distance: 99.3
click at [609, 146] on div "Conversation thread_caws4j6rhTSW67qaJeIk1LC5 Copy - - 313_Rigueti, Dandara User…" at bounding box center [421, 209] width 843 height 419
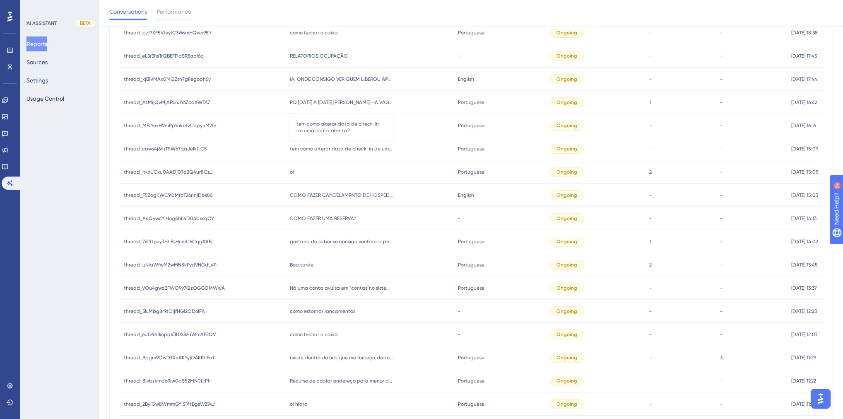
click at [315, 151] on span "tem como alterar data de check-in de uma conta aberta?" at bounding box center [342, 148] width 104 height 7
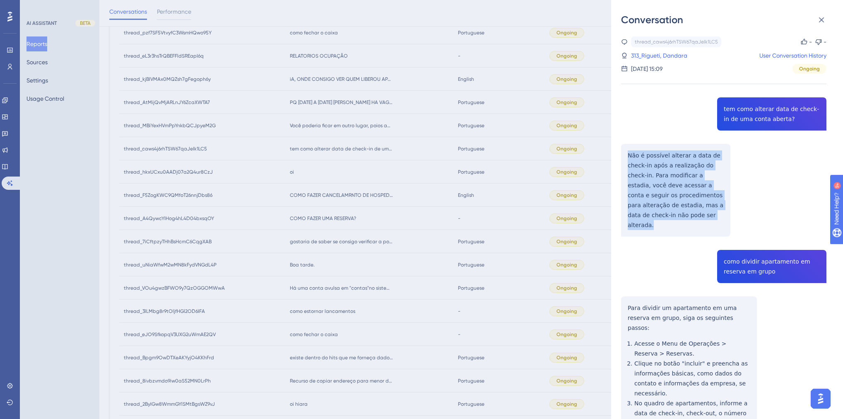
drag, startPoint x: 652, startPoint y: 207, endPoint x: 621, endPoint y: 157, distance: 58.6
click at [621, 157] on div "thread_caws4j6rhTSW67qaJeIk1LC5 Copy - - 313_Rigueti, Dandara User Conversation…" at bounding box center [723, 333] width 205 height 595
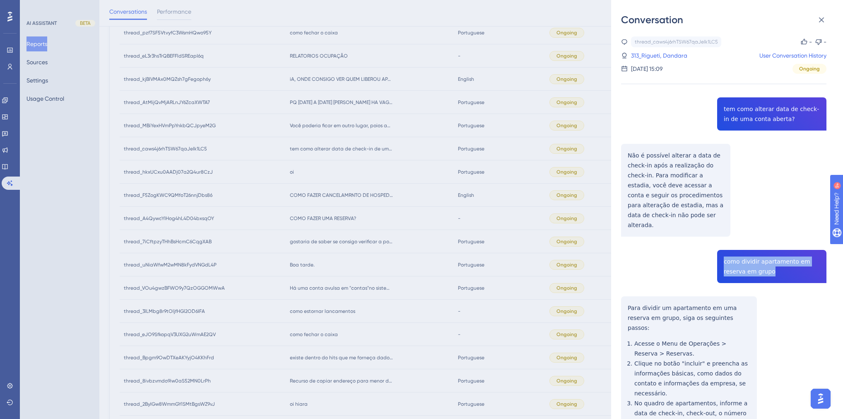
drag, startPoint x: 754, startPoint y: 263, endPoint x: 711, endPoint y: 243, distance: 47.6
click at [711, 243] on div "thread_caws4j6rhTSW67qaJeIk1LC5 Copy - - 313_Rigueti, Dandara User Conversation…" at bounding box center [723, 333] width 205 height 595
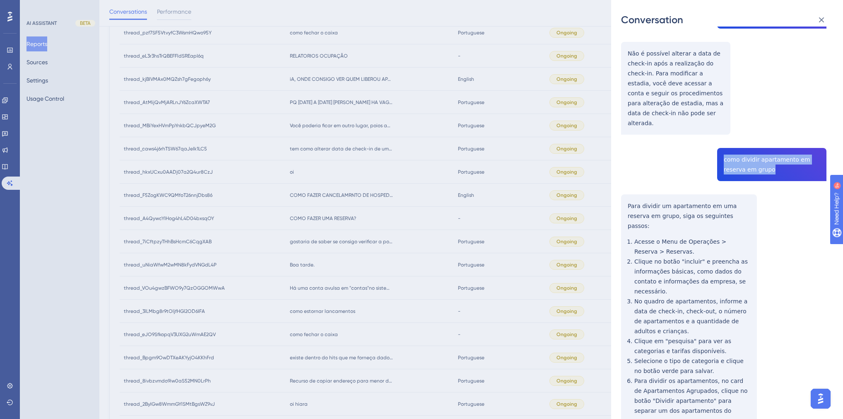
scroll to position [168, 0]
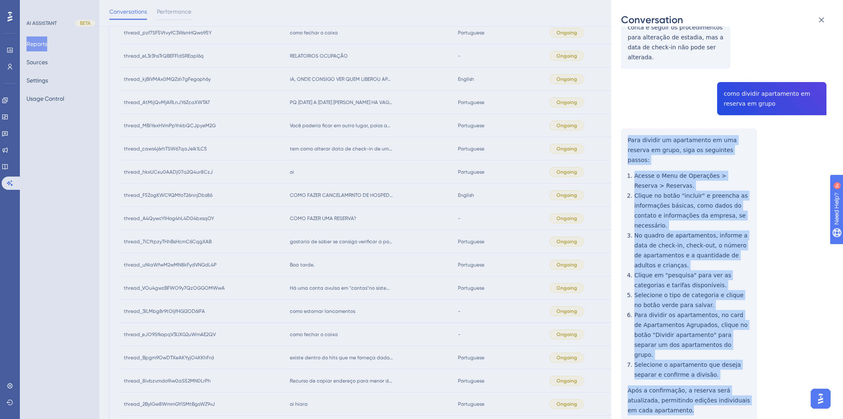
drag, startPoint x: 668, startPoint y: 370, endPoint x: 624, endPoint y: 132, distance: 242.1
click at [624, 132] on div "thread_caws4j6rhTSW67qaJeIk1LC5 Copy - - 313_Rigueti, Dandara User Conversation…" at bounding box center [723, 166] width 205 height 595
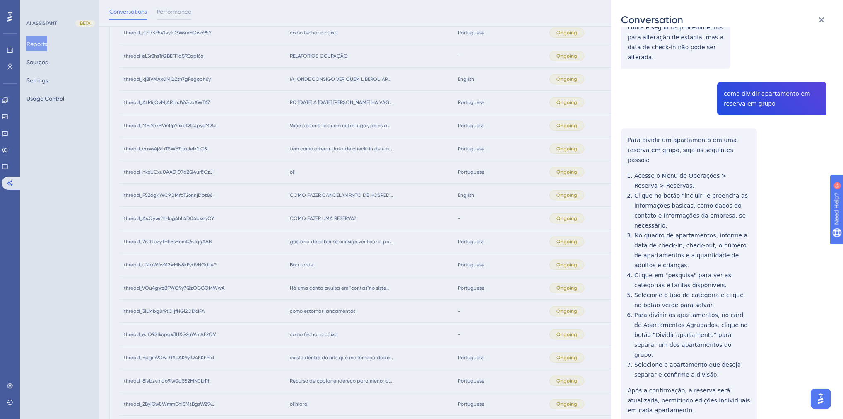
click at [302, 308] on div "Conversation thread_caws4j6rhTSW67qaJeIk1LC5 Copy - - 313_Rigueti, Dandara User…" at bounding box center [421, 209] width 843 height 419
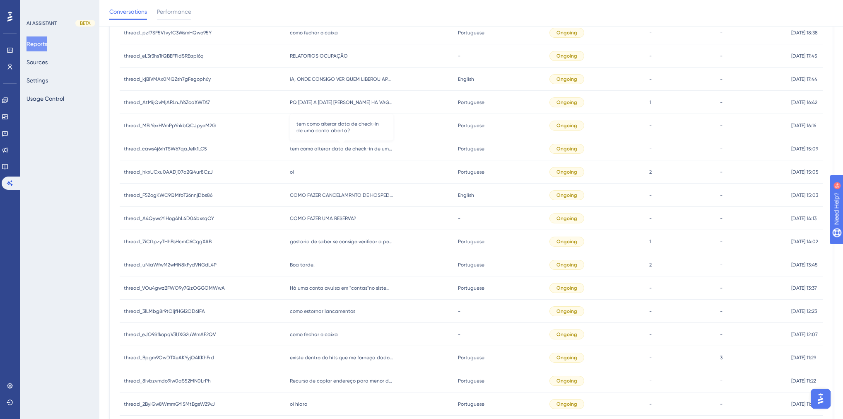
click at [321, 147] on span "tem como alterar data de check-in de uma conta aberta?" at bounding box center [342, 148] width 104 height 7
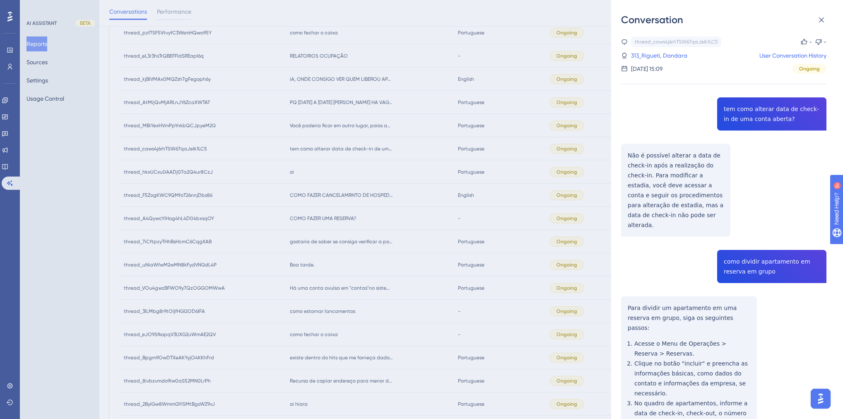
click at [328, 172] on div "Conversation thread_caws4j6rhTSW67qaJeIk1LC5 Copy - - 313_Rigueti, Dandara User…" at bounding box center [421, 209] width 843 height 419
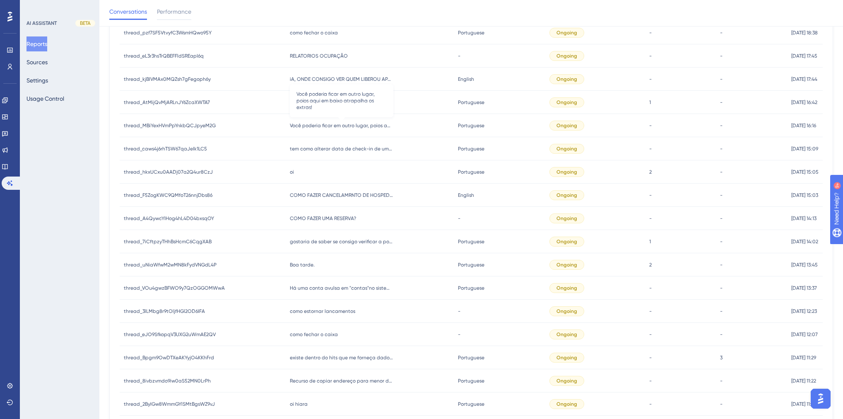
click at [321, 125] on span "Você poderia ficar em outro lugar, poios aqui em baixo atrapalha os extras!" at bounding box center [342, 125] width 104 height 7
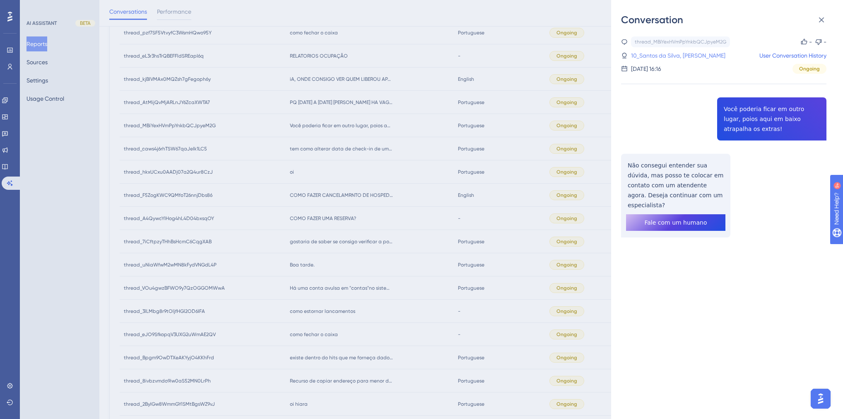
click at [673, 59] on link "10_Santos da Silva, Wisley" at bounding box center [678, 56] width 94 height 10
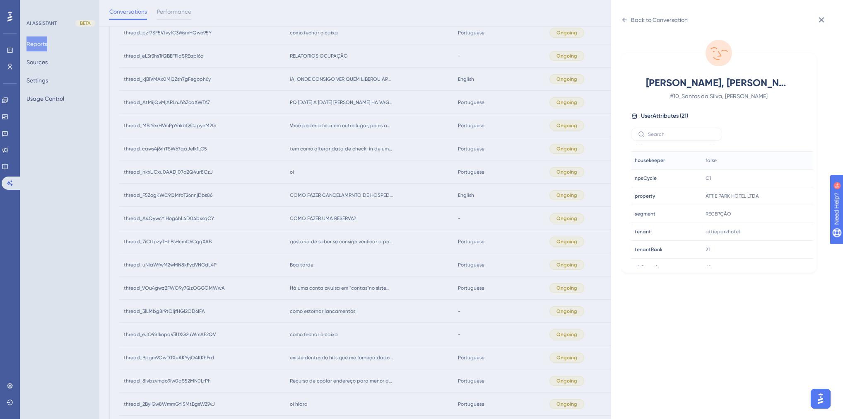
scroll to position [232, 0]
click at [623, 22] on icon at bounding box center [624, 20] width 7 height 7
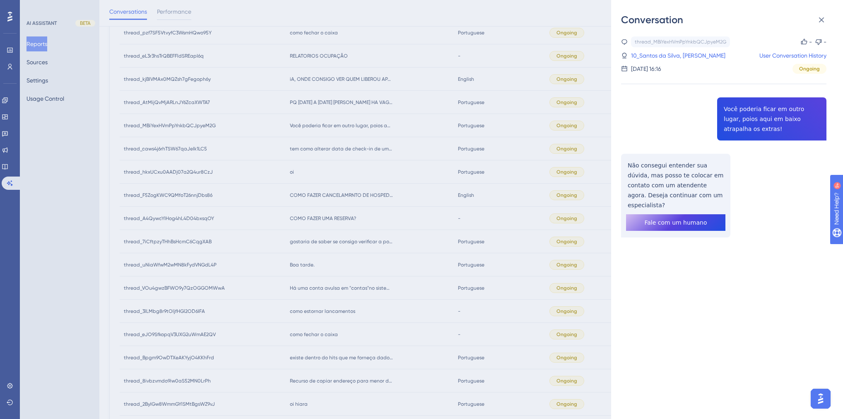
click at [338, 167] on div "Conversation thread_MBiYexHVmPpYnkbQCJpyeM2G Copy - - 10_Santos da Silva, Wisle…" at bounding box center [421, 209] width 843 height 419
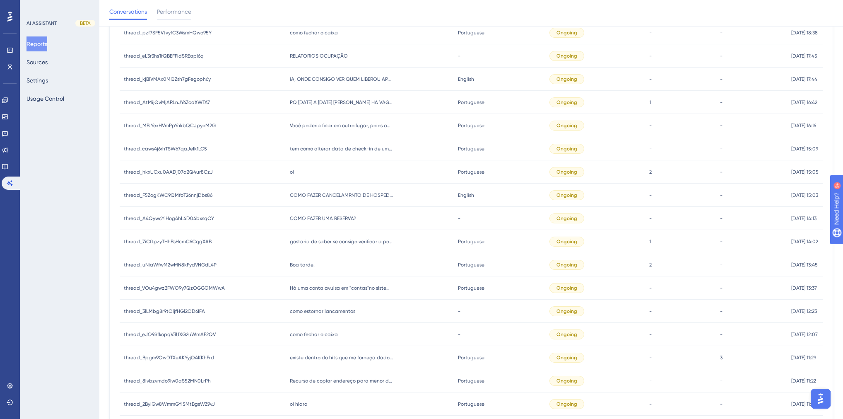
click at [330, 100] on span "PQ 8 A 12 OUTUBRO NAO HA VAGA SE NAO TEM RESERVA NESSA DATA" at bounding box center [342, 102] width 104 height 7
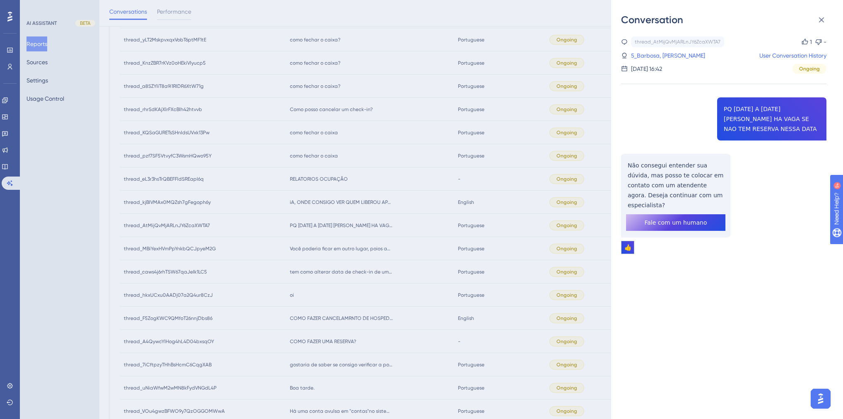
scroll to position [158, 0]
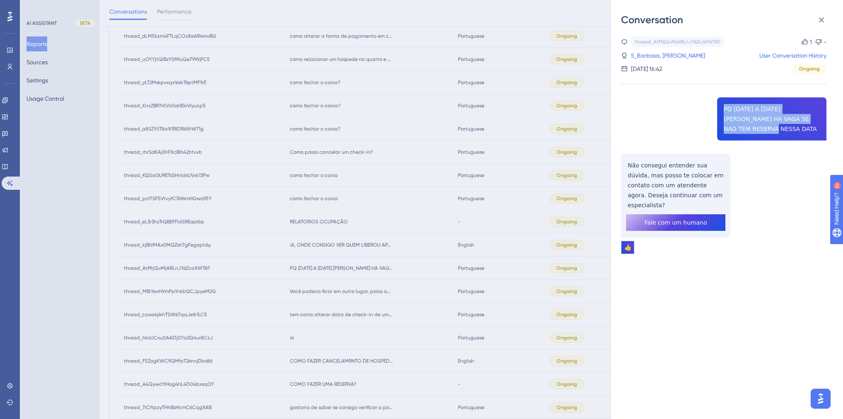
drag, startPoint x: 803, startPoint y: 117, endPoint x: 721, endPoint y: 106, distance: 82.7
click at [721, 106] on div "thread_AtMijQvMjARLnJY6ZcaXWTA7 Copy 1 - 5_Barbosa, Elaine Amanda User Conversa…" at bounding box center [723, 166] width 205 height 260
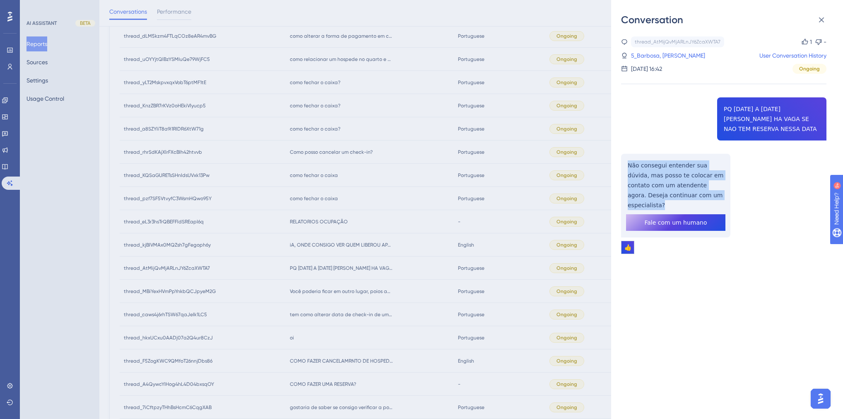
drag, startPoint x: 711, startPoint y: 182, endPoint x: 622, endPoint y: 154, distance: 94.0
click at [623, 154] on div "thread_AtMijQvMjARLnJY6ZcaXWTA7 Copy 1 - 5_Barbosa, Elaine Amanda User Conversa…" at bounding box center [723, 166] width 205 height 260
click at [344, 204] on div "Conversation thread_AtMijQvMjARLnJY6ZcaXWTA7 Copy 1 - 5_Barbosa, Elaine Amanda …" at bounding box center [421, 209] width 843 height 419
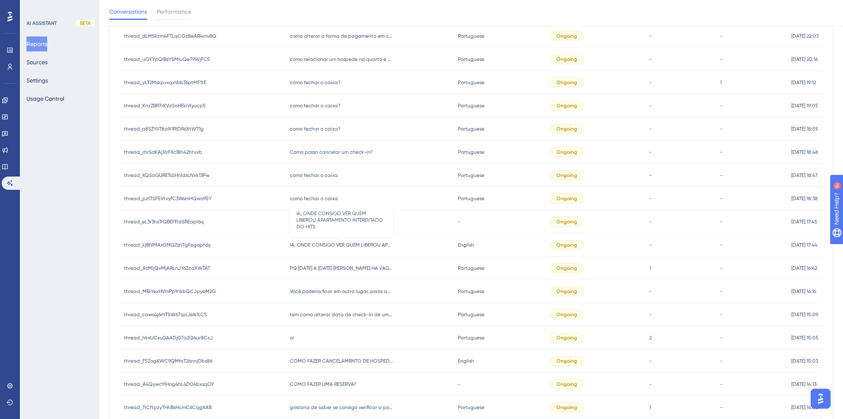
click at [336, 246] on span "iA, ONDE CONSIGO VER QUEM LIBEROU APARTAMENTO INTERDITADO DO HITS" at bounding box center [342, 244] width 104 height 7
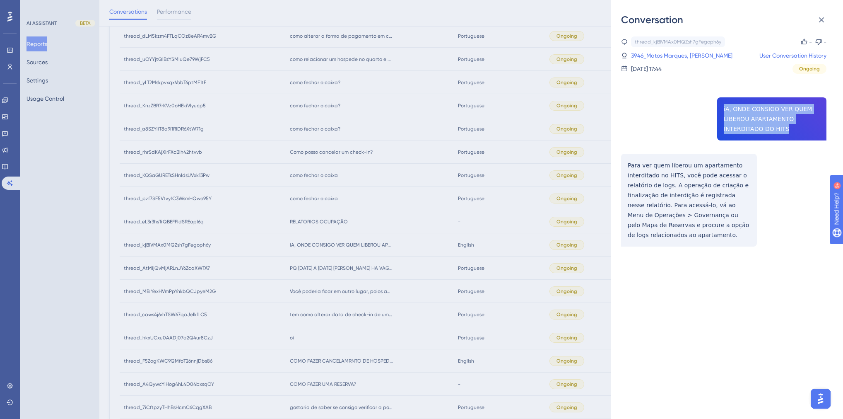
drag, startPoint x: 785, startPoint y: 127, endPoint x: 721, endPoint y: 107, distance: 67.3
click at [721, 107] on div "thread_kjBlVMAx0MQZsh7gFegoph6y Copy - - 3946_Matos Marques, Marlise Cristine U…" at bounding box center [723, 162] width 205 height 252
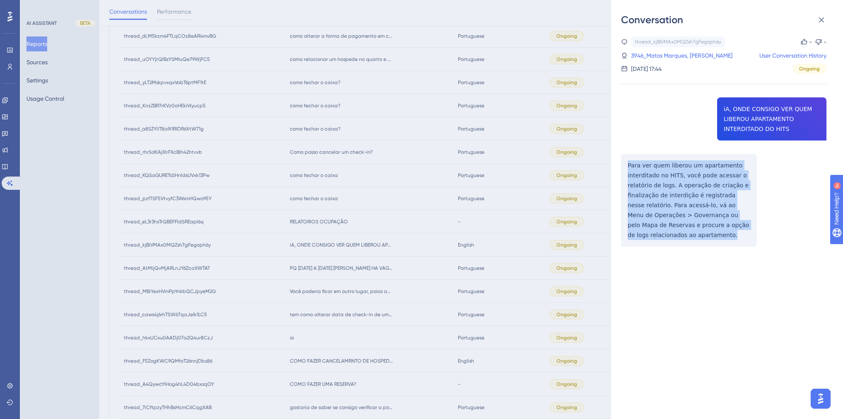
drag, startPoint x: 711, startPoint y: 234, endPoint x: 623, endPoint y: 163, distance: 113.3
click at [623, 163] on div "thread_kjBlVMAx0MQZsh7gFegoph6y Copy - - 3946_Matos Marques, Marlise Cristine U…" at bounding box center [723, 162] width 205 height 252
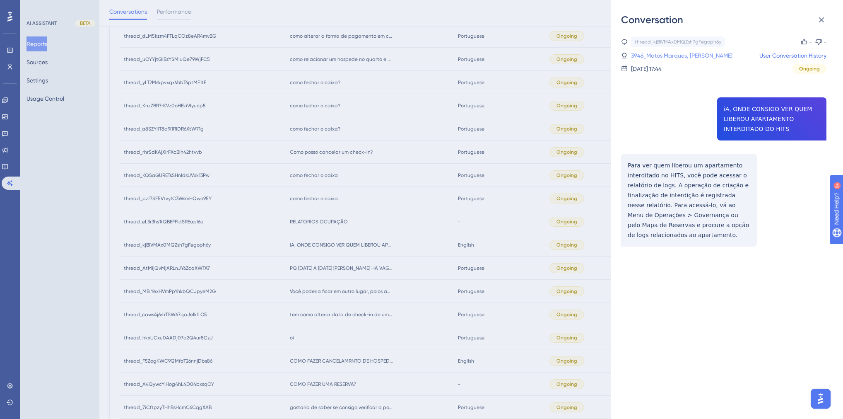
click at [653, 53] on link "3946_Matos Marques, Marlise Cristine" at bounding box center [681, 56] width 101 height 10
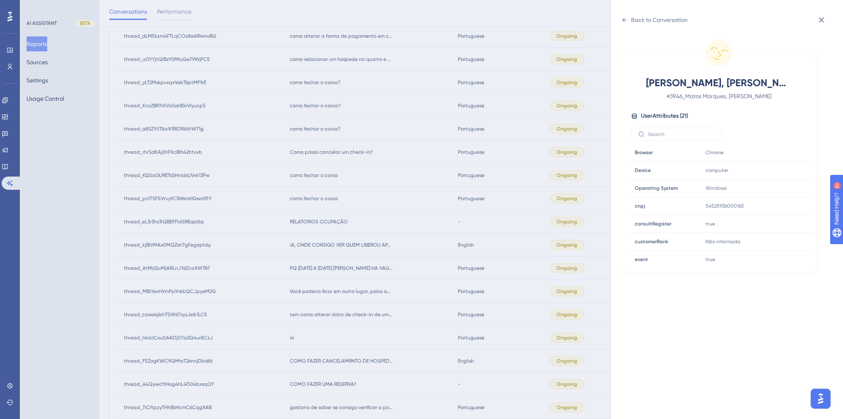
scroll to position [199, 0]
click at [778, 217] on icon at bounding box center [782, 221] width 8 height 8
click at [304, 289] on div "Back to Conversation Matos Marques, Marlise Cristine # 3946_Matos Marques, Marl…" at bounding box center [421, 209] width 843 height 419
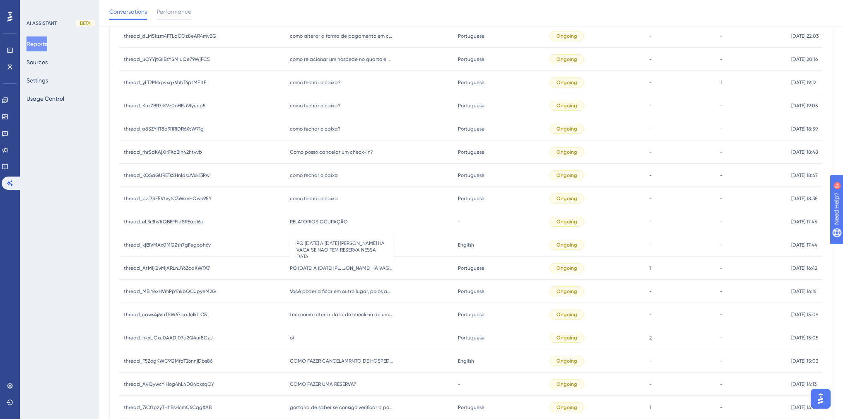
click at [303, 266] on span "PQ 8 A 12 OUTUBRO NAO HA VAGA SE NAO TEM RESERVA NESSA DATA" at bounding box center [342, 268] width 104 height 7
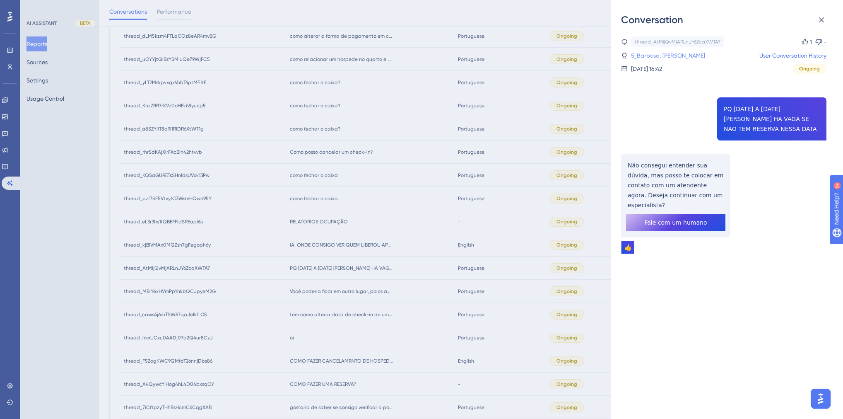
click at [668, 55] on link "5_Barbosa, Elaine Amanda" at bounding box center [668, 56] width 74 height 10
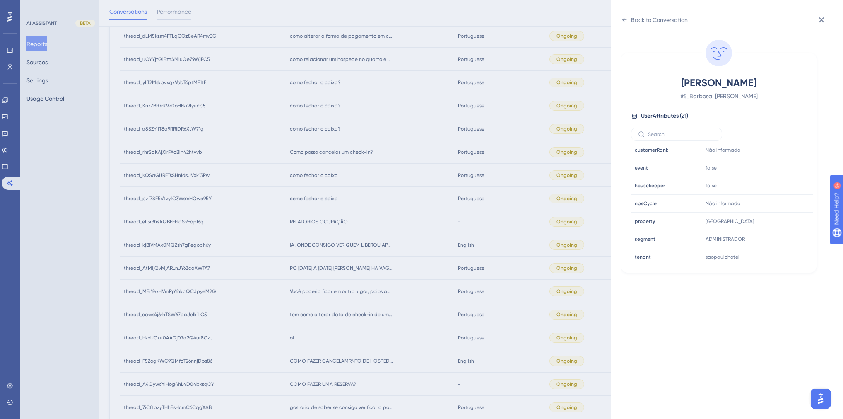
click at [374, 202] on div "Back to Conversation Barbosa, Elaine Amanda # 5_Barbosa, Elaine Amanda User Att…" at bounding box center [421, 209] width 843 height 419
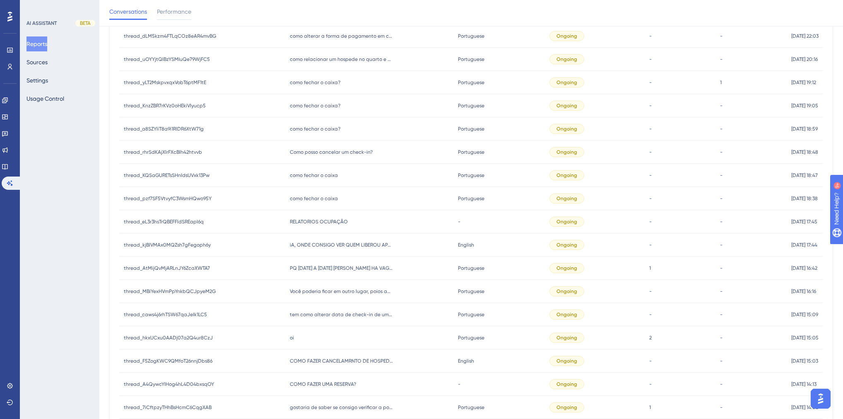
click at [321, 224] on div "RELATORIOS OCUPAÇÃO RELATORIOS OCUPAÇÃO" at bounding box center [370, 221] width 169 height 23
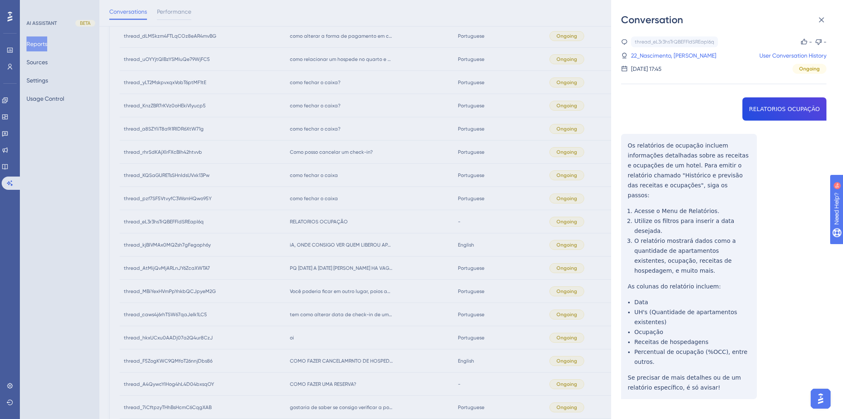
click at [762, 106] on div "thread_eL3r3hsTrQBEFFldSREapI6q Copy - - 22_Nascimento, Gerson User Conversatio…" at bounding box center [723, 238] width 205 height 405
click at [643, 53] on link "22_Nascimento, Gerson" at bounding box center [673, 56] width 85 height 10
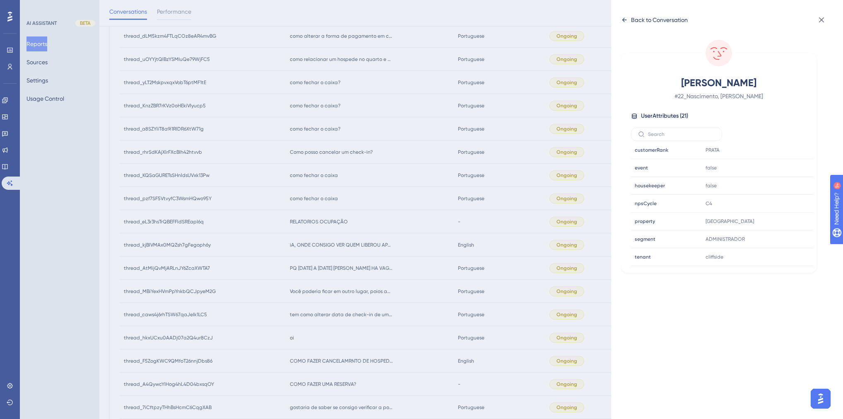
click at [630, 20] on div "Back to Conversation" at bounding box center [654, 19] width 67 height 13
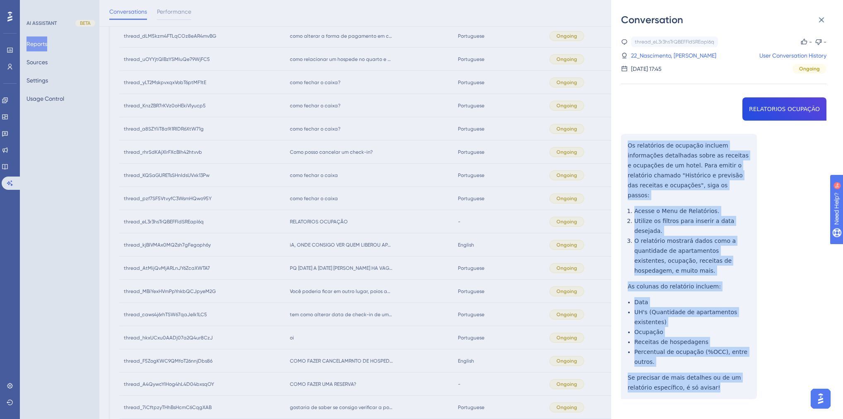
drag, startPoint x: 692, startPoint y: 369, endPoint x: 625, endPoint y: 145, distance: 234.0
click at [625, 145] on div "thread_eL3r3hsTrQBEFFldSREapI6q Copy - - 22_Nascimento, Gerson User Conversatio…" at bounding box center [723, 238] width 205 height 405
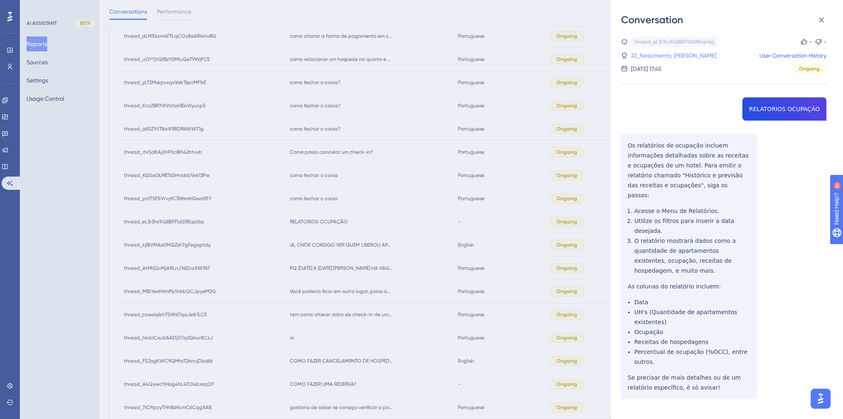
click at [651, 56] on link "22_Nascimento, Gerson" at bounding box center [673, 56] width 85 height 10
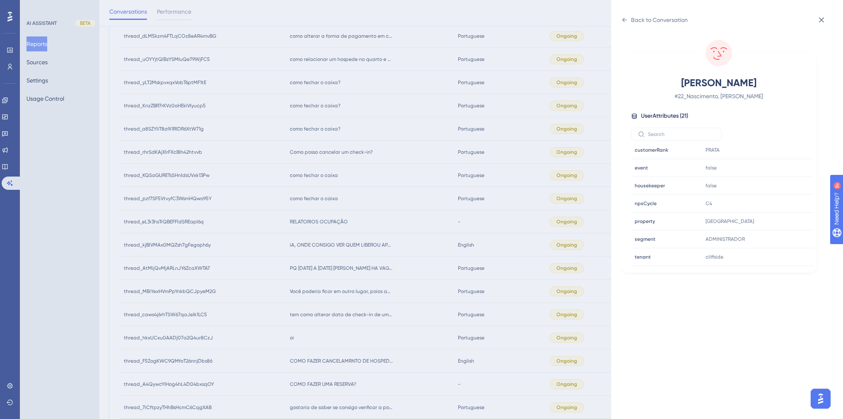
click at [423, 300] on div "Back to Conversation Nascimento, Gerson # 22_Nascimento, Gerson User Attributes…" at bounding box center [421, 209] width 843 height 419
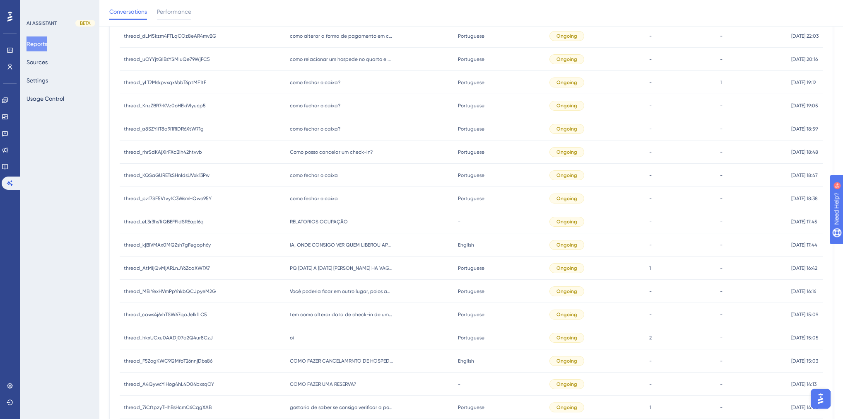
click at [301, 199] on span "como fechar o caixa" at bounding box center [314, 198] width 48 height 7
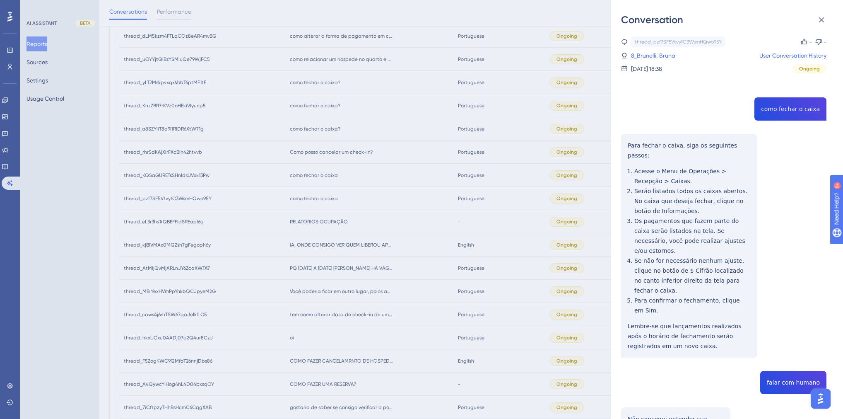
scroll to position [59, 0]
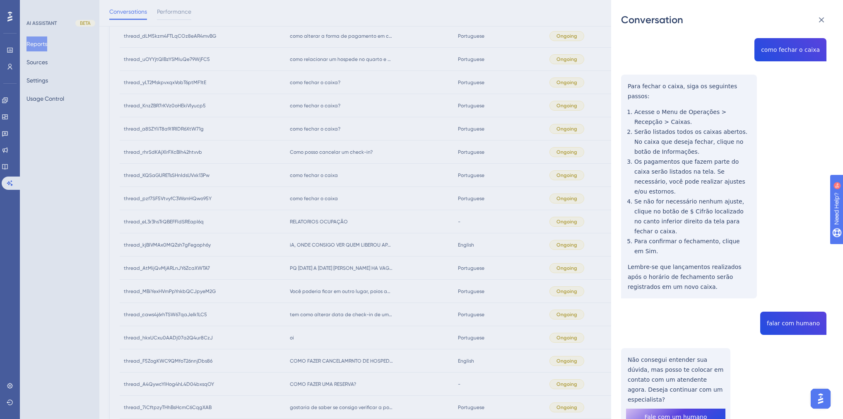
click at [327, 186] on div "Conversation thread_pzf7SF5VtvyfC3WsmHQwo95Y Copy - - 8_Brunelli, Bruna User Co…" at bounding box center [421, 209] width 843 height 419
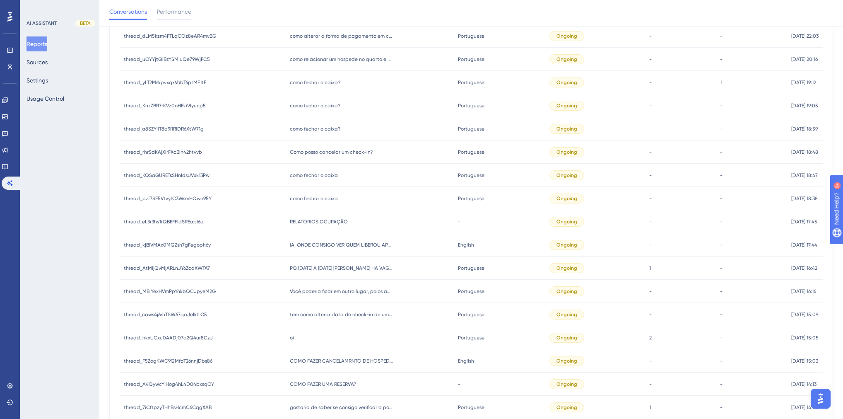
click at [318, 176] on span "como fechar o caixa" at bounding box center [314, 175] width 48 height 7
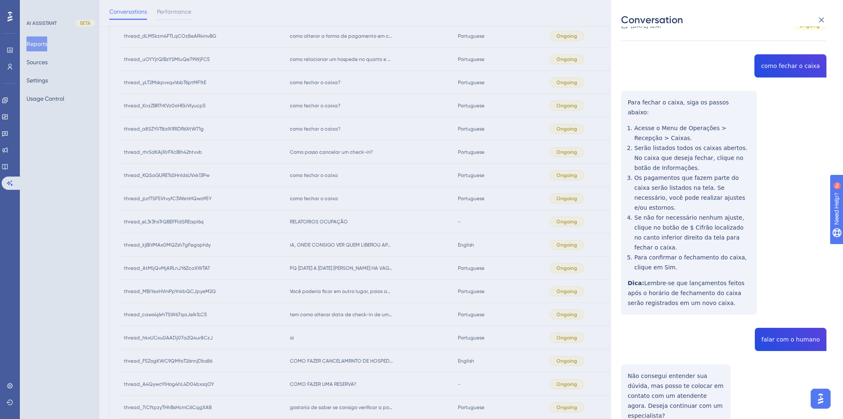
scroll to position [69, 0]
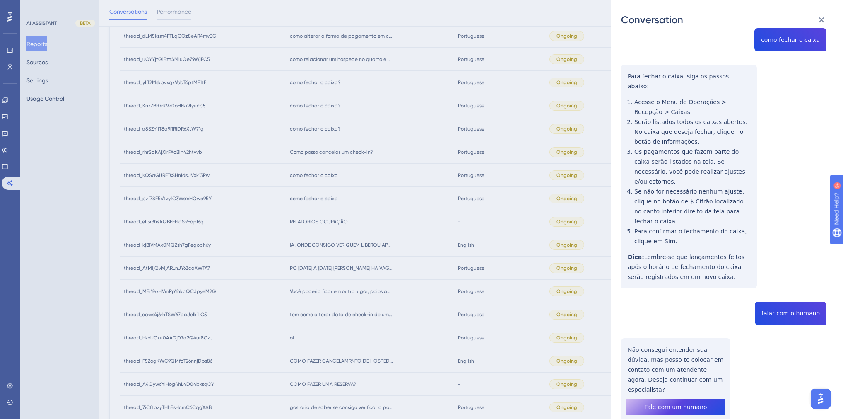
click at [328, 214] on div "Conversation thread_KQSaGURETsSHnIdsUVxk13Pw Copy - - 8_Brunelli, Bruna User Co…" at bounding box center [421, 209] width 843 height 419
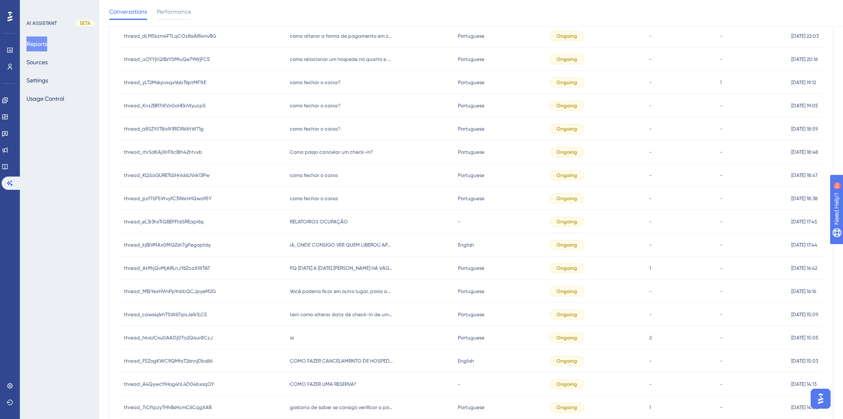
click at [313, 153] on span "Como posso cancelar um check-in?" at bounding box center [331, 152] width 83 height 7
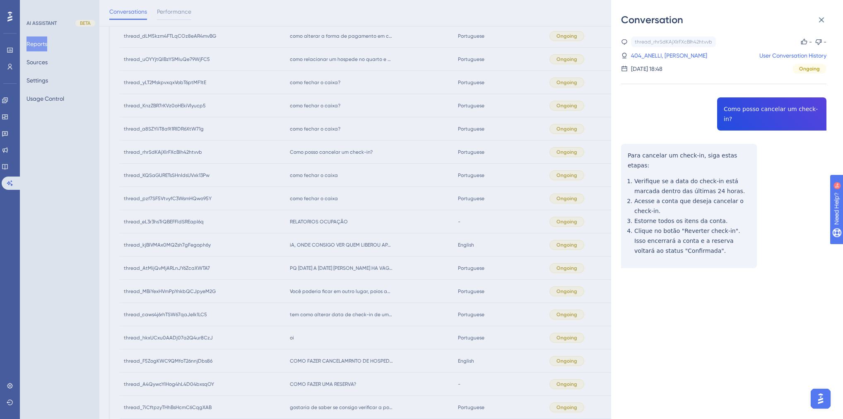
click at [745, 111] on div "thread_rhrSdKAjXlrFXcBlh42htvvb Copy - - 404_ANELLI, LUCAS User Conversation Hi…" at bounding box center [723, 173] width 205 height 274
drag, startPoint x: 658, startPoint y: 55, endPoint x: 651, endPoint y: 55, distance: 7.5
click at [658, 55] on link "404_ANELLI, LUCAS" at bounding box center [669, 56] width 76 height 10
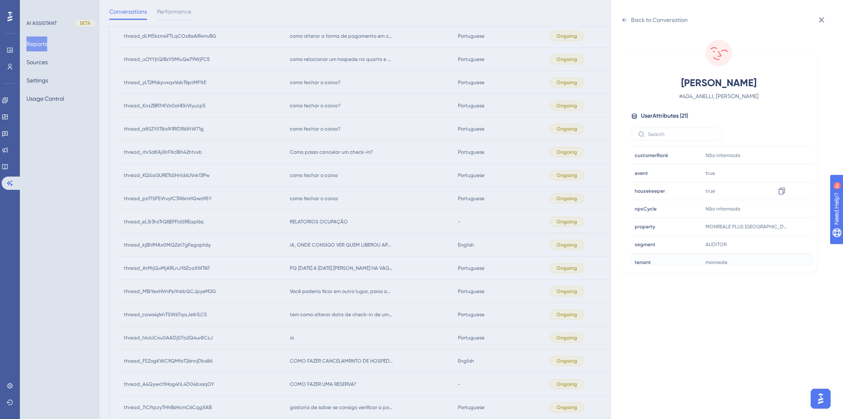
scroll to position [232, 0]
click at [781, 188] on icon at bounding box center [782, 188] width 8 height 8
click at [628, 16] on div "Back to Conversation" at bounding box center [654, 19] width 67 height 13
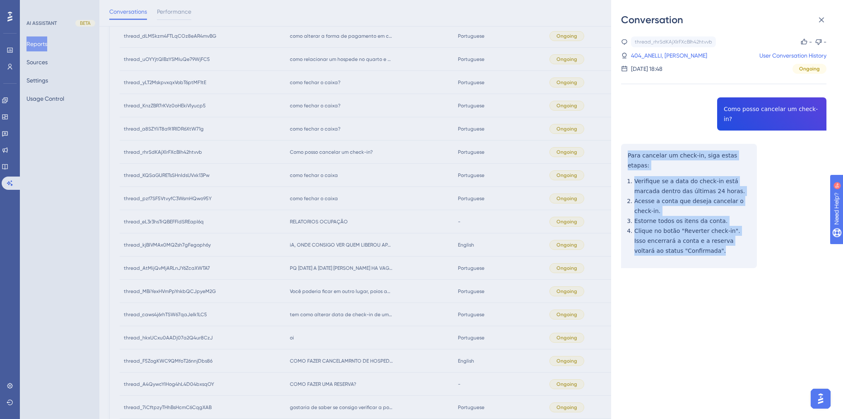
drag, startPoint x: 690, startPoint y: 230, endPoint x: 624, endPoint y: 144, distance: 108.7
click at [624, 144] on div "thread_rhrSdKAjXlrFXcBlh42htvvb Copy - - 404_ANELLI, LUCAS User Conversation Hi…" at bounding box center [723, 173] width 205 height 274
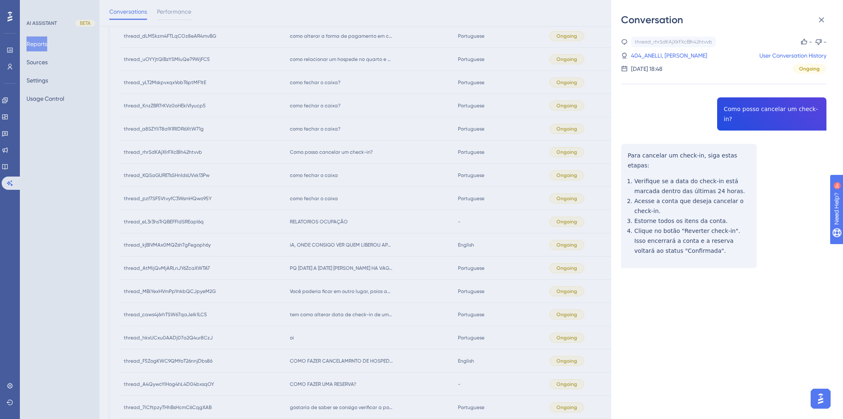
click at [364, 210] on div "Conversation thread_rhrSdKAjXlrFXcBlh42htvvb Copy - - 404_ANELLI, LUCAS User Co…" at bounding box center [421, 209] width 843 height 419
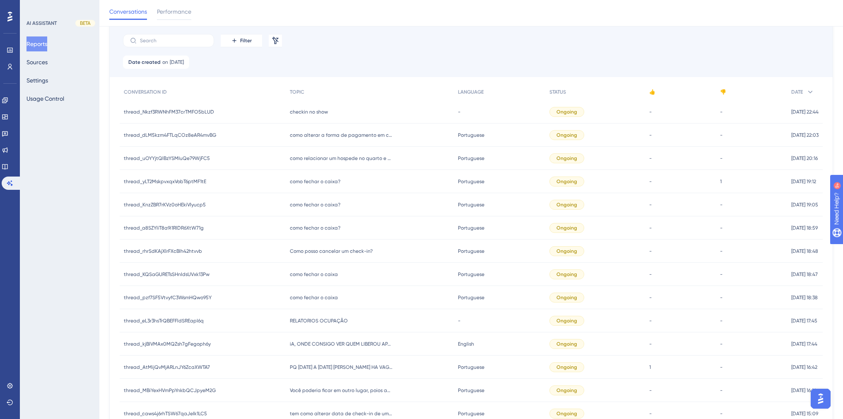
scroll to position [59, 0]
click at [321, 225] on span "como fechar o caixa?" at bounding box center [315, 228] width 51 height 7
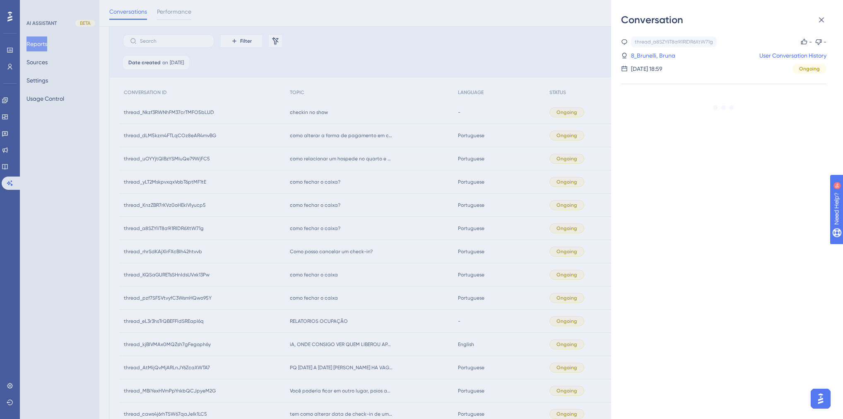
click at [372, 227] on div "Conversation thread_a8SZYliT8a9i1RlDR6XtW71g Copy - - 8_Brunelli, Bruna User Co…" at bounding box center [421, 209] width 843 height 419
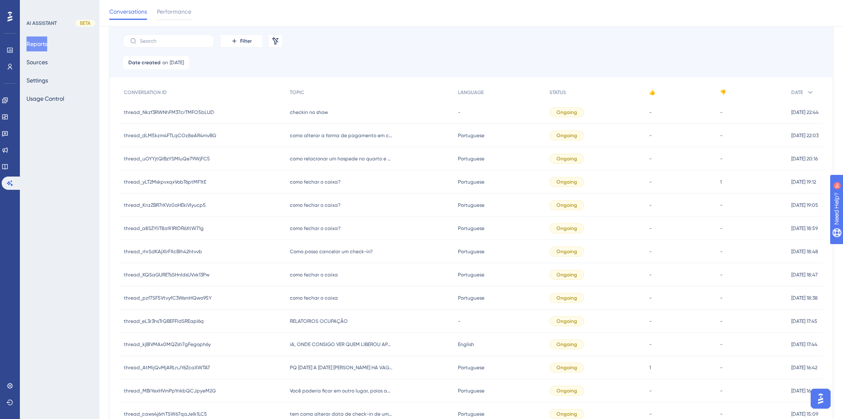
click at [312, 205] on span "como fechar o caixa?" at bounding box center [315, 205] width 51 height 7
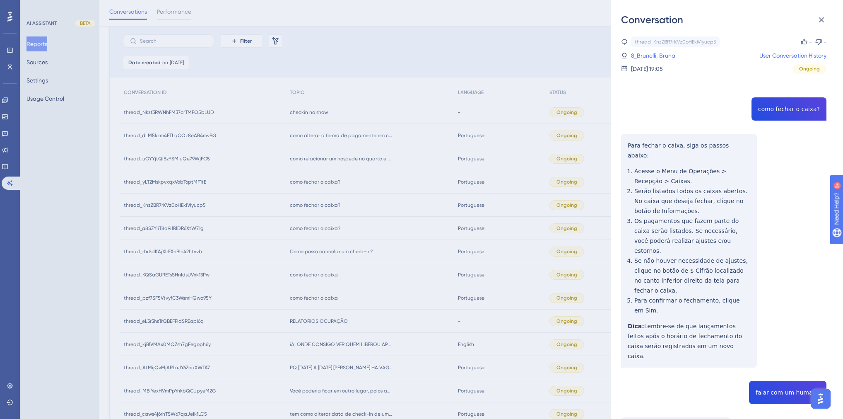
click at [382, 210] on div "Conversation thread_KnzZBR7rKVz0oHEkiVIyucp5 Copy - - 8_Brunelli, Bruna User Co…" at bounding box center [421, 209] width 843 height 419
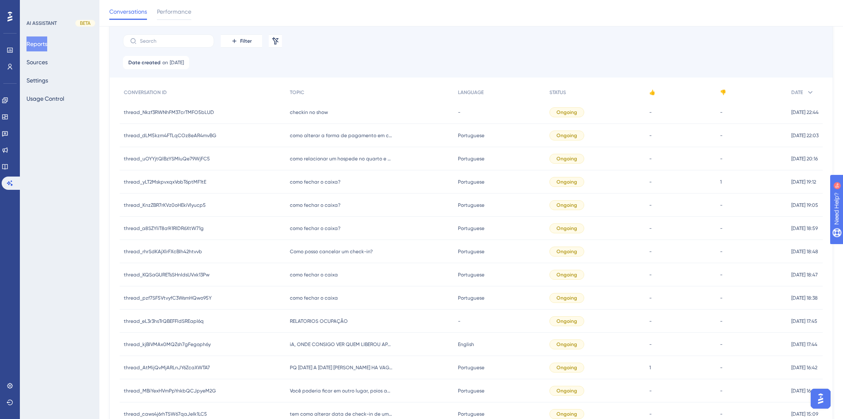
click at [323, 182] on span "como fechar o caixa?" at bounding box center [315, 181] width 51 height 7
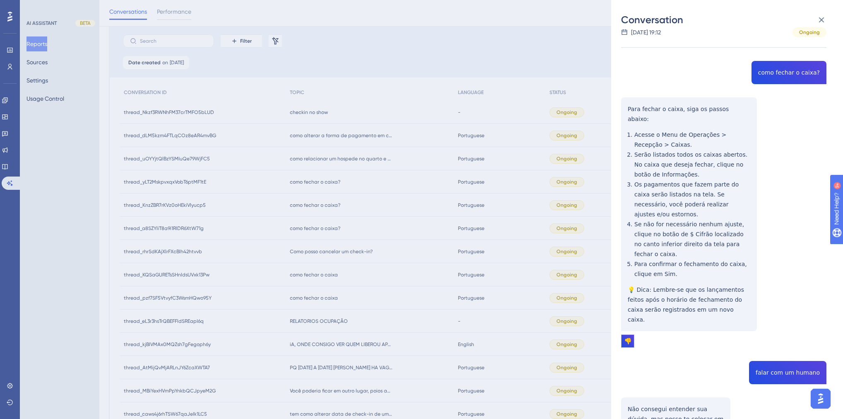
scroll to position [86, 0]
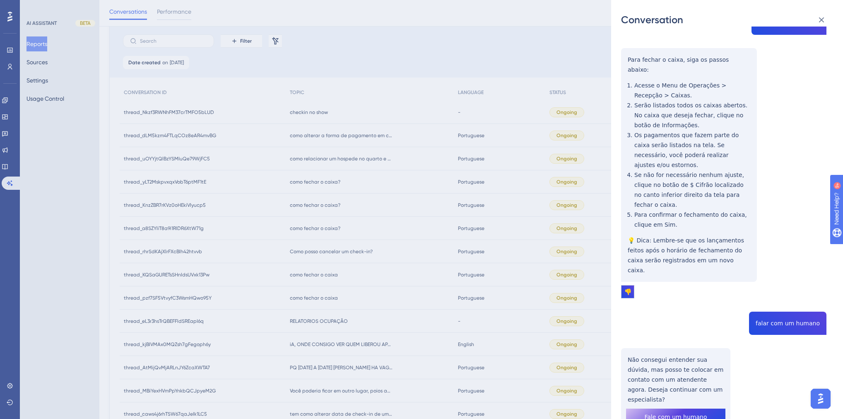
click at [366, 220] on div "Conversation thread_yLT2MskpvxqxVobT6ptMF1tE Copy - 1 8_Brunelli, Bruna User Co…" at bounding box center [421, 209] width 843 height 419
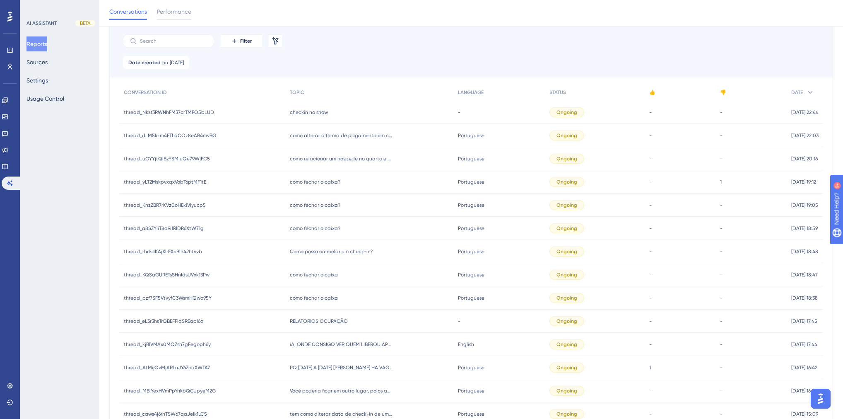
click at [318, 202] on span "como fechar o caixa?" at bounding box center [315, 205] width 51 height 7
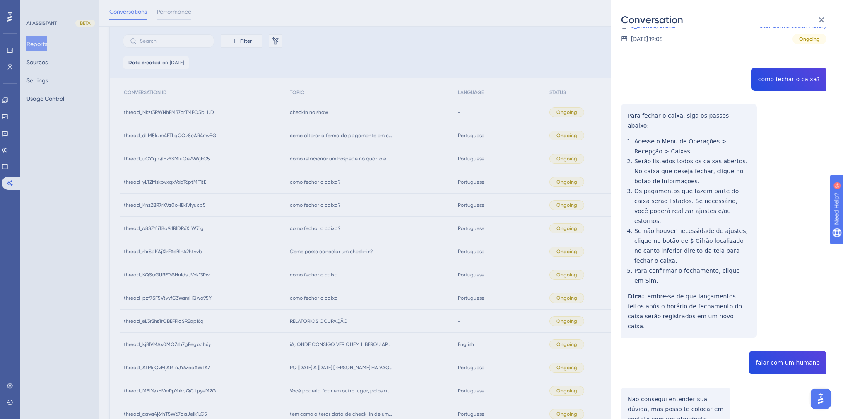
scroll to position [59, 0]
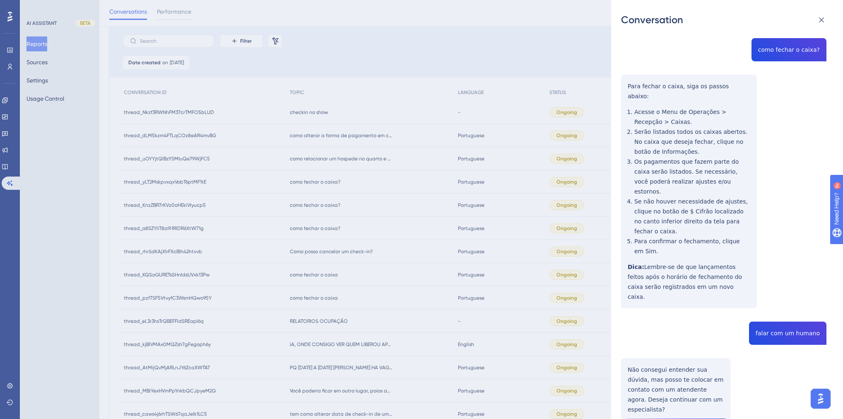
click at [381, 234] on div "Conversation thread_KnzZBR7rKVz0oHEkiVIyucp5 Copy - - 8_Brunelli, Bruna User Co…" at bounding box center [421, 209] width 843 height 419
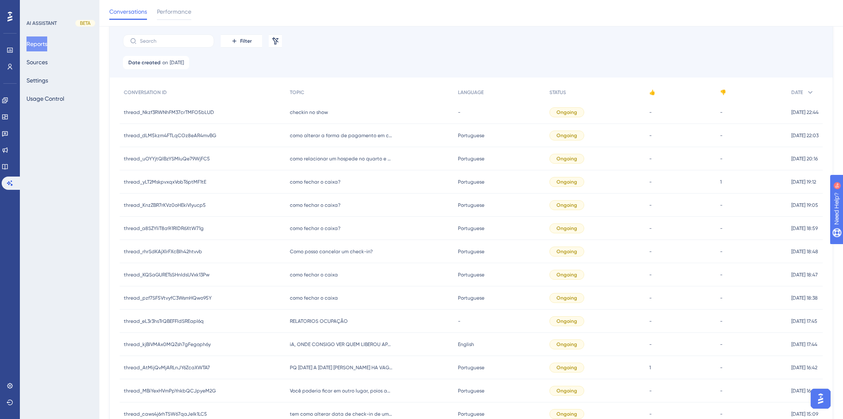
click at [325, 225] on span "como fechar o caixa?" at bounding box center [315, 228] width 51 height 7
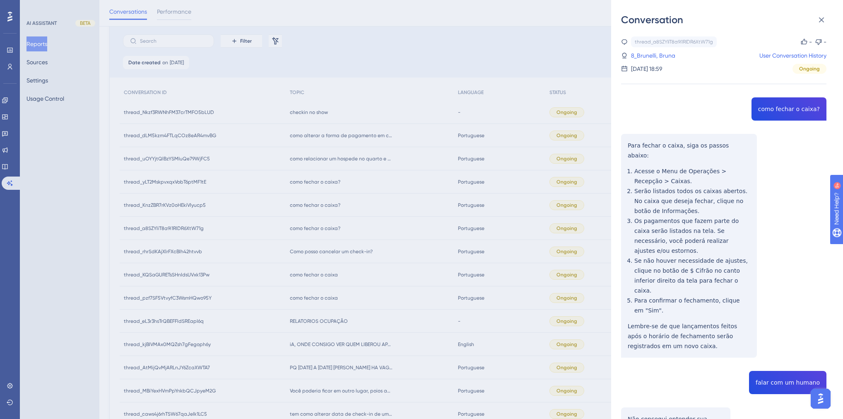
click at [392, 243] on div "Conversation thread_a8SZYliT8a9i1RlDR6XtW71g Copy - - 8_Brunelli, Bruna User Co…" at bounding box center [421, 209] width 843 height 419
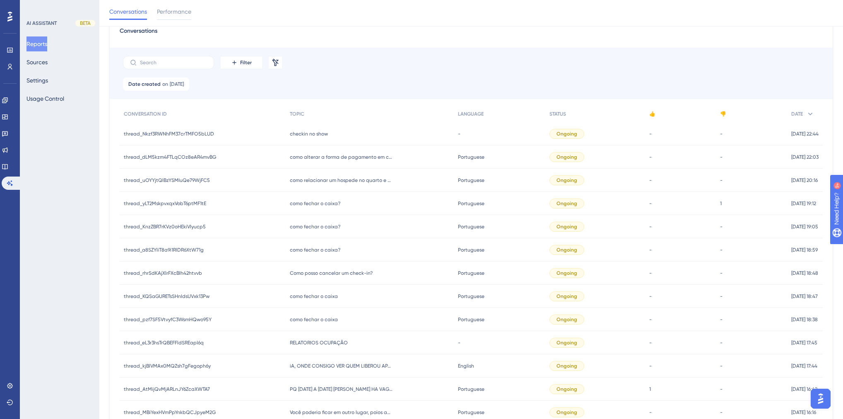
scroll to position [26, 0]
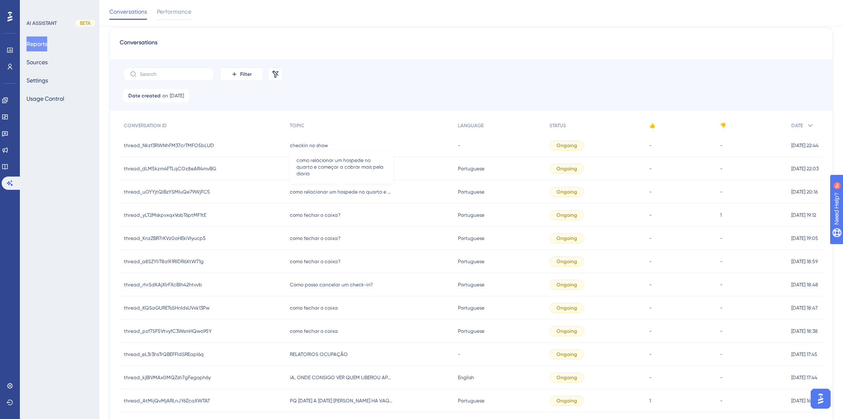
click at [357, 193] on span "como relacionar um hospede no quarto e começar a cobrar mais pela diaria" at bounding box center [342, 191] width 104 height 7
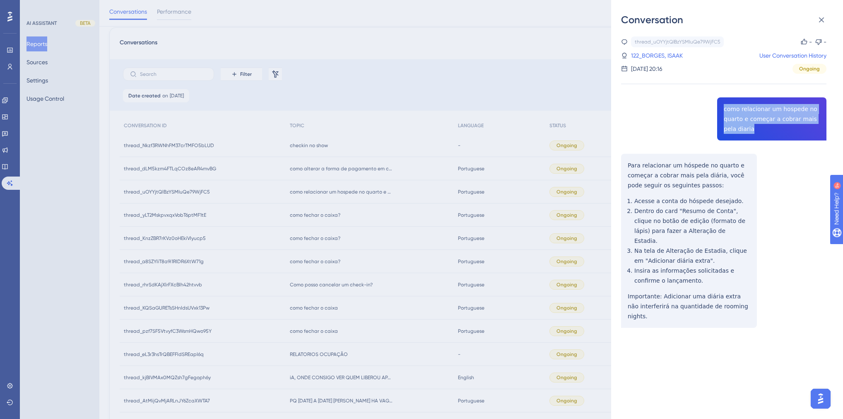
drag, startPoint x: 749, startPoint y: 133, endPoint x: 719, endPoint y: 108, distance: 38.6
click at [719, 108] on div "thread_uOYYjtQlBzYSMIuQe79WjFC5 Copy - - 122_BORGES, ISAAK User Conversation Hi…" at bounding box center [723, 202] width 205 height 333
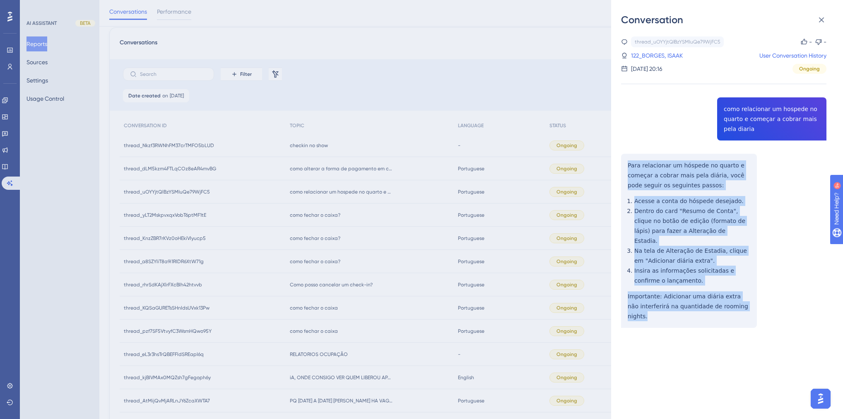
drag, startPoint x: 745, startPoint y: 295, endPoint x: 624, endPoint y: 159, distance: 182.4
click at [624, 159] on div "thread_uOYYjtQlBzYSMIuQe79WjFC5 Copy - - 122_BORGES, ISAAK User Conversation Hi…" at bounding box center [723, 202] width 205 height 333
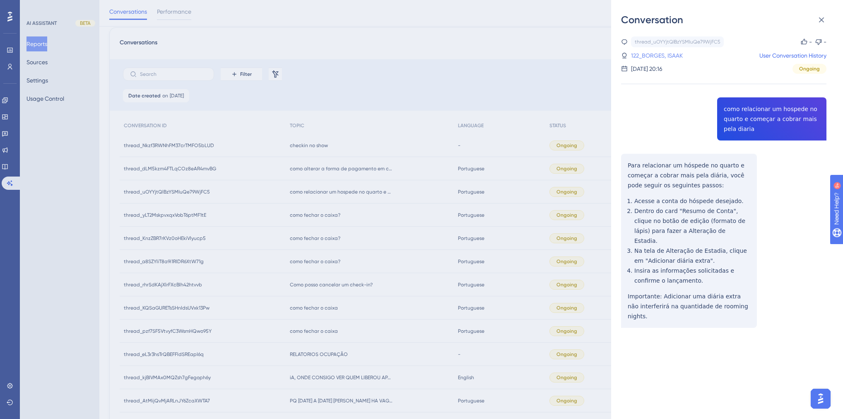
click at [659, 60] on link "122_BORGES, ISAAK" at bounding box center [657, 56] width 52 height 10
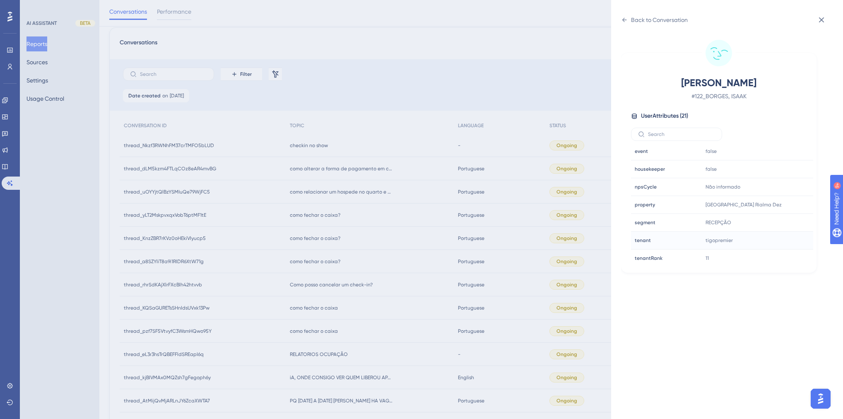
scroll to position [232, 0]
click at [398, 243] on div "Back to Conversation BORGES, ISAAK # 122_BORGES, ISAAK User Attributes ( 21 ) E…" at bounding box center [421, 209] width 843 height 419
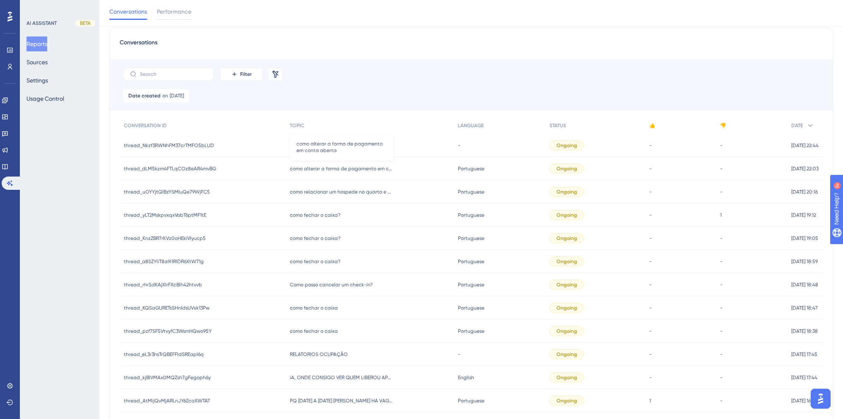
click at [331, 166] on span "como alterar a forma de pagamento em conta aberta" at bounding box center [342, 168] width 104 height 7
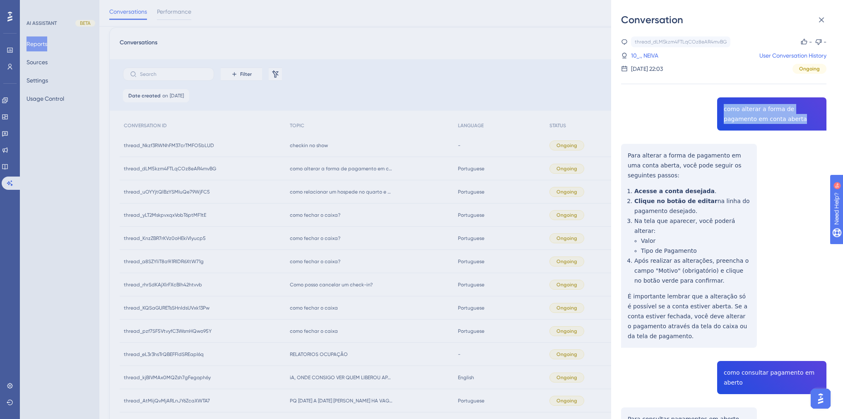
drag, startPoint x: 777, startPoint y: 119, endPoint x: 718, endPoint y: 109, distance: 60.0
click at [718, 109] on div "thread_dLM5kzm4FTLqCOz8eAR4mvBG Copy - - 10_., NEIVA User Conversation History …" at bounding box center [723, 354] width 205 height 636
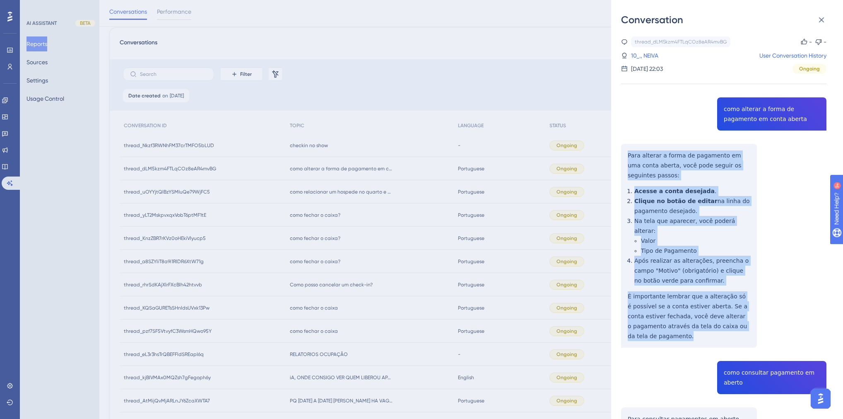
drag, startPoint x: 661, startPoint y: 325, endPoint x: 611, endPoint y: 157, distance: 175.7
click at [611, 157] on div "Conversation thread_dLM5kzm4FTLqCOz8eAR4mvBG Copy - - 10_., NEIVA User Conversa…" at bounding box center [727, 209] width 232 height 419
click at [612, 157] on div "Conversation thread_dLM5kzm4FTLqCOz8eAR4mvBG Copy - - 10_., NEIVA User Conversa…" at bounding box center [727, 209] width 232 height 419
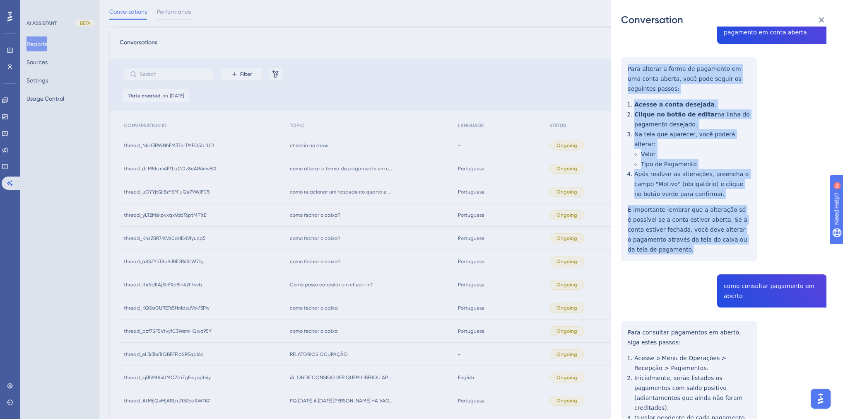
scroll to position [199, 0]
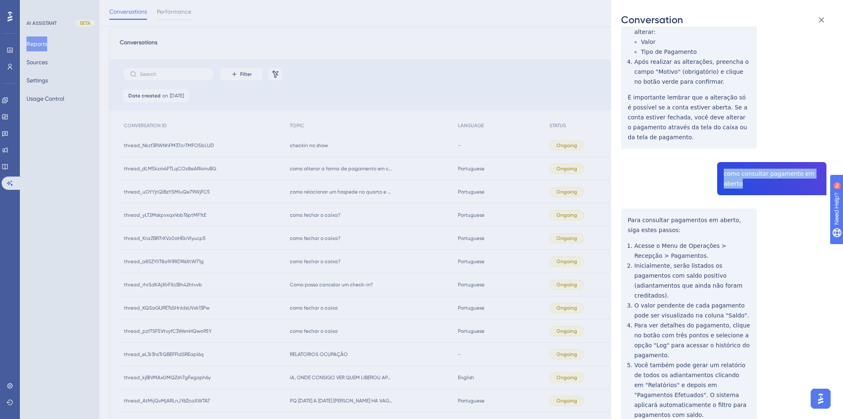
drag, startPoint x: 740, startPoint y: 175, endPoint x: 718, endPoint y: 164, distance: 24.8
click at [718, 164] on div "thread_dLM5kzm4FTLqCOz8eAR4mvBG Copy - - 10_., NEIVA User Conversation History …" at bounding box center [723, 156] width 205 height 636
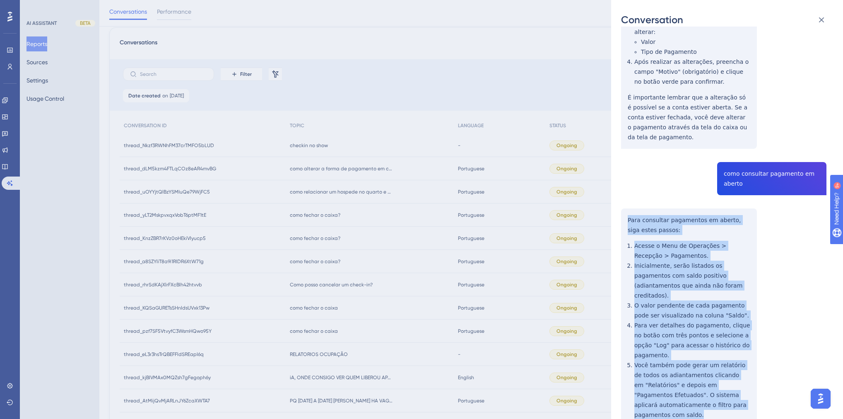
drag, startPoint x: 673, startPoint y: 393, endPoint x: 626, endPoint y: 207, distance: 192.1
click at [626, 207] on div "thread_dLM5kzm4FTLqCOz8eAR4mvBG Copy - - 10_., NEIVA User Conversation History …" at bounding box center [723, 156] width 205 height 636
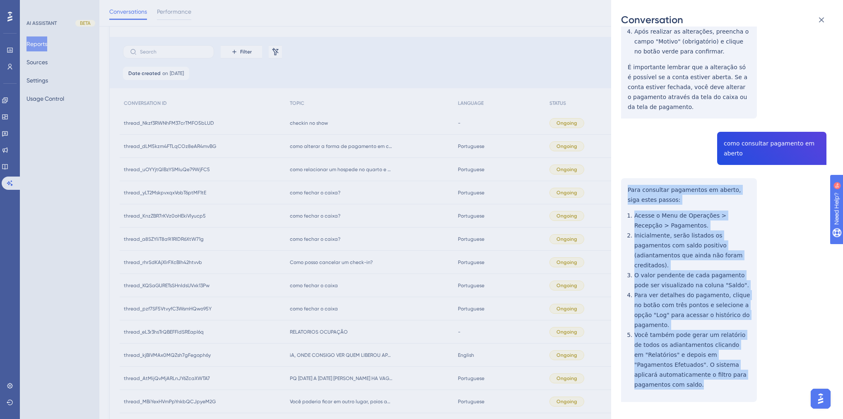
scroll to position [59, 0]
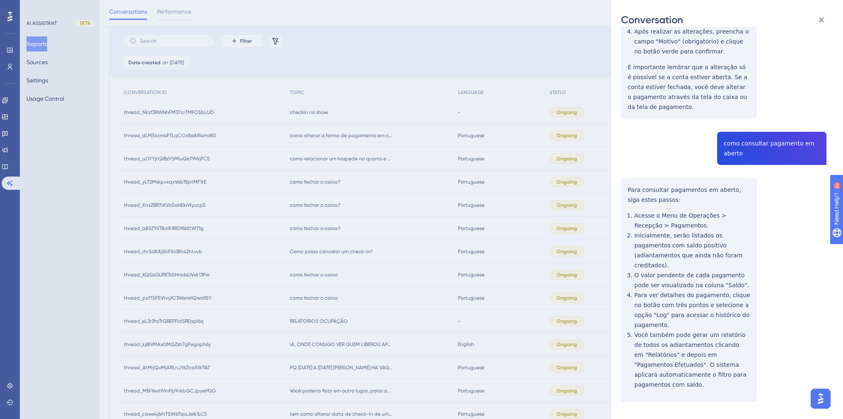
click at [340, 168] on div "Conversation thread_dLM5kzm4FTLqCOz8eAR4mvBG Copy - - 10_., NEIVA User Conversa…" at bounding box center [421, 209] width 843 height 419
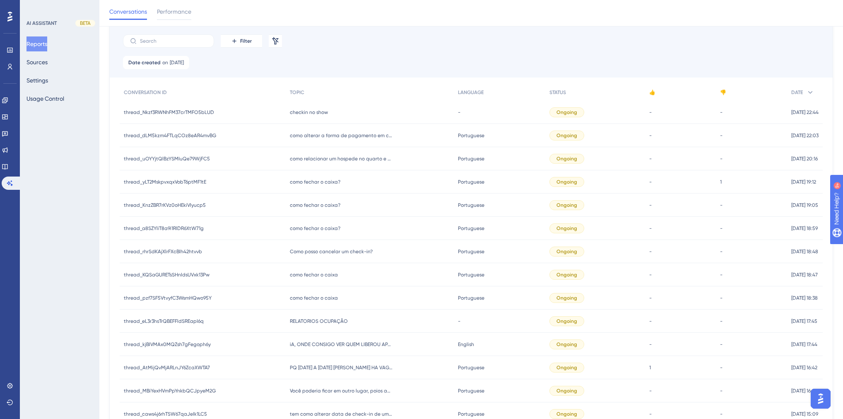
click at [306, 110] on span "checkin no show" at bounding box center [309, 112] width 38 height 7
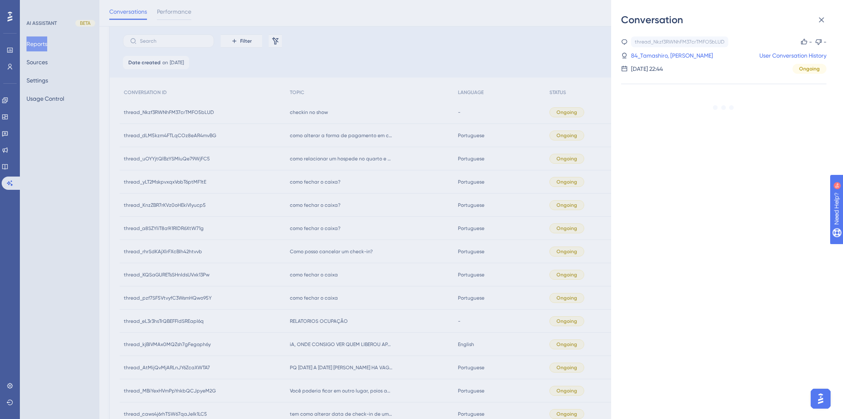
click at [358, 158] on div "Conversation thread_Nkzf3RWNhFM37crTMFO5bLUD Copy - - 84_Tamashiro, Yuri User C…" at bounding box center [421, 209] width 843 height 419
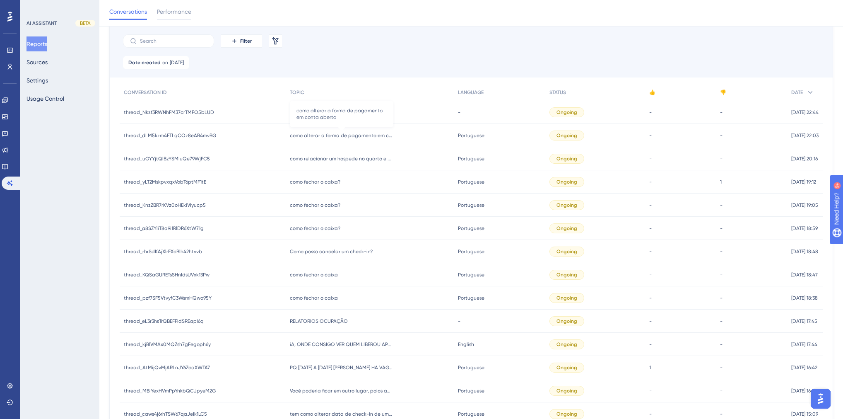
click at [342, 132] on span "como alterar a forma de pagamento em conta aberta" at bounding box center [342, 135] width 104 height 7
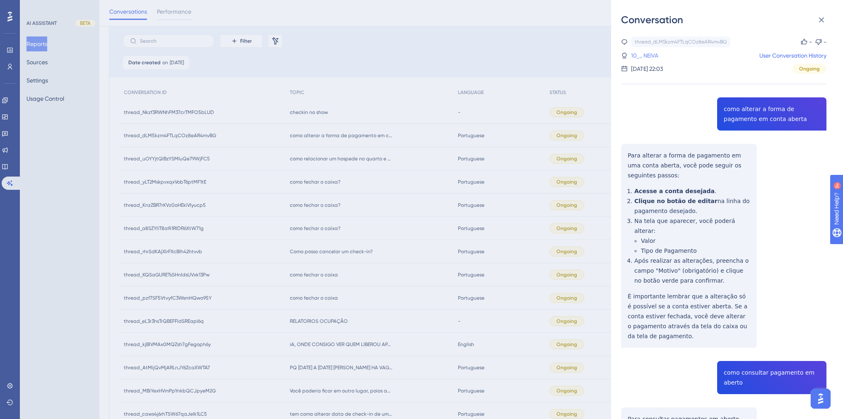
click at [654, 55] on link "10_., NEIVA" at bounding box center [644, 56] width 27 height 10
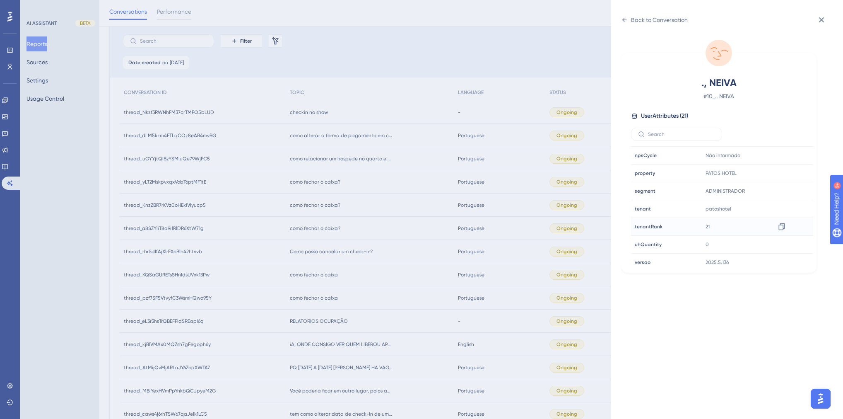
scroll to position [250, 0]
click at [324, 172] on div "Back to Conversation ., NEIVA # 10_., NEIVA User Attributes ( 21 ) Email Email …" at bounding box center [421, 209] width 843 height 419
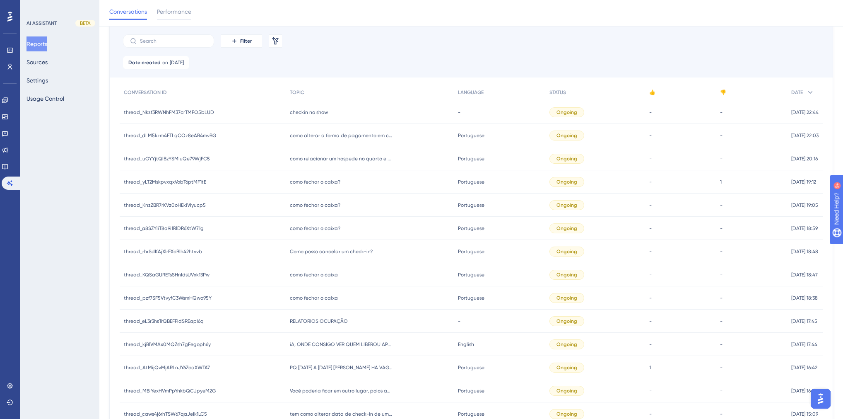
click at [315, 161] on span "como relacionar um hospede no quarto e começar a cobrar mais pela diaria" at bounding box center [342, 158] width 104 height 7
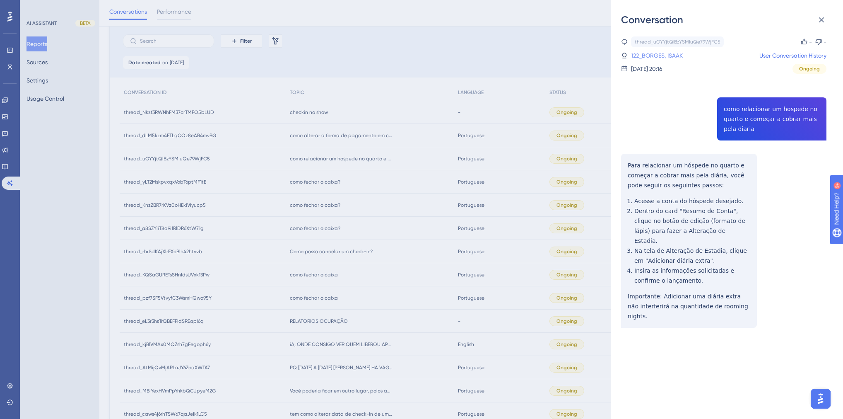
click at [672, 58] on link "122_BORGES, ISAAK" at bounding box center [657, 56] width 52 height 10
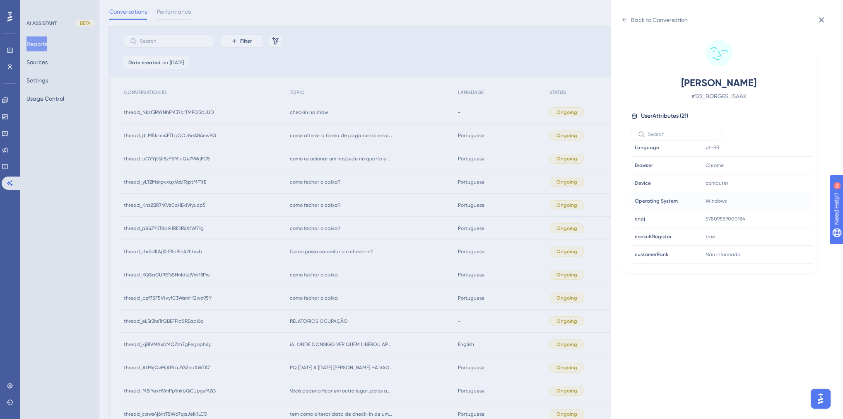
scroll to position [199, 0]
click at [348, 184] on div "Back to Conversation BORGES, ISAAK # 122_BORGES, ISAAK User Attributes ( 21 ) E…" at bounding box center [421, 209] width 843 height 419
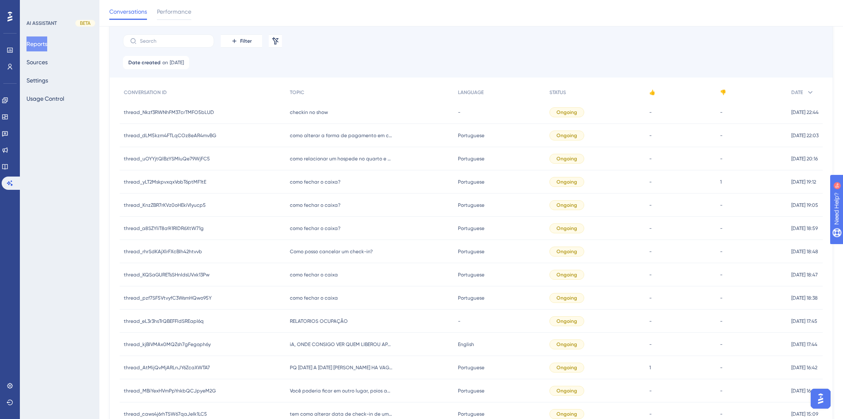
click at [315, 119] on div "checkin no show checkin no show" at bounding box center [370, 112] width 169 height 23
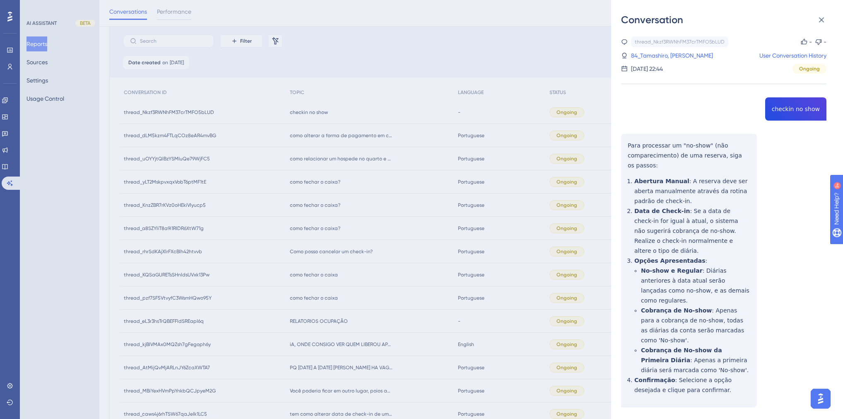
click at [799, 107] on div "thread_Nkzf3RWNhFM37crTMFO5bLUD Copy - - 84_Tamashiro, Yuri User Conversation H…" at bounding box center [723, 242] width 205 height 413
click at [663, 58] on link "84_Tamashiro, Yuri" at bounding box center [672, 56] width 82 height 10
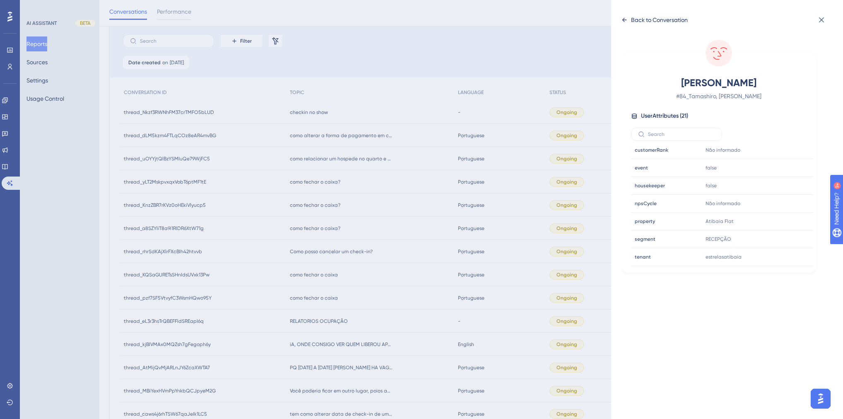
click at [643, 17] on div "Back to Conversation" at bounding box center [659, 20] width 57 height 10
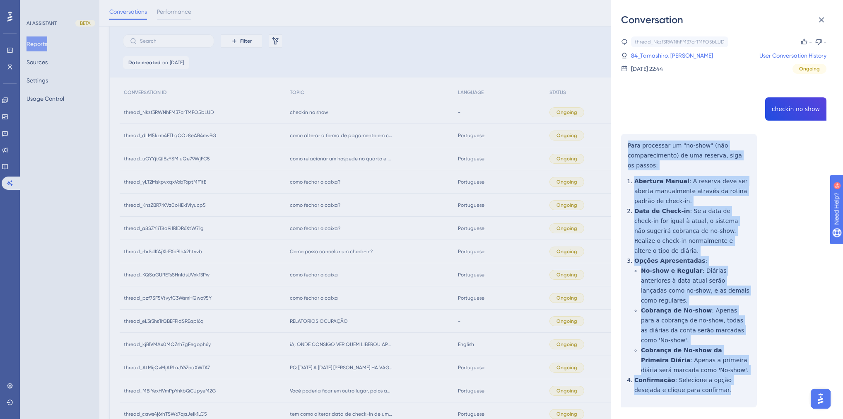
drag, startPoint x: 698, startPoint y: 358, endPoint x: 615, endPoint y: 146, distance: 227.9
click at [615, 146] on div "Conversation thread_Nkzf3RWNhFM37crTMFO5bLUD Copy - - 84_Tamashiro, Yuri User C…" at bounding box center [727, 209] width 232 height 419
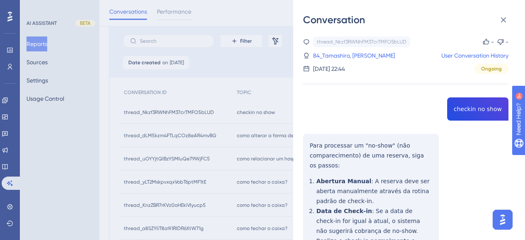
click at [248, 69] on div "Conversation thread_Nkzf3RWNhFM37crTMFO5bLUD Copy - - 84_Tamashiro, Yuri User C…" at bounding box center [262, 120] width 525 height 240
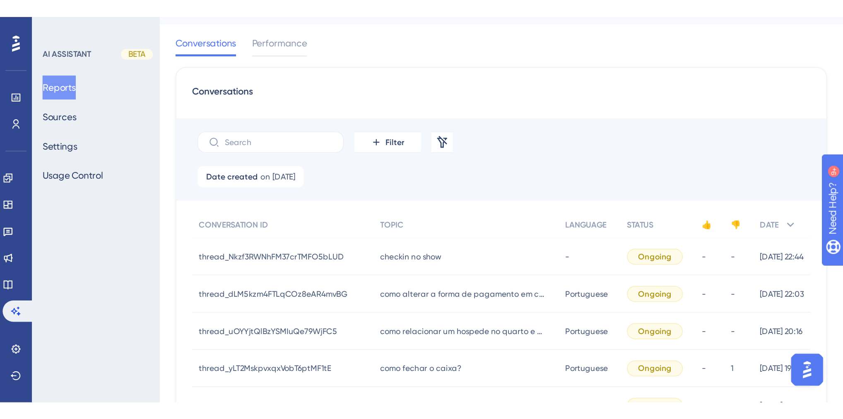
scroll to position [0, 0]
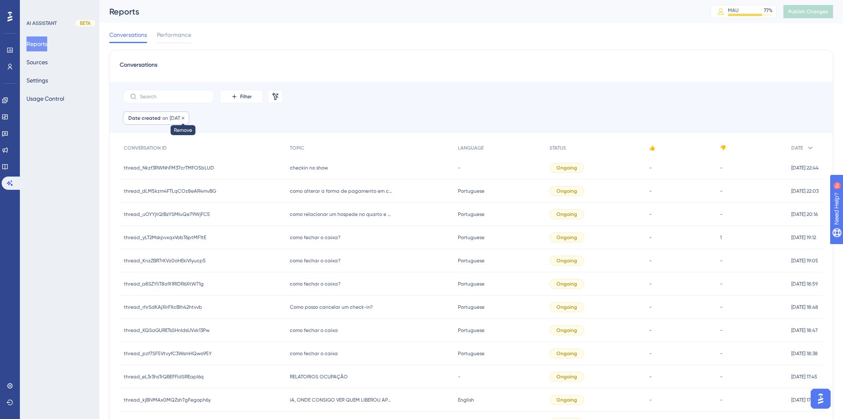
click at [186, 116] on icon at bounding box center [183, 118] width 5 height 5
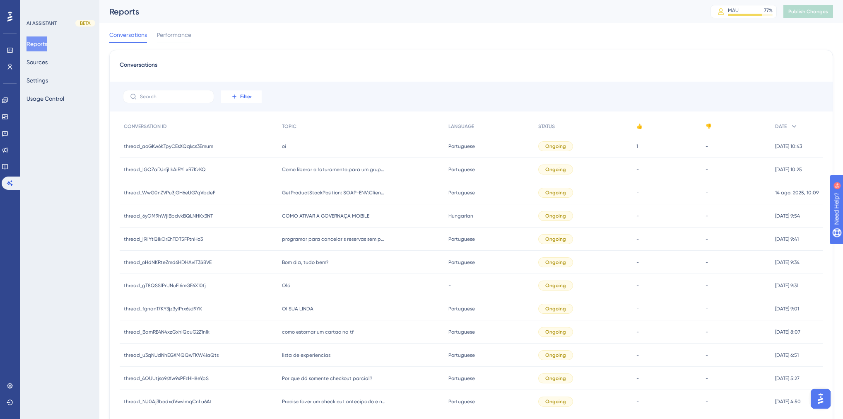
click at [237, 95] on icon at bounding box center [234, 96] width 7 height 7
click at [253, 219] on span "Date Created" at bounding box center [244, 219] width 37 height 10
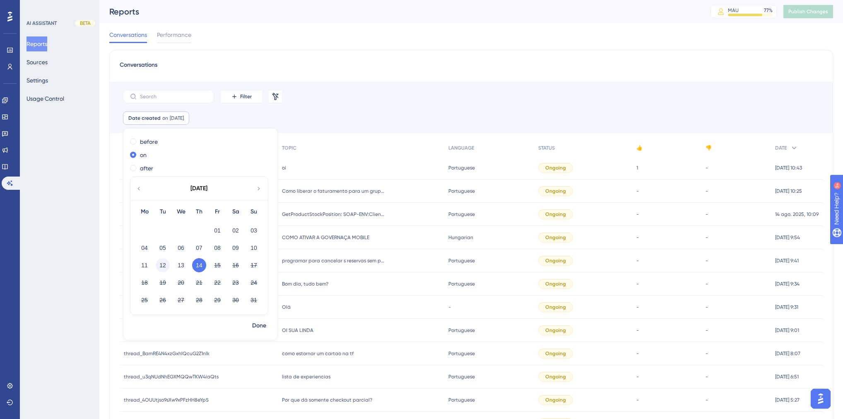
click at [162, 265] on button "12" at bounding box center [163, 265] width 14 height 14
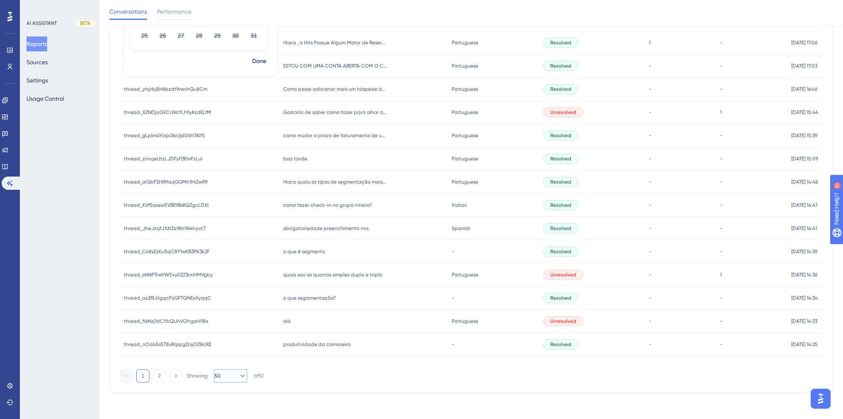
click at [229, 376] on button "50" at bounding box center [230, 375] width 33 height 13
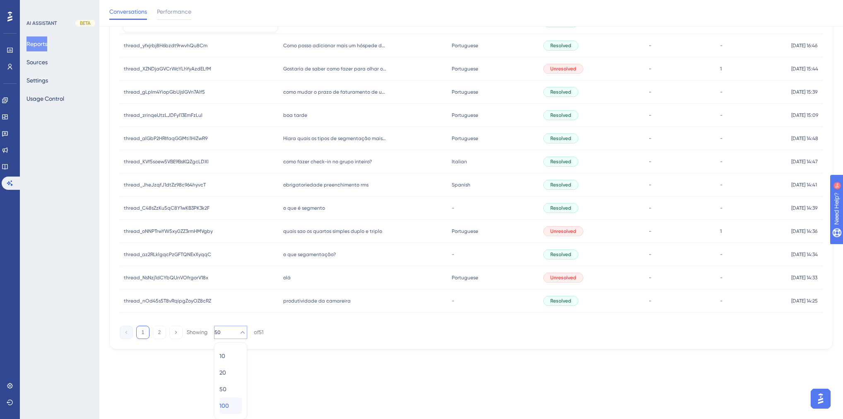
click at [232, 403] on div "100 100" at bounding box center [230, 405] width 22 height 17
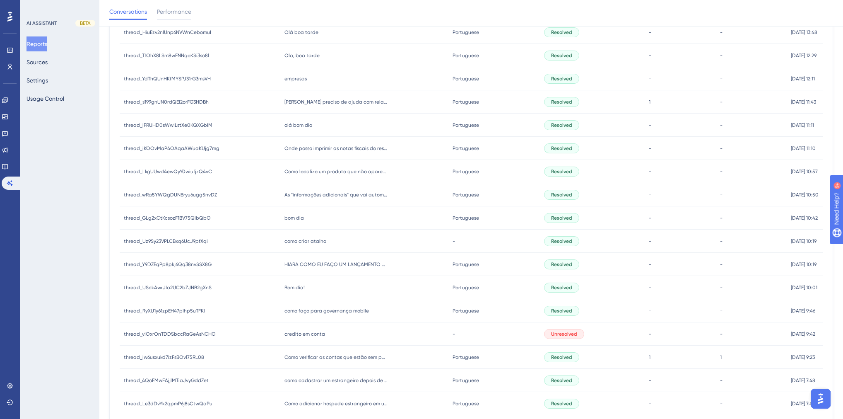
scroll to position [804, 0]
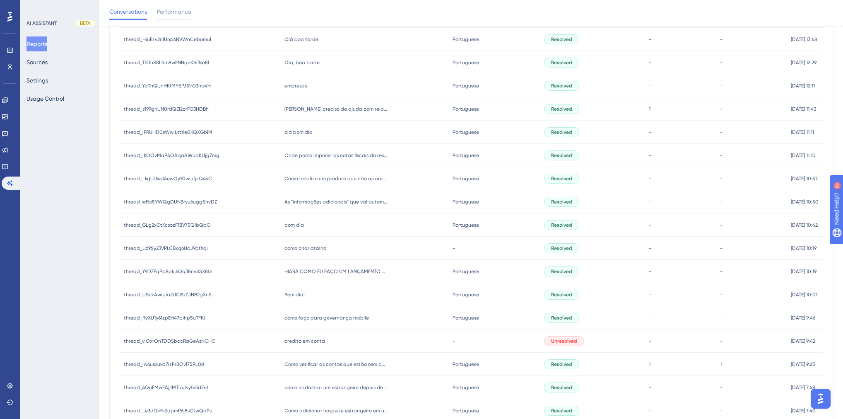
click at [322, 113] on div "Hiara preciso de ajuda com relatórios Hiara preciso de ajuda com relatórios" at bounding box center [364, 108] width 169 height 23
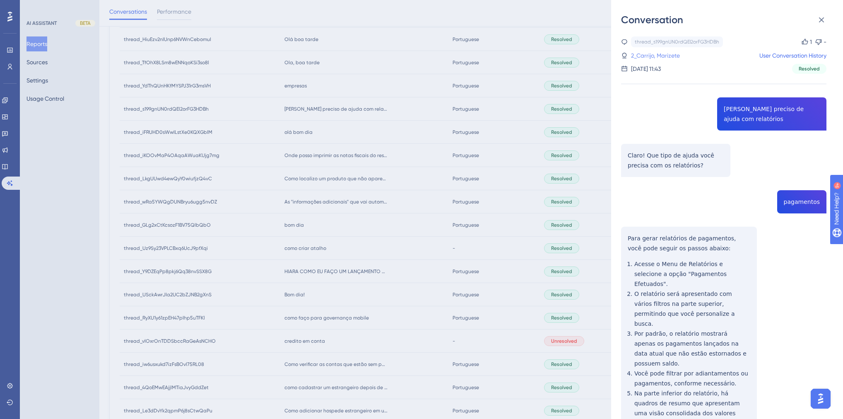
click at [661, 56] on link "2_Carrijo, Marizete" at bounding box center [655, 56] width 49 height 10
click at [265, 215] on div "Conversation thread_s199gnUN0rdQEl2orFG3HDBh Copy 1 - 2_Carrijo, Marizete User …" at bounding box center [421, 209] width 843 height 419
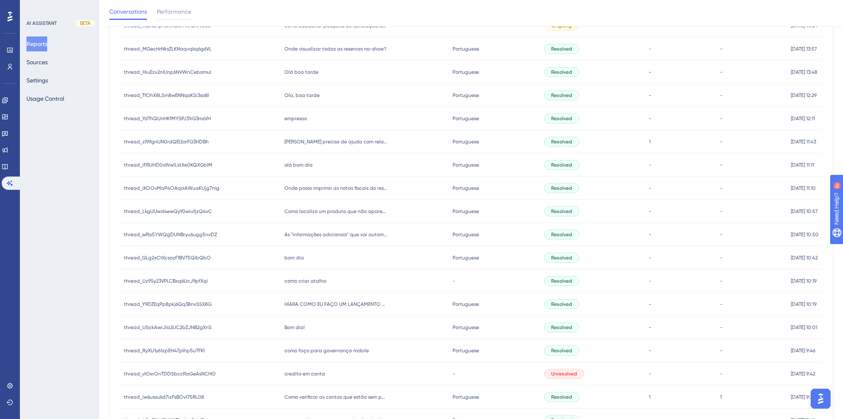
scroll to position [771, 0]
click at [321, 142] on span "Hiara preciso de ajuda com relatórios" at bounding box center [336, 142] width 104 height 7
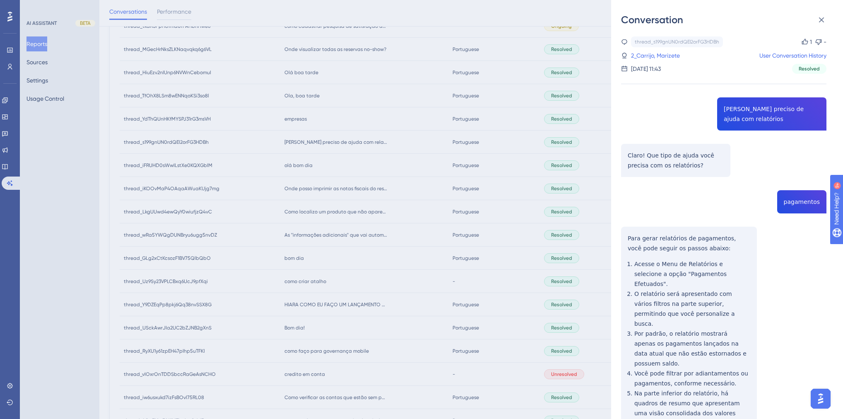
click at [760, 164] on div "thread_s199gnUN0rdQEl2orFG3HDBh Copy 1 - 2_Carrijo, Marizete User Conversation …" at bounding box center [723, 282] width 205 height 492
click at [663, 54] on link "2_Carrijo, Marizete" at bounding box center [655, 56] width 49 height 10
click at [527, 177] on div "Conversation thread_s199gnUN0rdQEl2orFG3HDBh Copy 1 - 2_Carrijo, Marizete User …" at bounding box center [421, 209] width 843 height 419
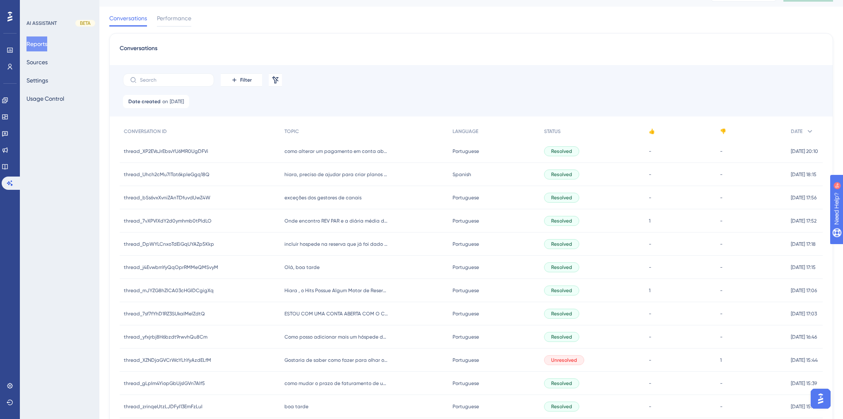
scroll to position [0, 0]
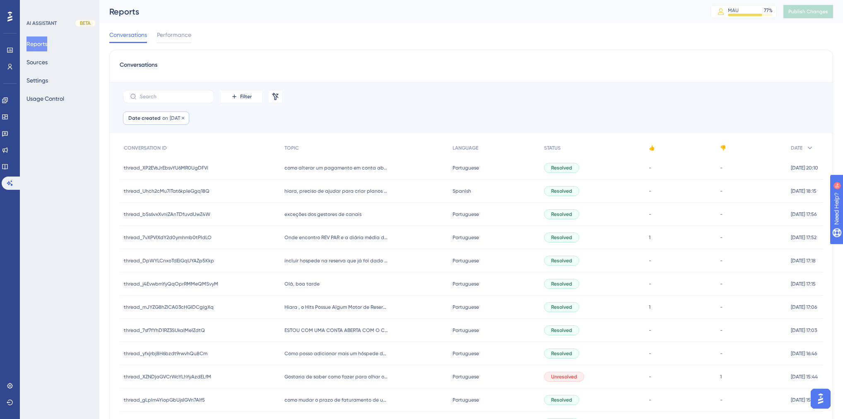
click at [171, 118] on span "[DATE]" at bounding box center [177, 118] width 14 height 7
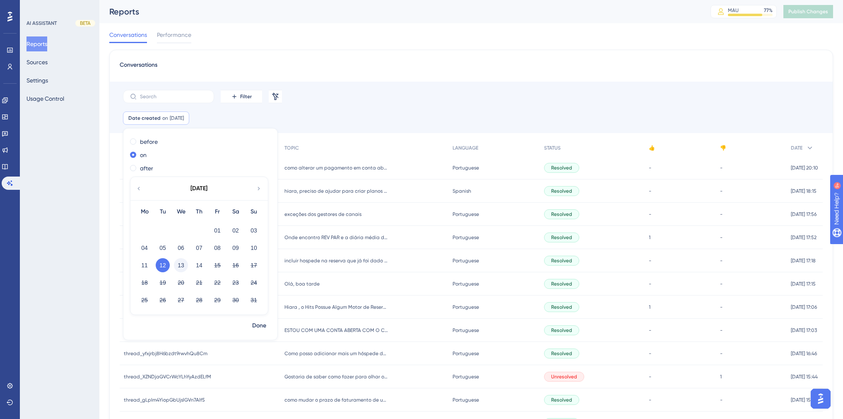
click at [180, 260] on button "13" at bounding box center [181, 265] width 14 height 14
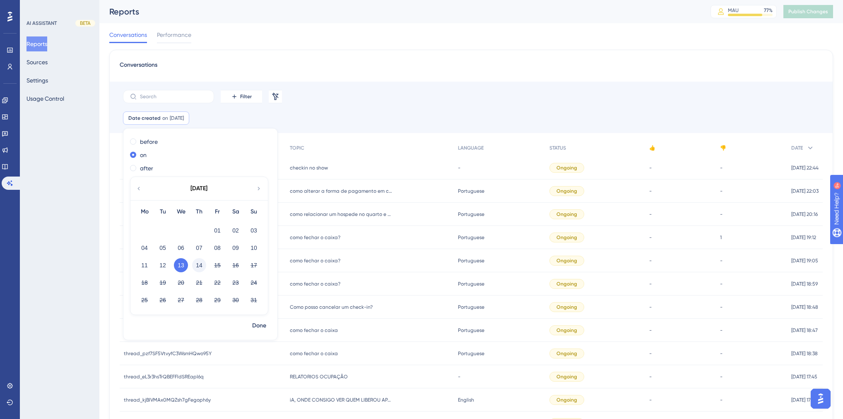
click at [200, 266] on button "14" at bounding box center [199, 265] width 14 height 14
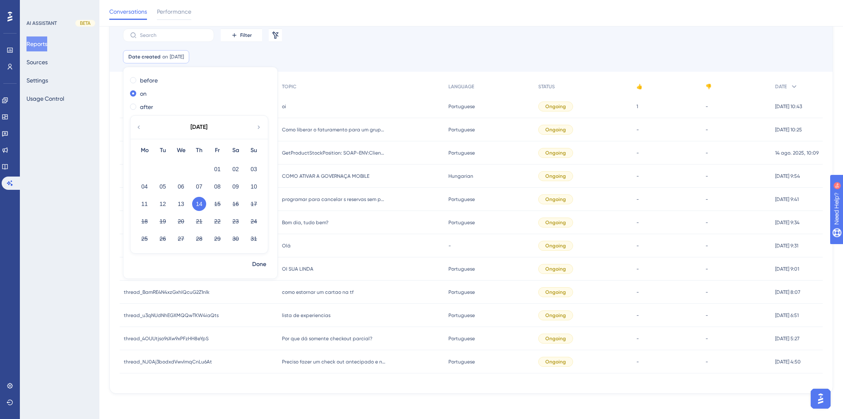
scroll to position [65, 0]
click at [359, 402] on div "Performance Users Engagement Widgets Feedback Product Updates Knowledge Base AI…" at bounding box center [471, 170] width 744 height 471
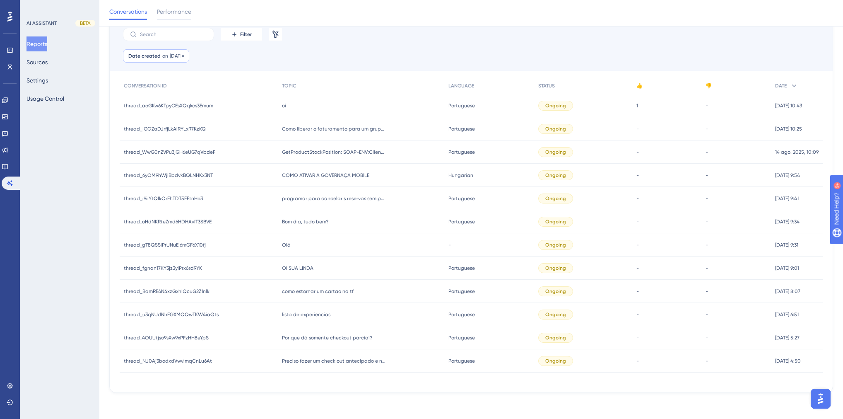
click at [172, 55] on span "14 Aug, 2025" at bounding box center [177, 56] width 14 height 7
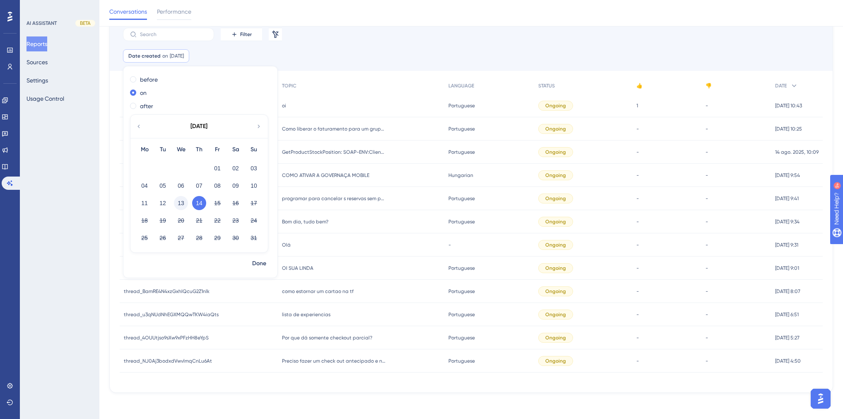
click at [181, 200] on button "13" at bounding box center [181, 203] width 14 height 14
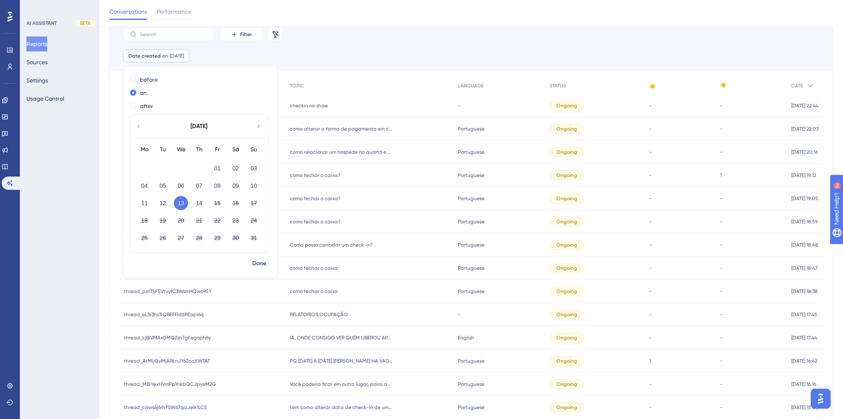
click at [370, 43] on div "Filter Remove Filters" at bounding box center [471, 34] width 723 height 30
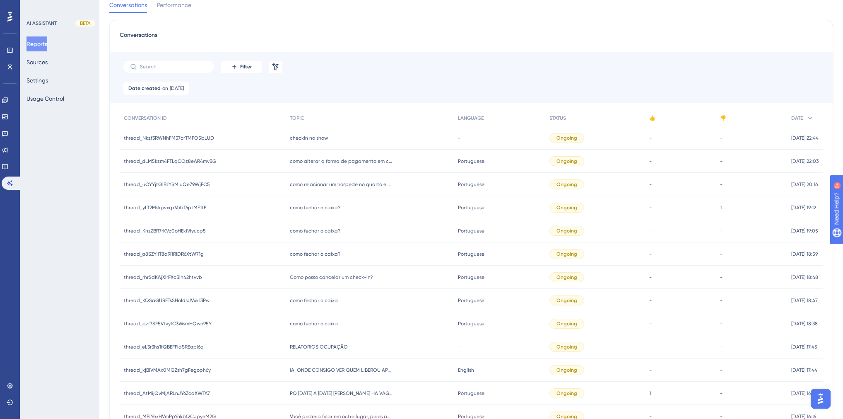
scroll to position [0, 0]
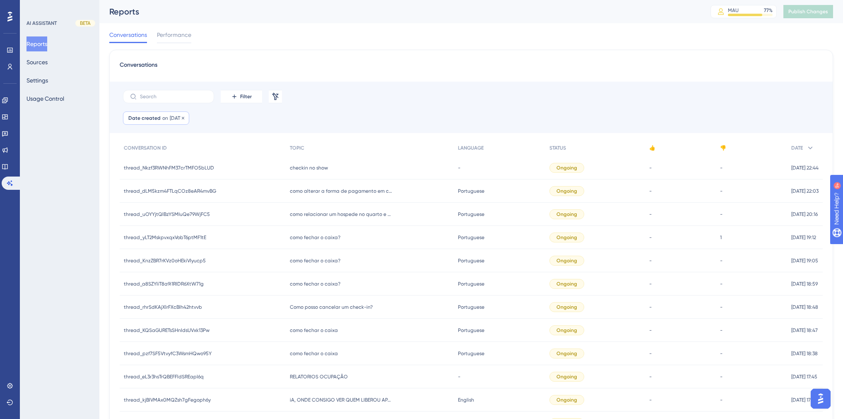
click at [183, 120] on span "13 Aug, 2025" at bounding box center [177, 118] width 14 height 7
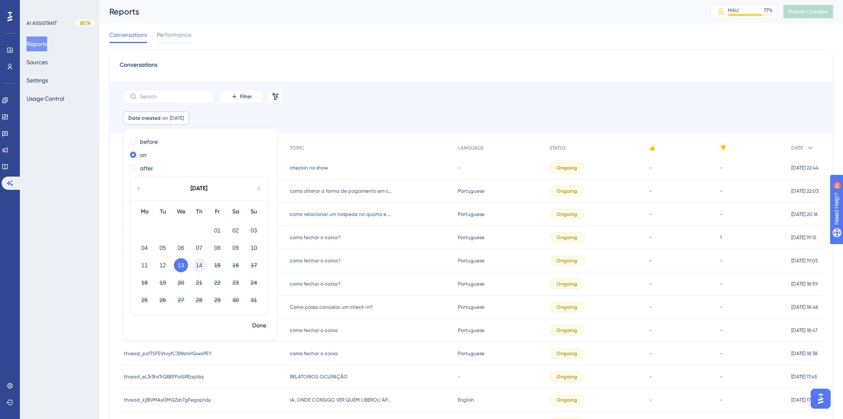
click at [199, 268] on button "14" at bounding box center [199, 265] width 14 height 14
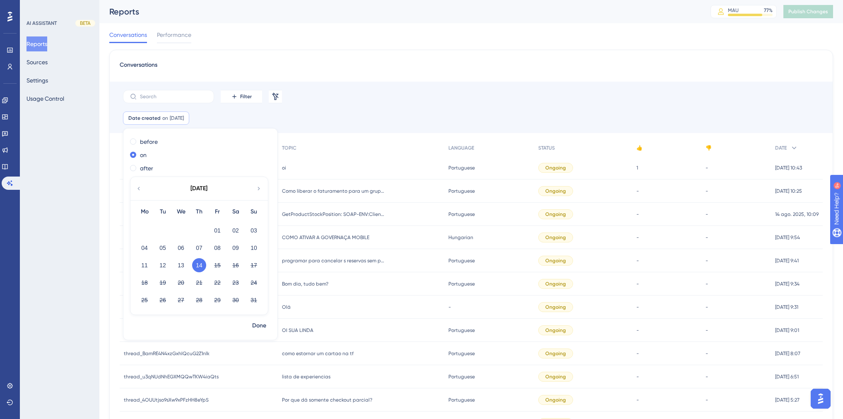
click at [412, 65] on div "Conversations" at bounding box center [471, 67] width 703 height 15
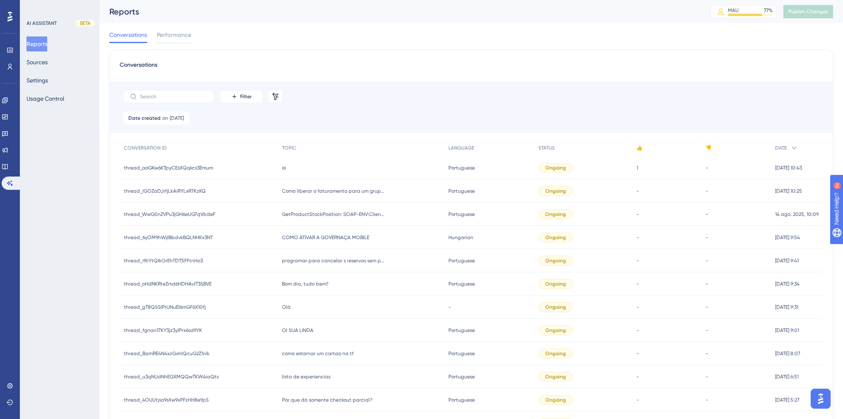
click at [298, 333] on span "OI SUA LINDA" at bounding box center [297, 330] width 31 height 7
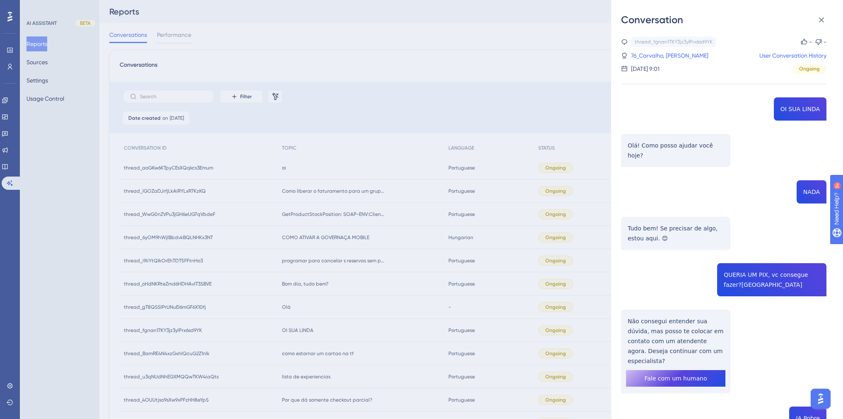
click at [312, 52] on div "Conversation thread_fgnan17KY3jz3ylPrx6sd9YK Copy - - 76_Carvalho, Weslley User…" at bounding box center [421, 209] width 843 height 419
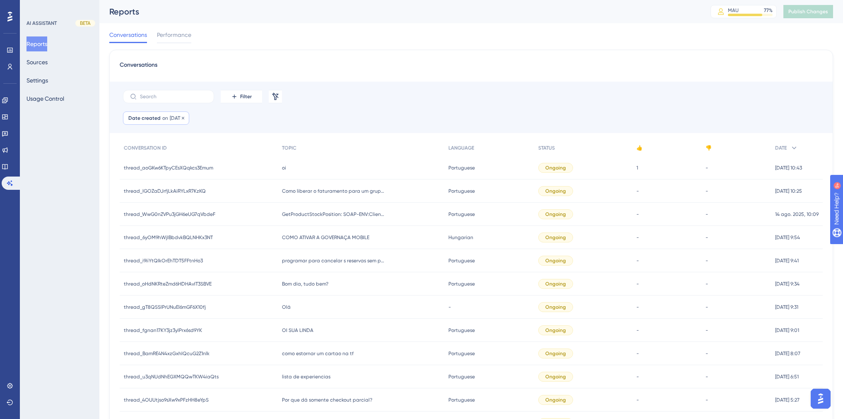
click at [171, 120] on span "14 Aug, 2025" at bounding box center [177, 118] width 14 height 7
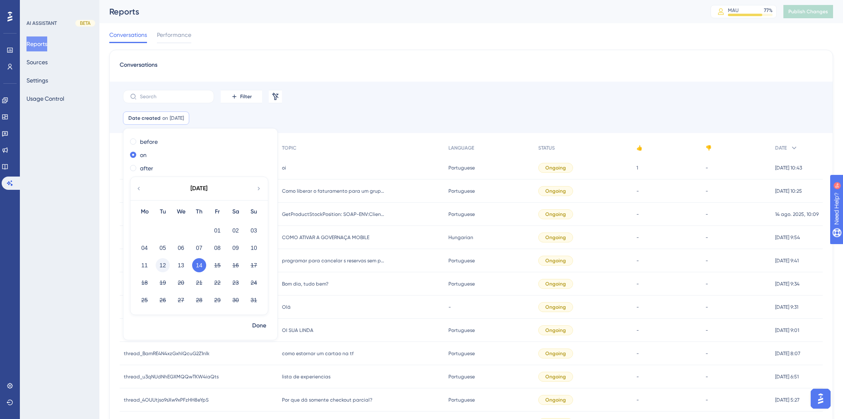
click at [161, 266] on button "12" at bounding box center [163, 265] width 14 height 14
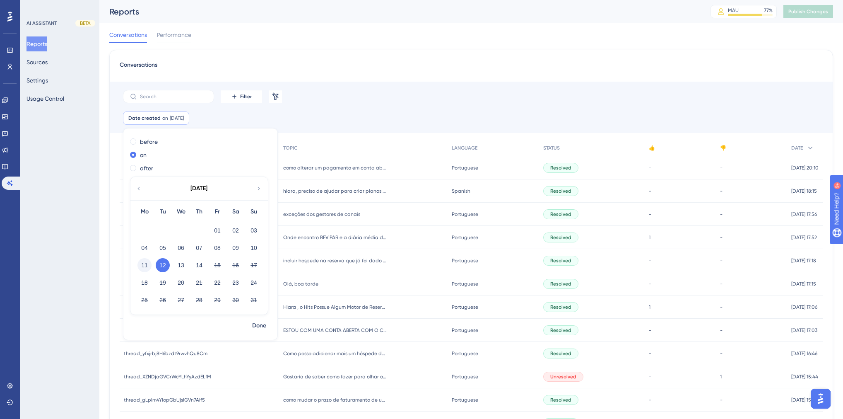
click at [145, 263] on button "11" at bounding box center [144, 265] width 14 height 14
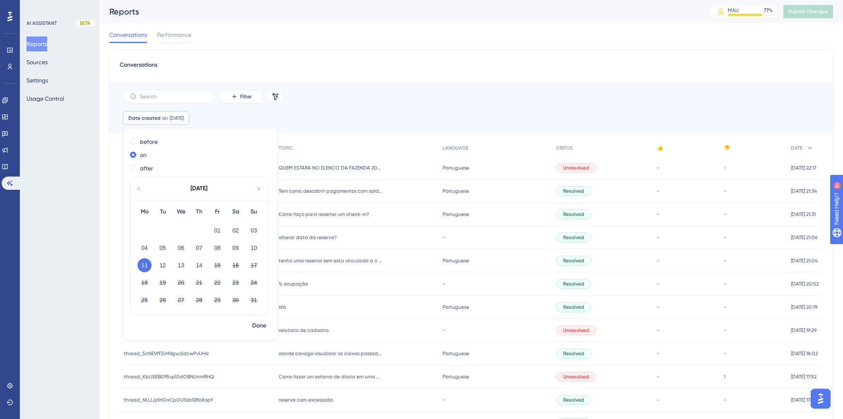
click at [334, 170] on span "QUEM ESTARA NO ELENCO DA FAZENDA 2025" at bounding box center [331, 167] width 104 height 7
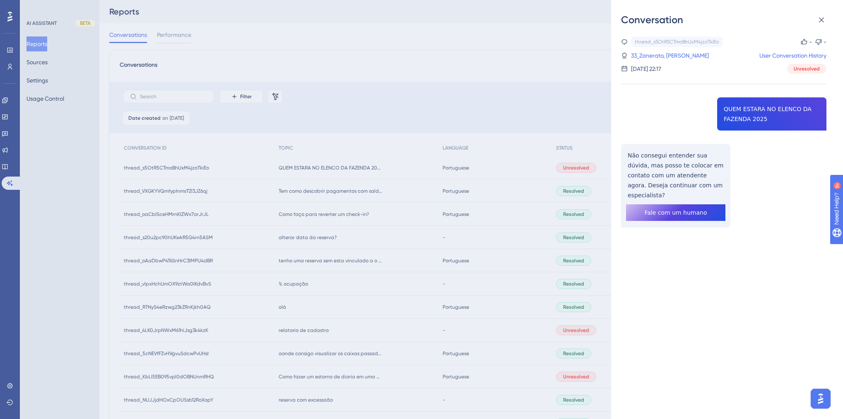
click at [709, 261] on div "thread_s5OtR5CTmoBhUxM4jzoTkiEo Copy - - 33_Zanerato, André User Conversation H…" at bounding box center [730, 223] width 219 height 392
click at [667, 56] on link "33_Zanerato, André" at bounding box center [670, 56] width 78 height 10
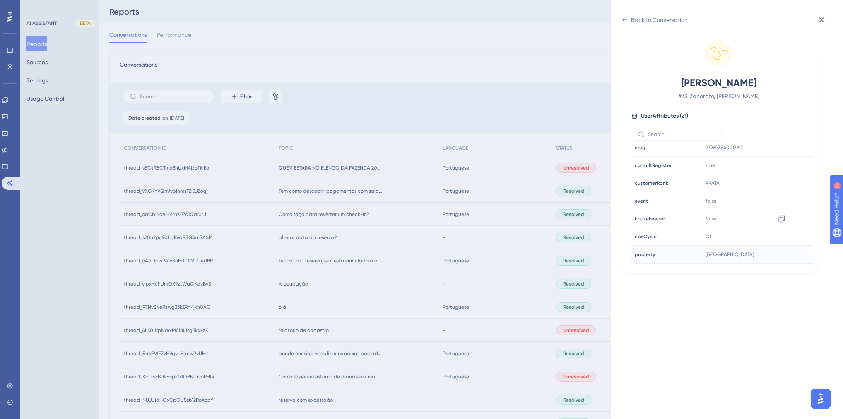
scroll to position [232, 0]
click at [625, 21] on icon at bounding box center [624, 20] width 7 height 7
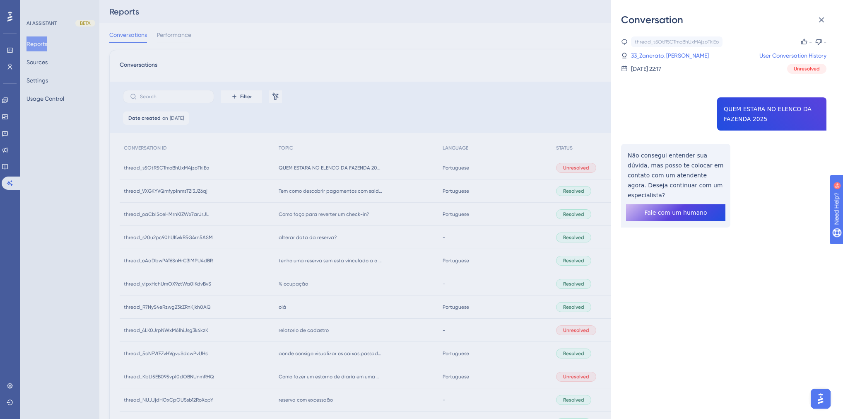
click at [357, 63] on div "Conversation thread_s5OtR5CTmoBhUxM4jzoTkiEo Copy - - 33_Zanerato, André User C…" at bounding box center [421, 209] width 843 height 419
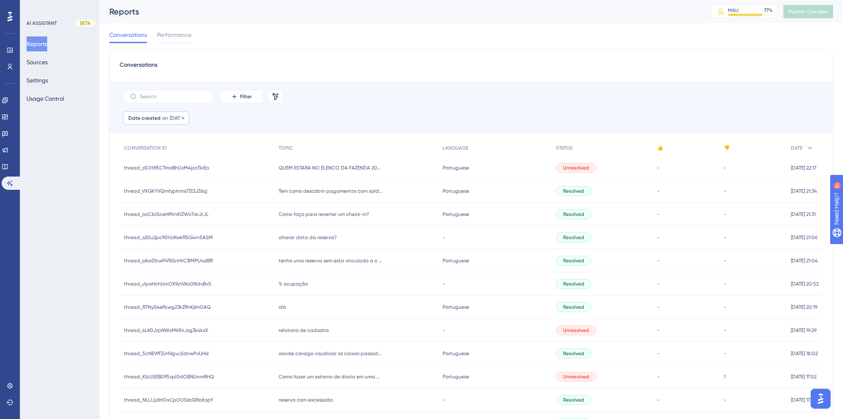
click at [181, 117] on span "11 Aug, 2025" at bounding box center [177, 118] width 14 height 7
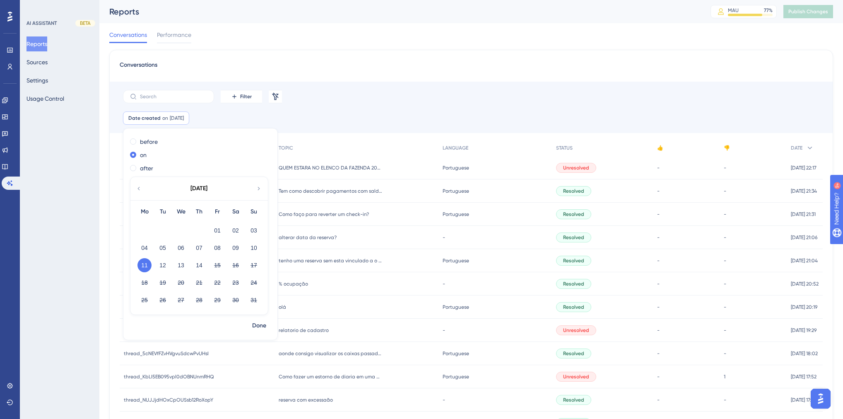
click at [417, 28] on div "Conversations Performance" at bounding box center [471, 36] width 724 height 27
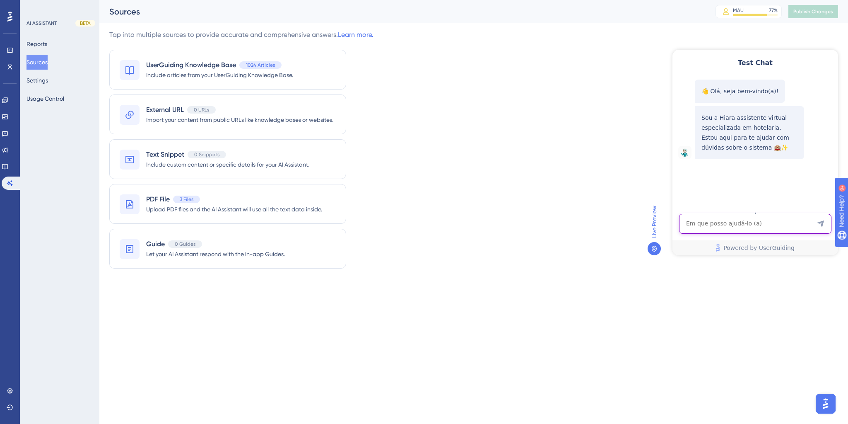
click at [706, 229] on textarea "AI Assistant Text Input" at bounding box center [755, 224] width 152 height 20
paste textarea "Hiara , o Hits Possue Algum Motor de Reservas ?"
type textarea "Hiara , o Hits Possue Algum Motor de Reservas ?"
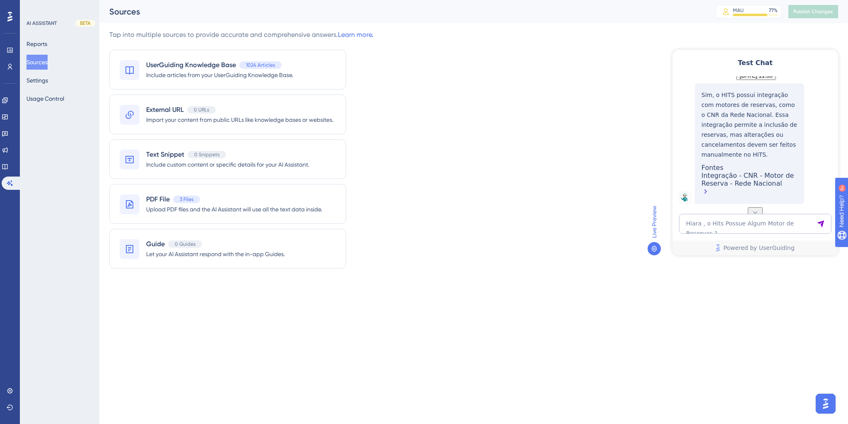
scroll to position [145, 0]
